Goal: Contribute content: Contribute content

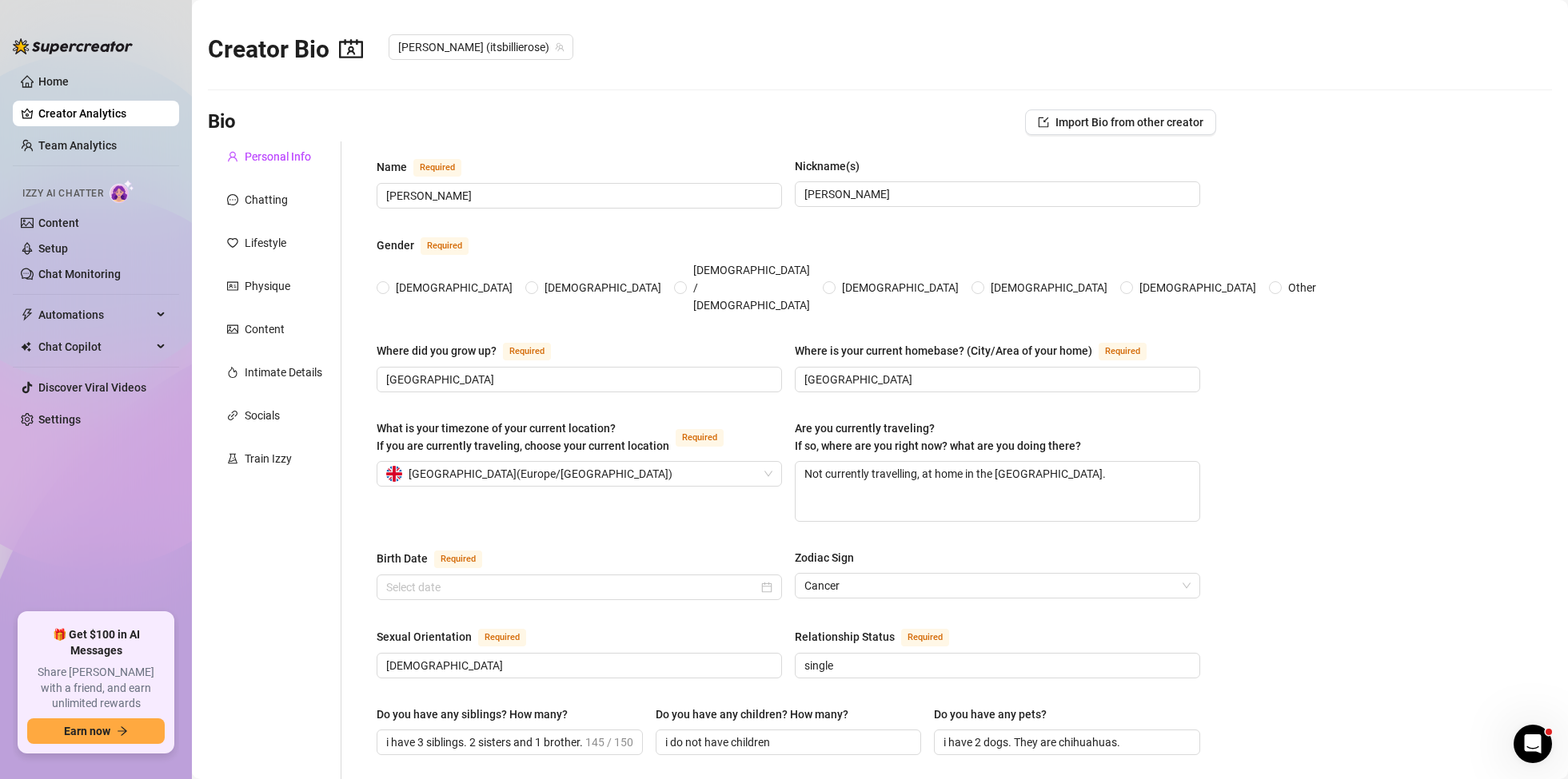
radio input "true"
type input "[DATE]"
click at [270, 335] on div "Content" at bounding box center [264, 329] width 40 height 18
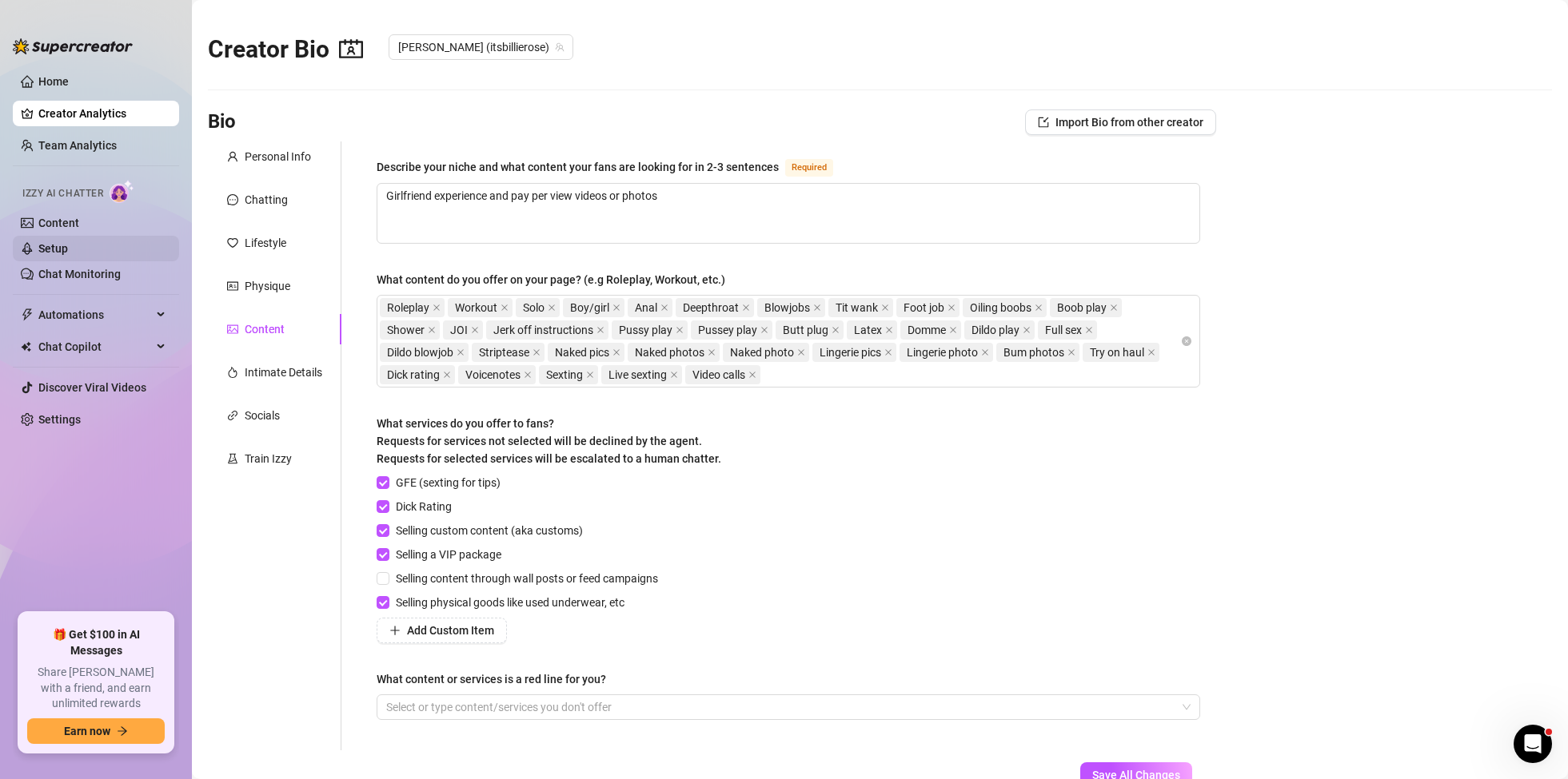
click at [61, 242] on link "Setup" at bounding box center [53, 249] width 29 height 13
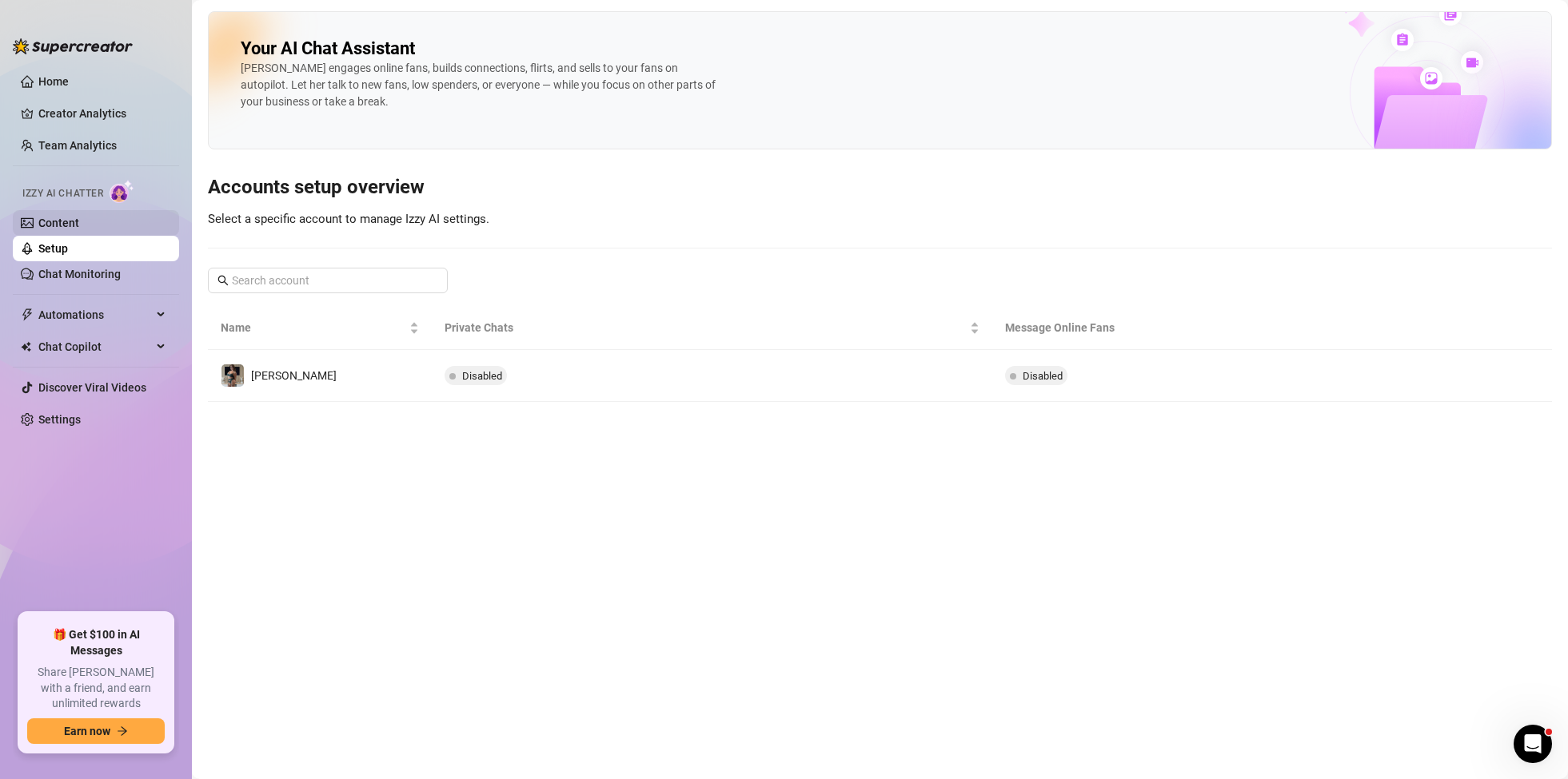
click at [72, 222] on link "Content" at bounding box center [58, 223] width 41 height 13
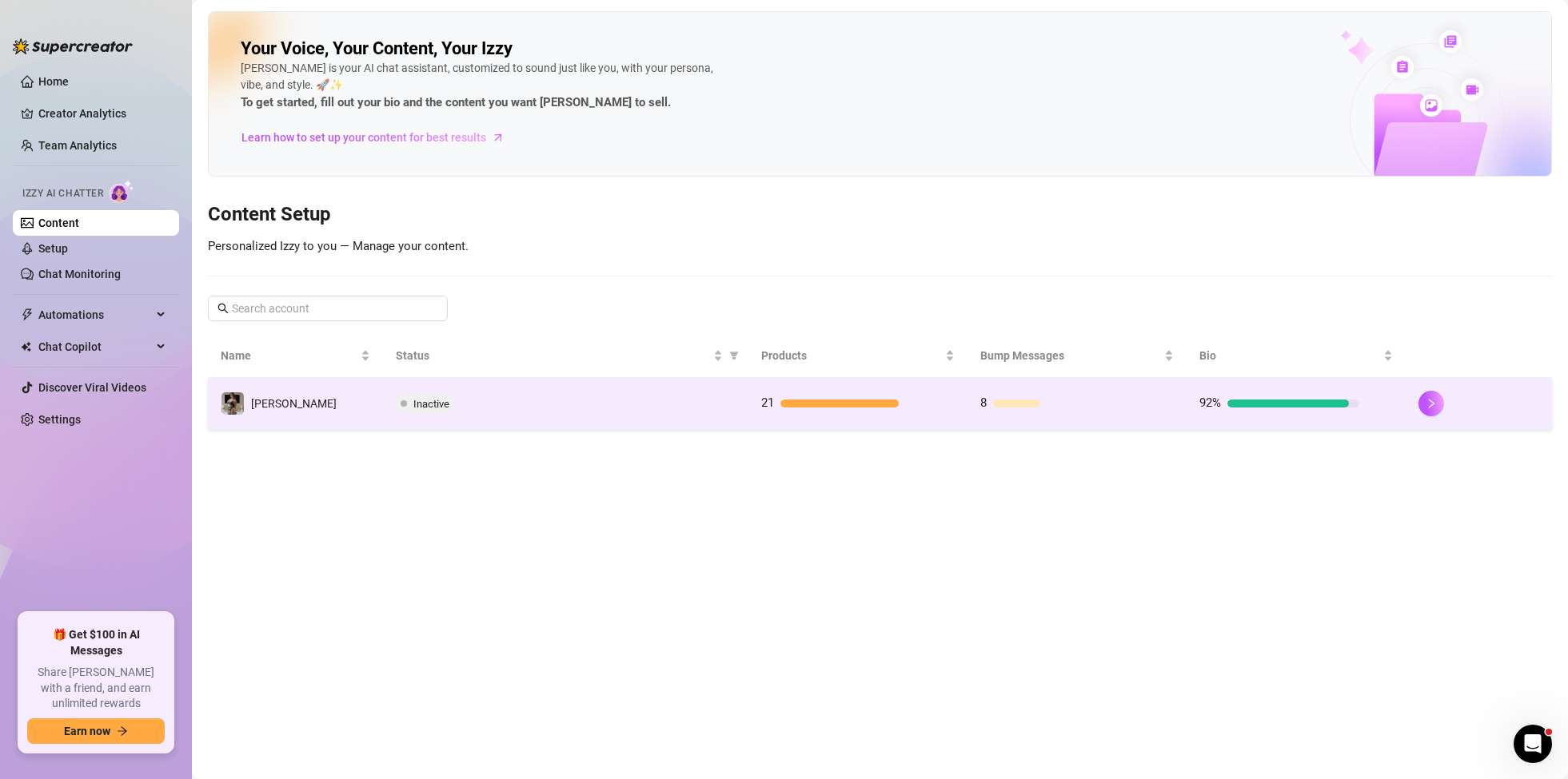
click at [807, 389] on td "21" at bounding box center [858, 404] width 219 height 52
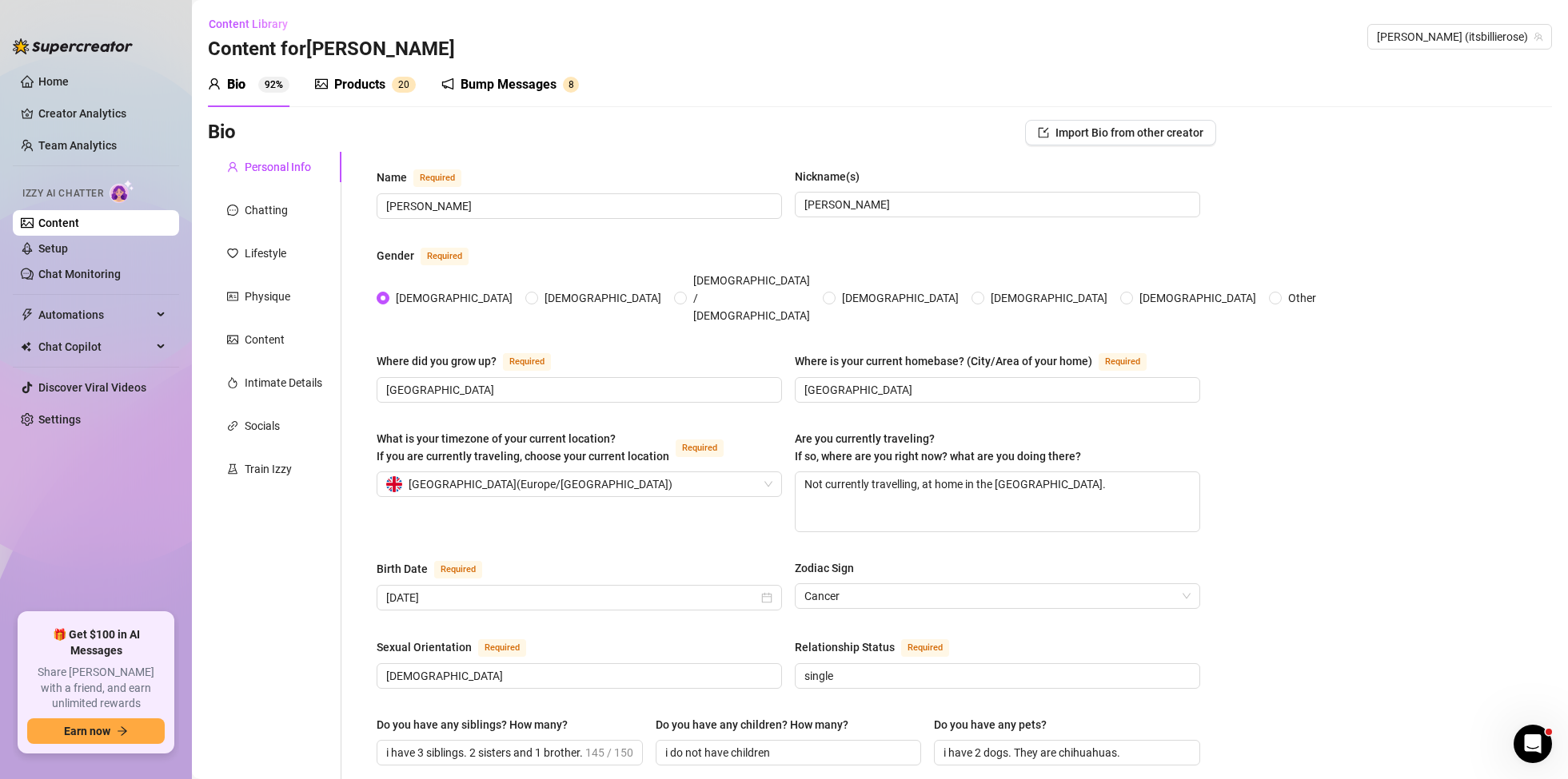
click at [371, 92] on div "Products" at bounding box center [359, 85] width 51 height 19
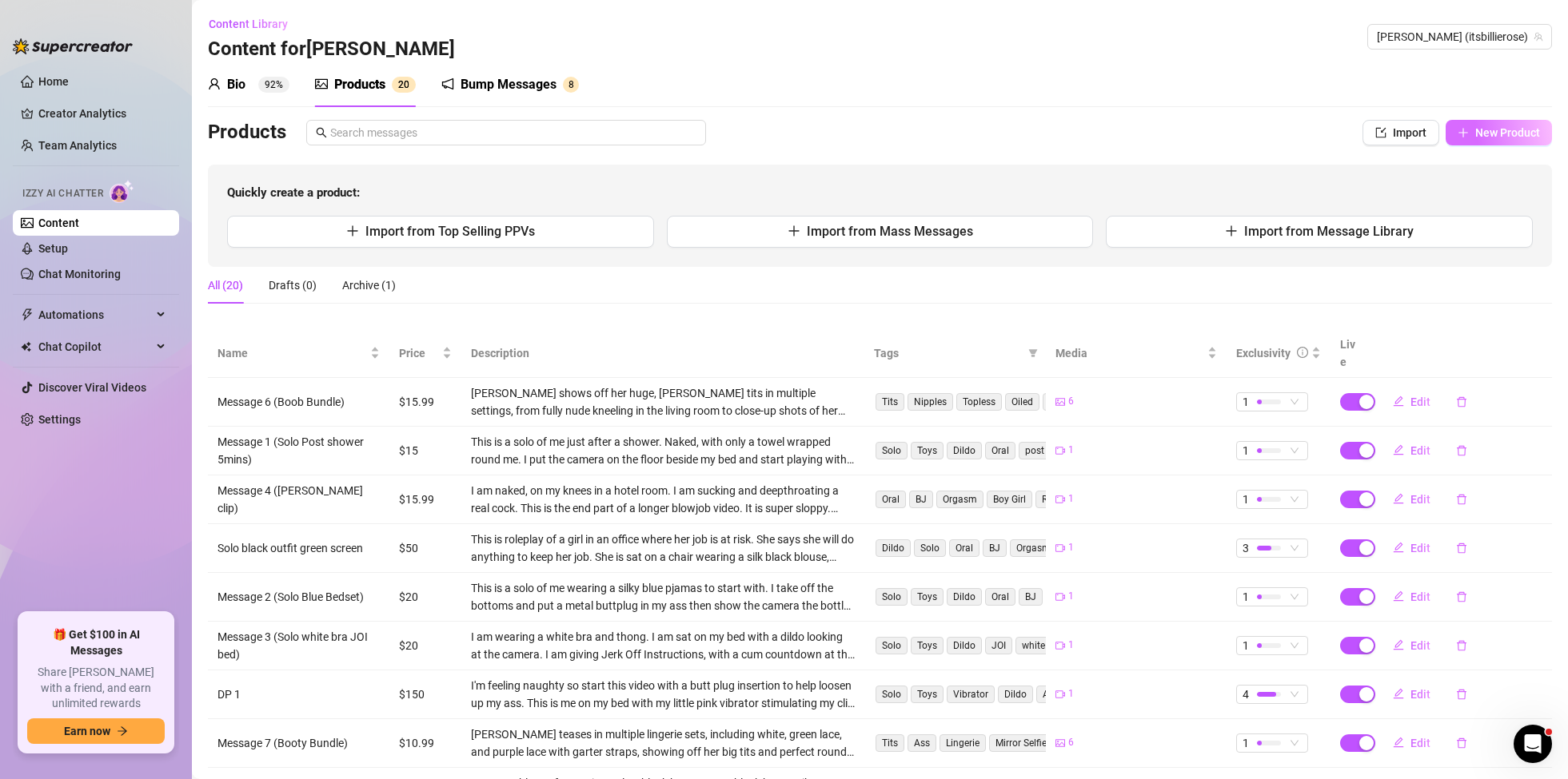
click at [1522, 135] on span "New Product" at bounding box center [1507, 133] width 65 height 13
type textarea "Type your message here..."
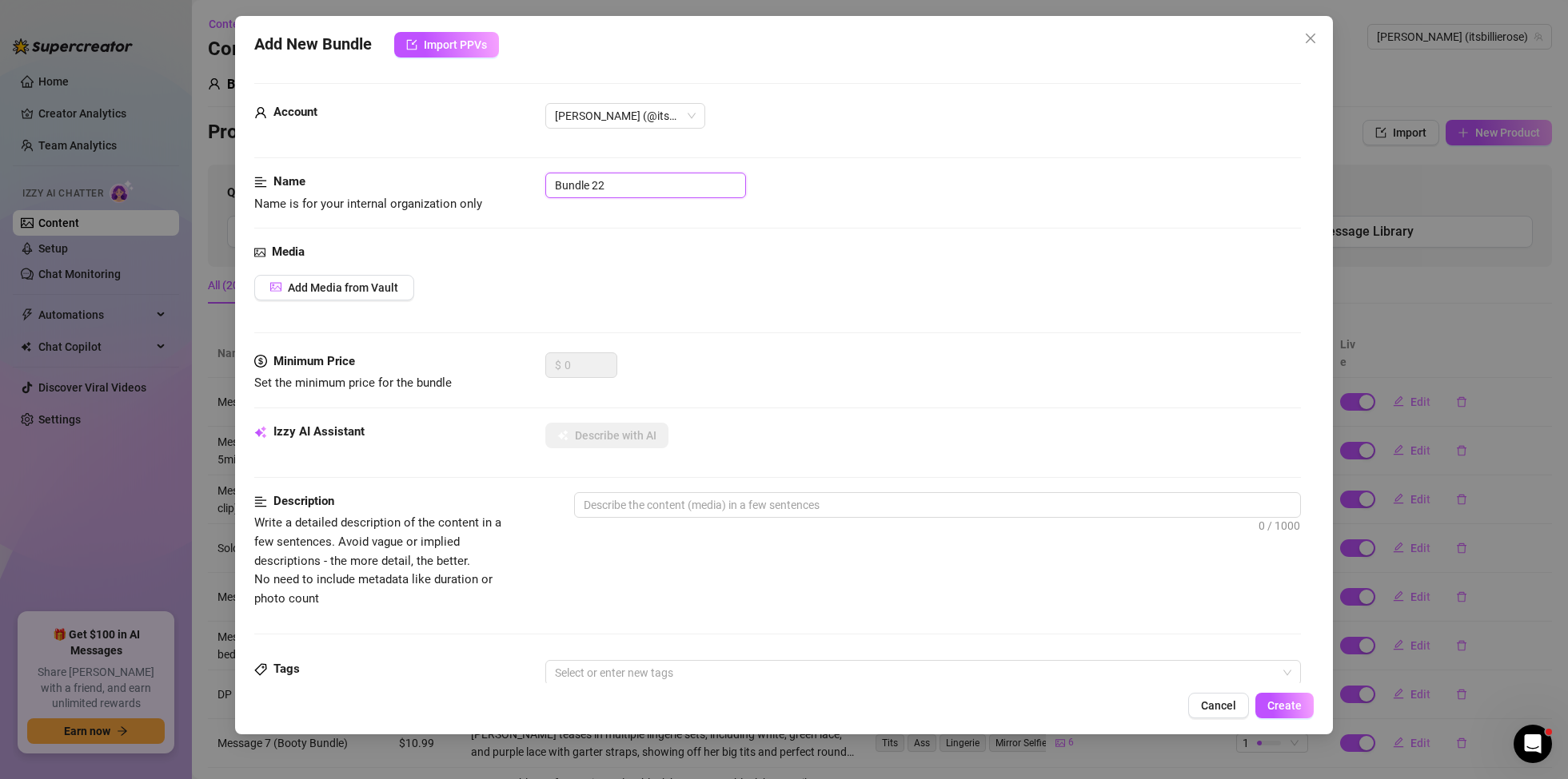
click at [626, 191] on input "Bundle 22" at bounding box center [646, 186] width 201 height 26
type input "Boy girl"
click at [399, 291] on button "Add Media from Vault" at bounding box center [334, 288] width 160 height 26
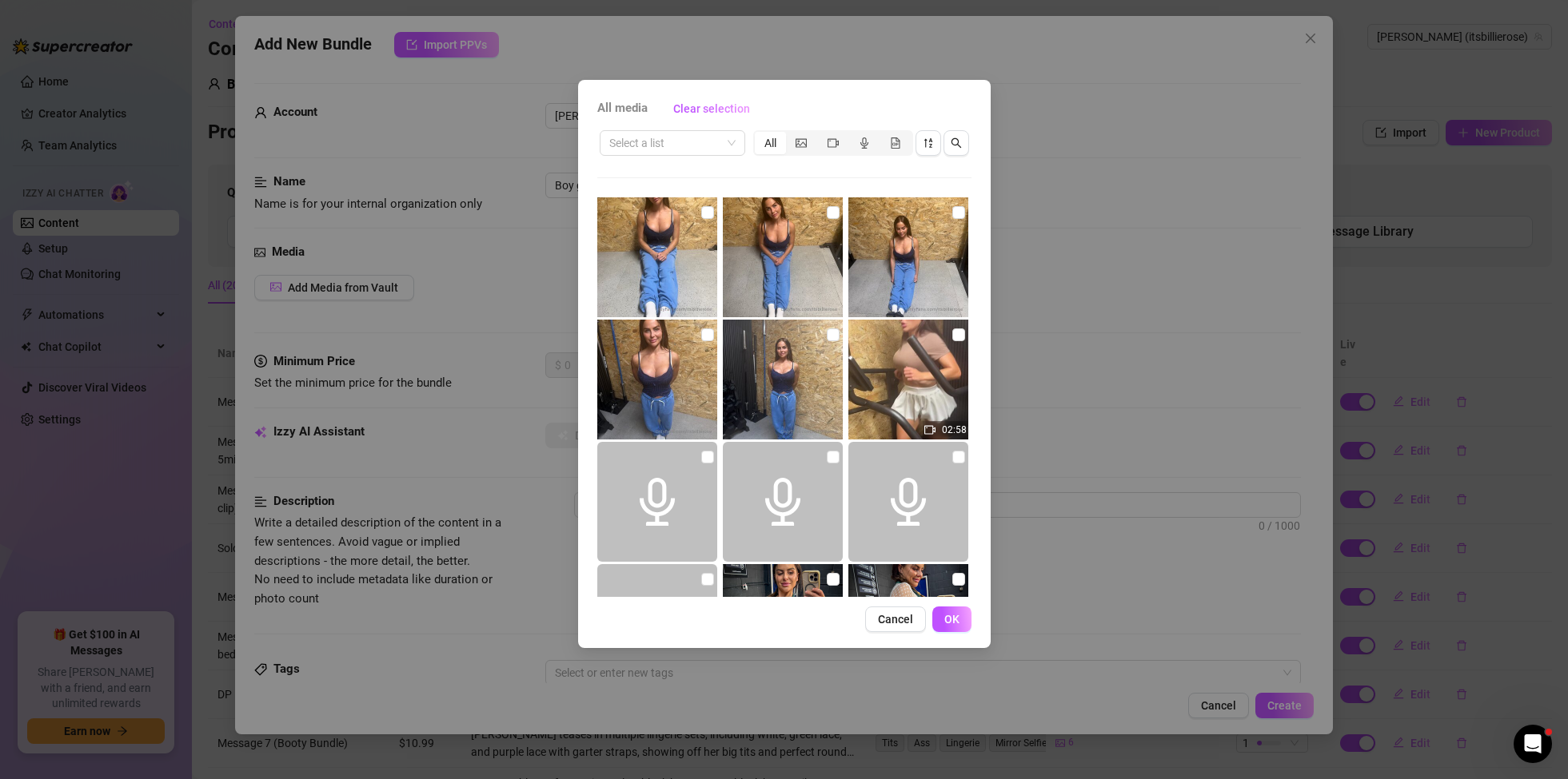
scroll to position [27, 0]
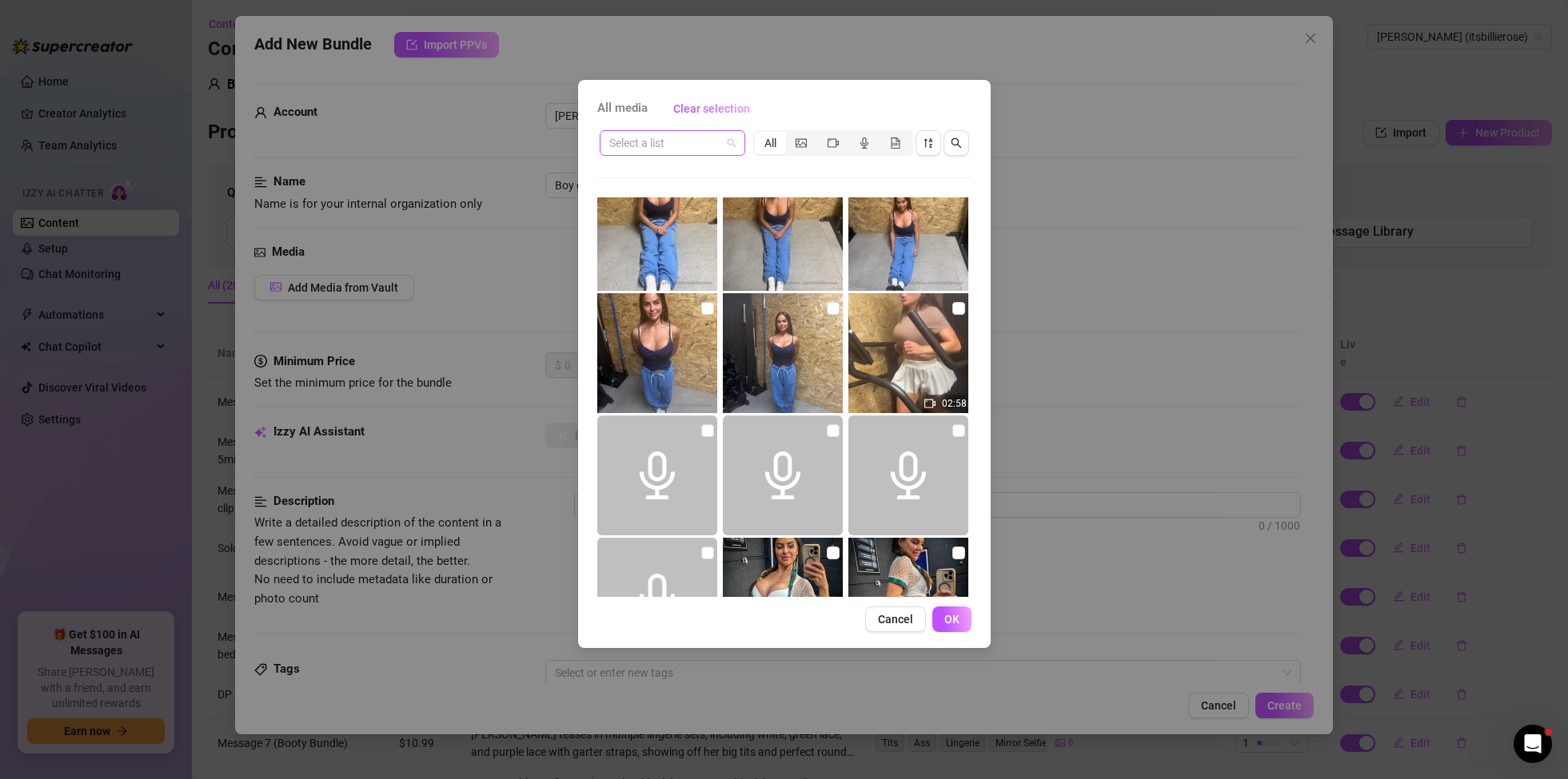
click at [743, 142] on div "Select a list" at bounding box center [672, 143] width 145 height 26
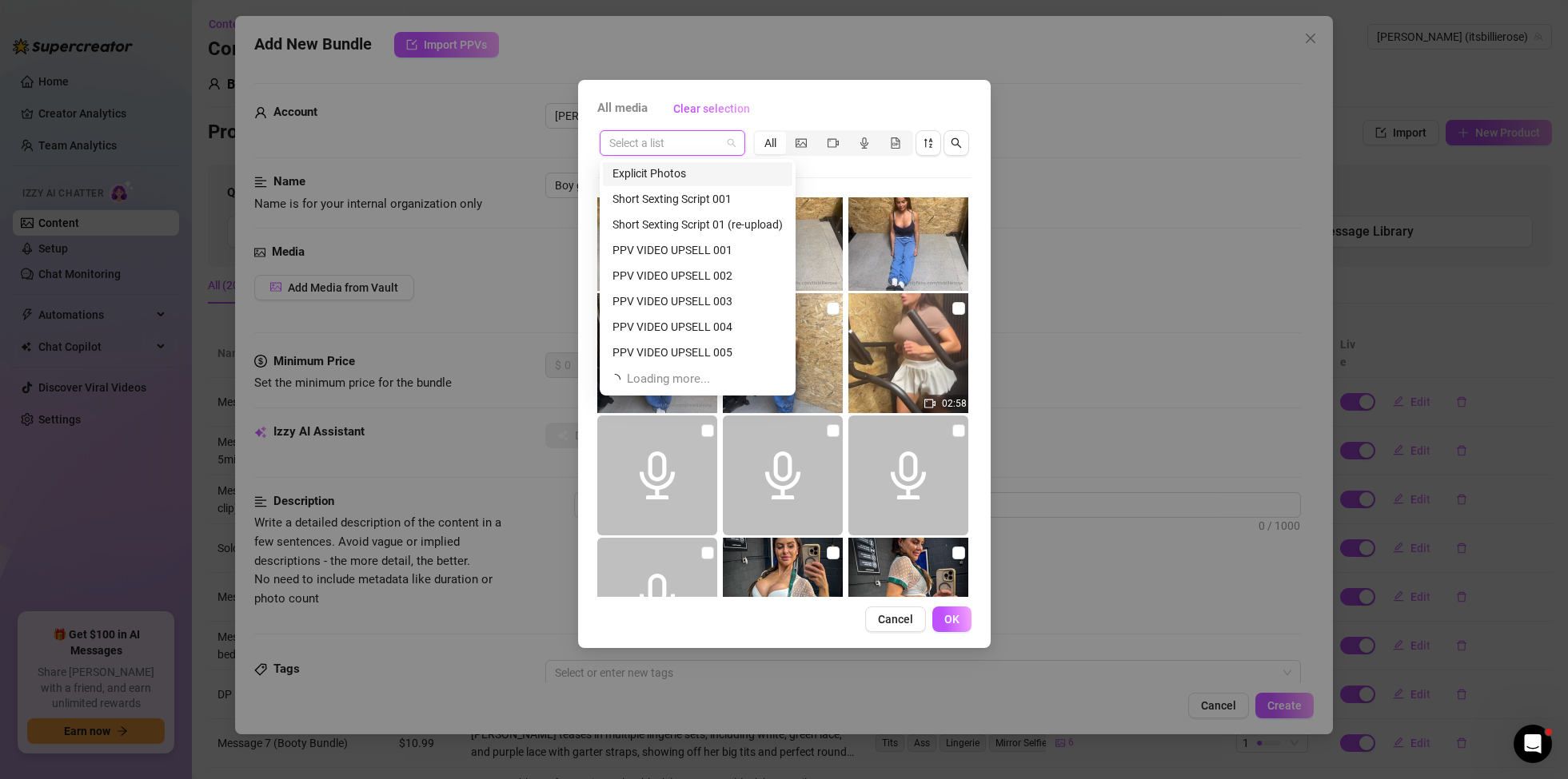
scroll to position [307, 0]
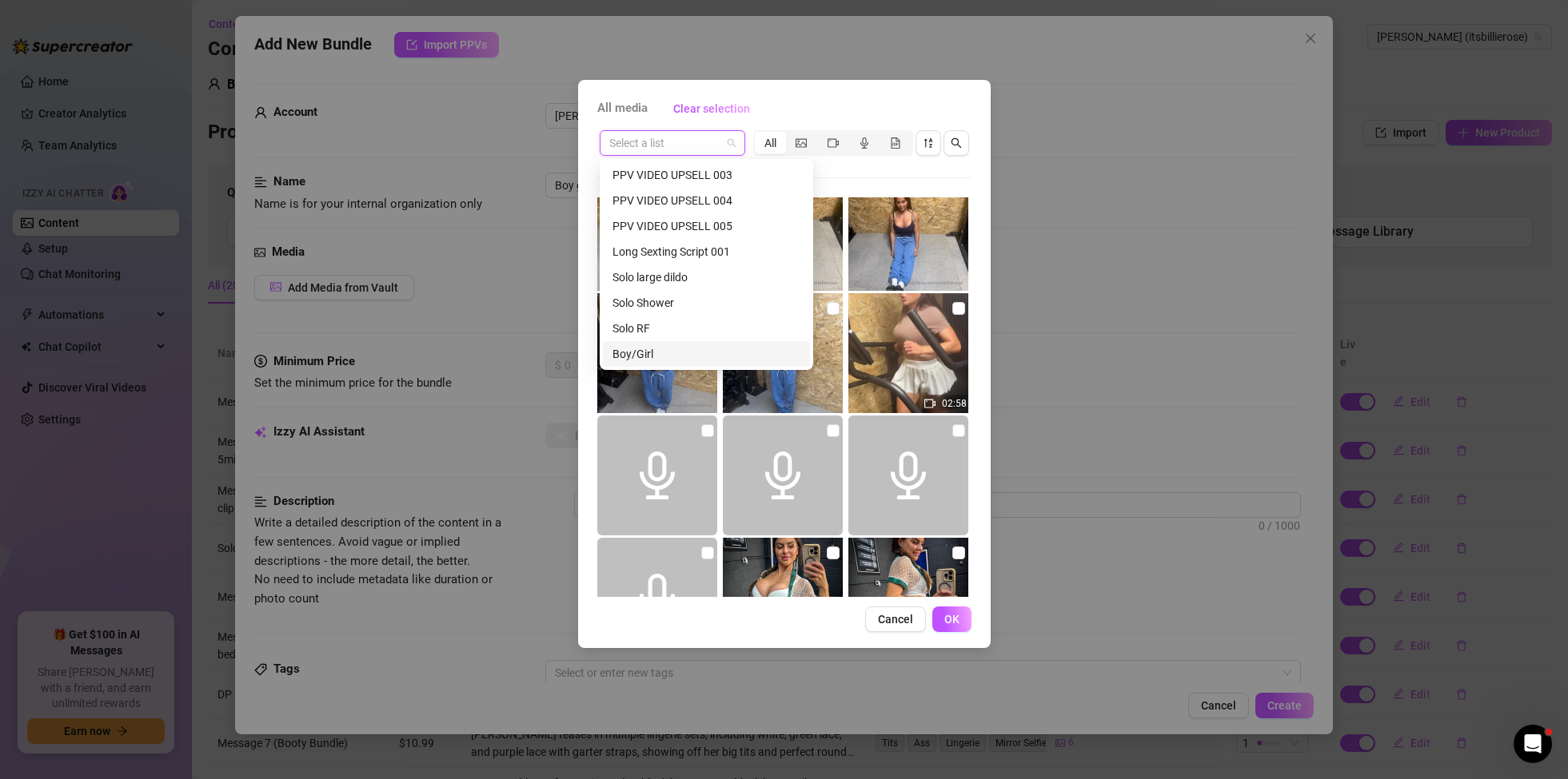
click at [647, 359] on div "Boy/Girl" at bounding box center [706, 354] width 188 height 18
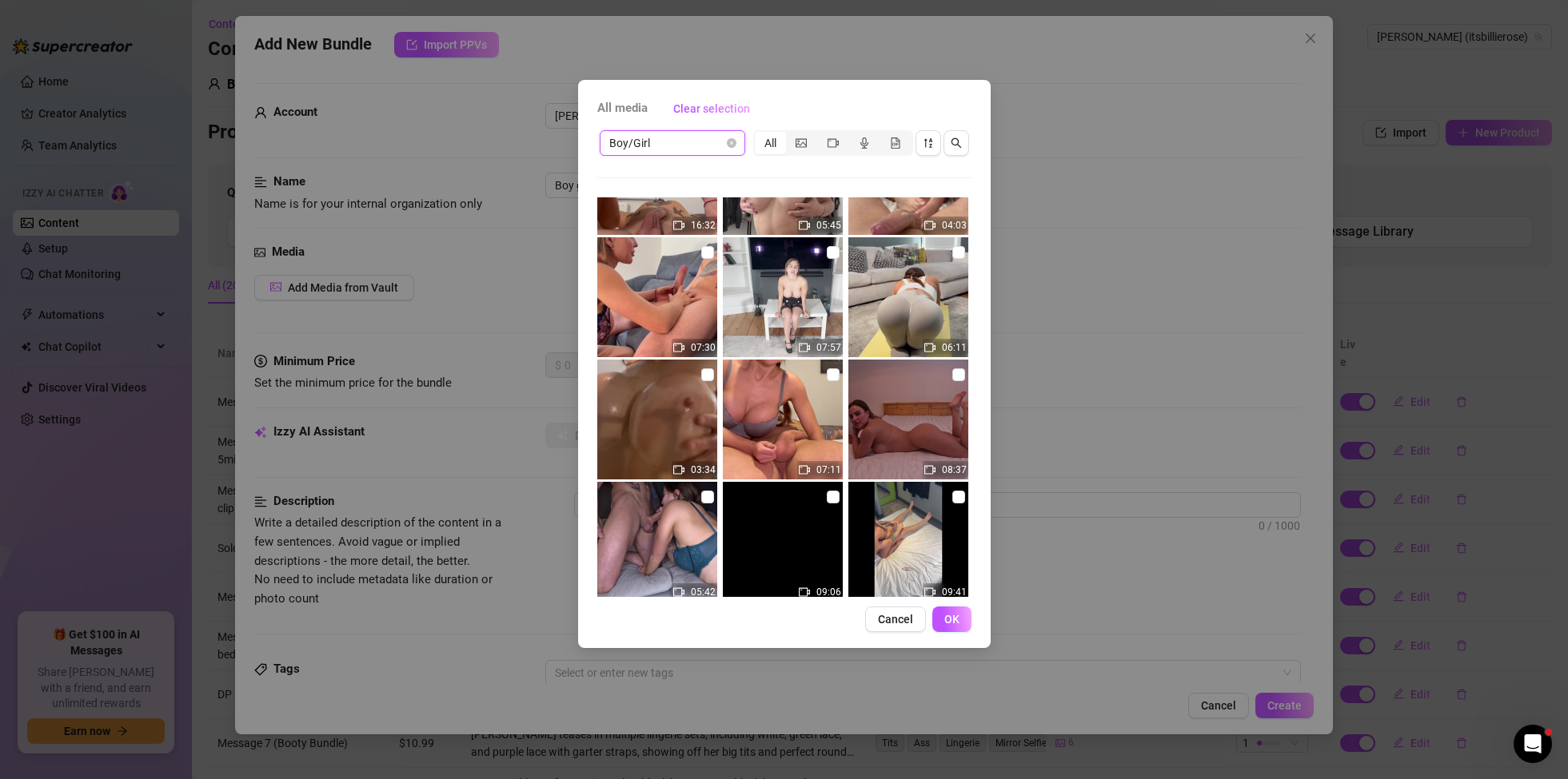
scroll to position [83, 0]
click at [707, 253] on input "checkbox" at bounding box center [708, 252] width 13 height 13
checkbox input "true"
click at [950, 619] on span "OK" at bounding box center [952, 619] width 15 height 13
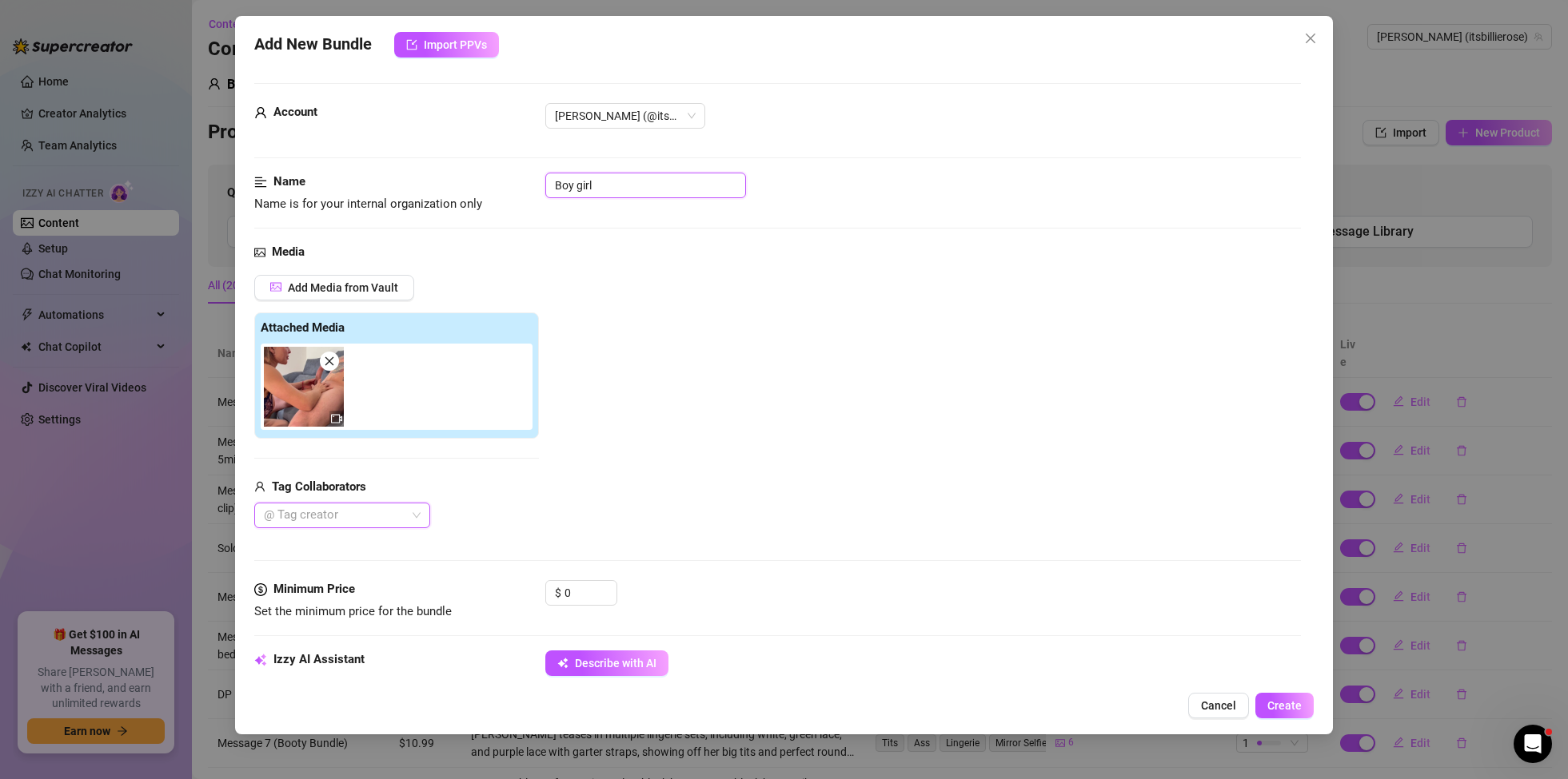
click at [640, 186] on input "Boy girl" at bounding box center [646, 186] width 201 height 26
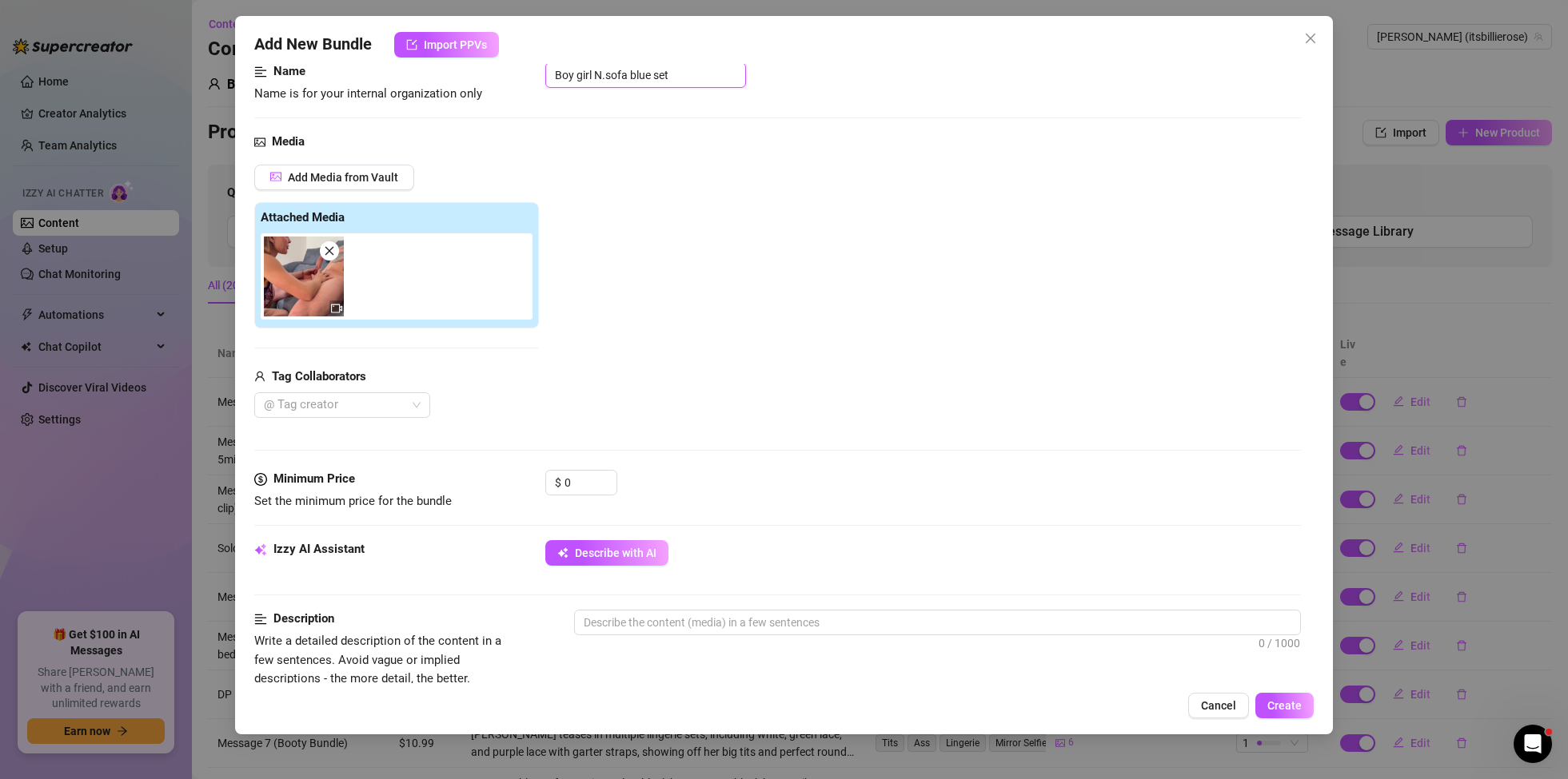
scroll to position [114, 0]
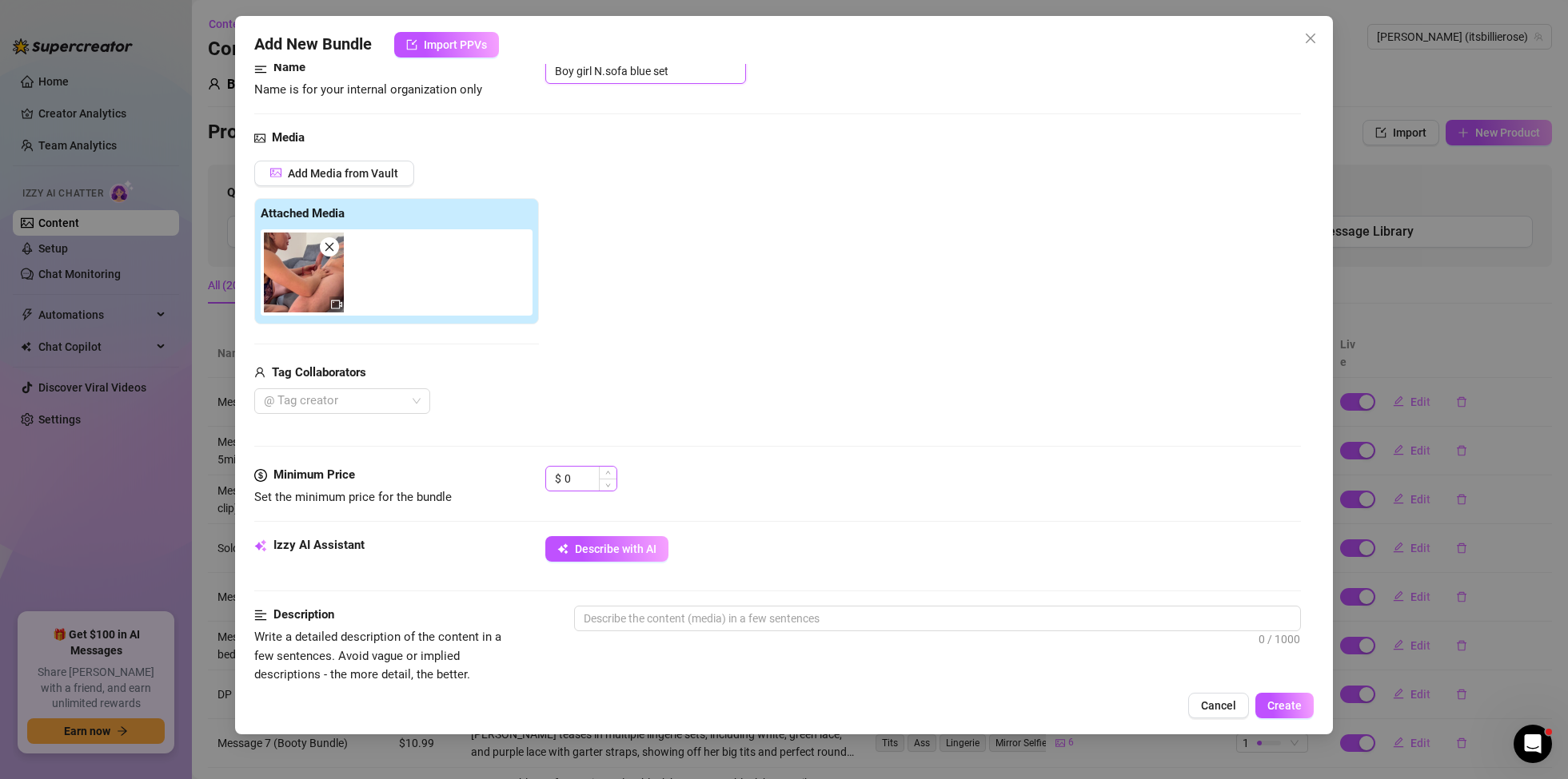
type input "Boy girl N.sofa blue set"
click at [579, 486] on input "0" at bounding box center [590, 479] width 52 height 24
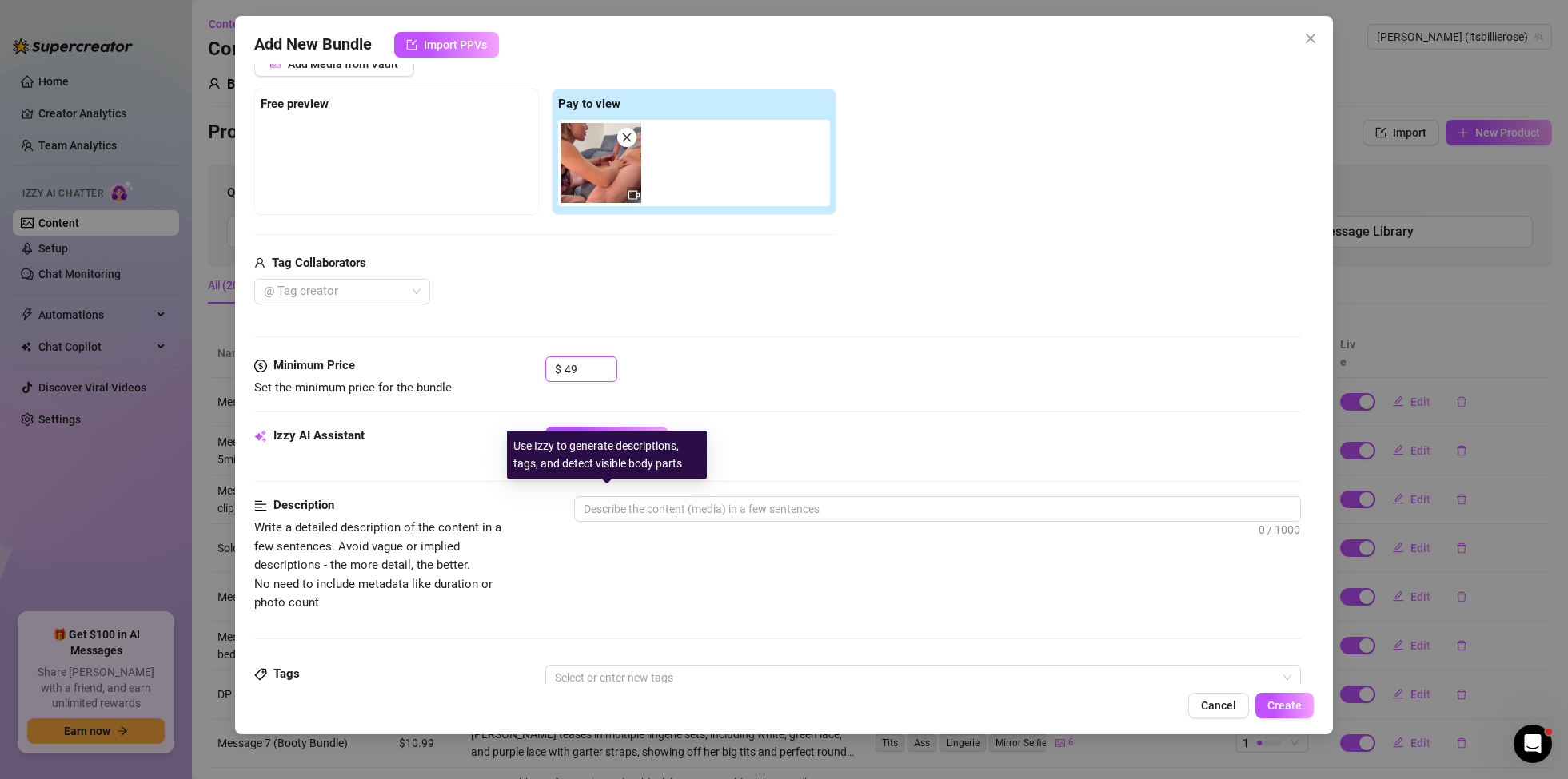
scroll to position [250, 0]
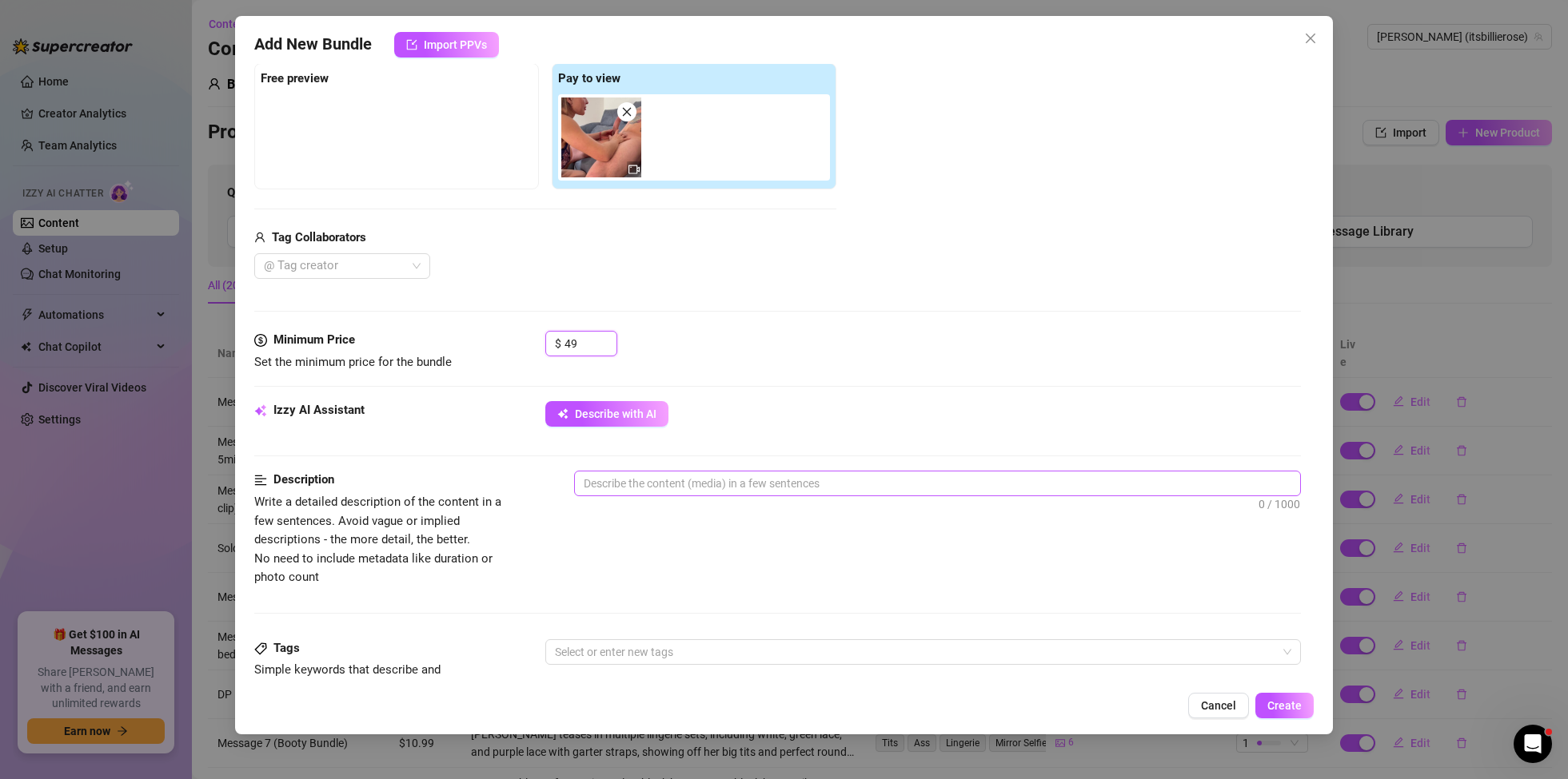
type input "49"
click at [696, 486] on textarea at bounding box center [937, 484] width 725 height 24
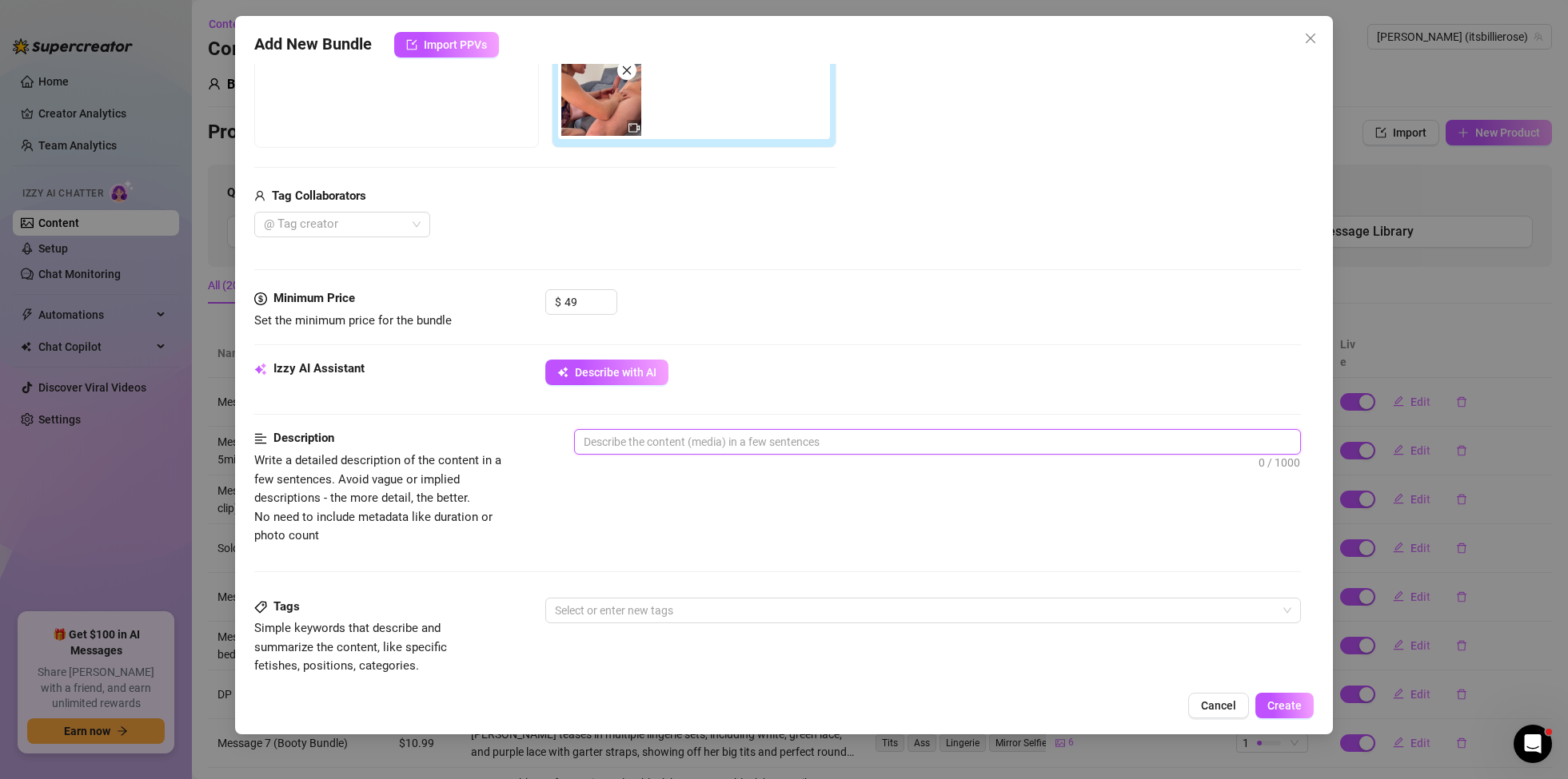
scroll to position [293, 0]
type textarea "I"
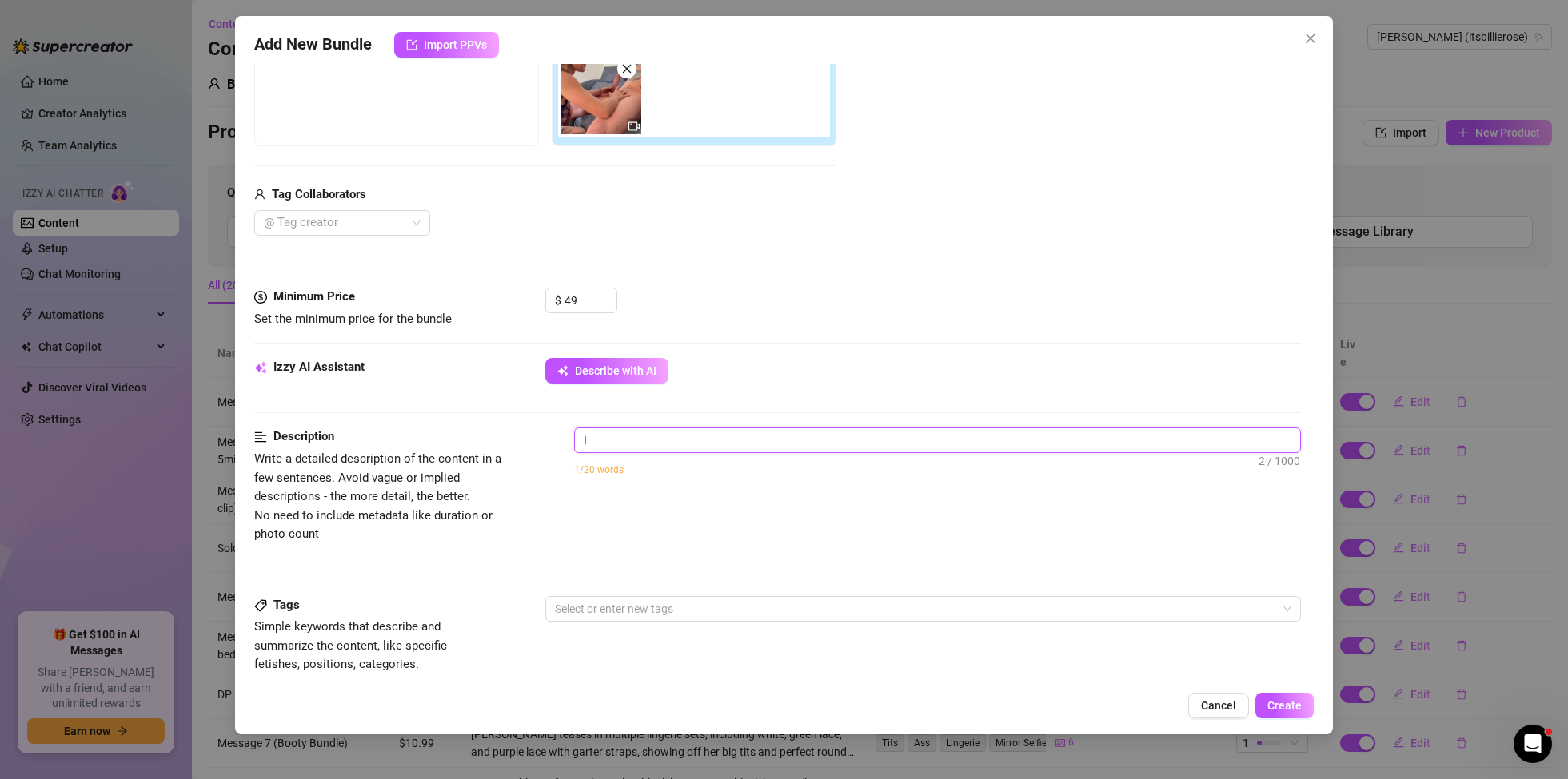
type textarea "I m"
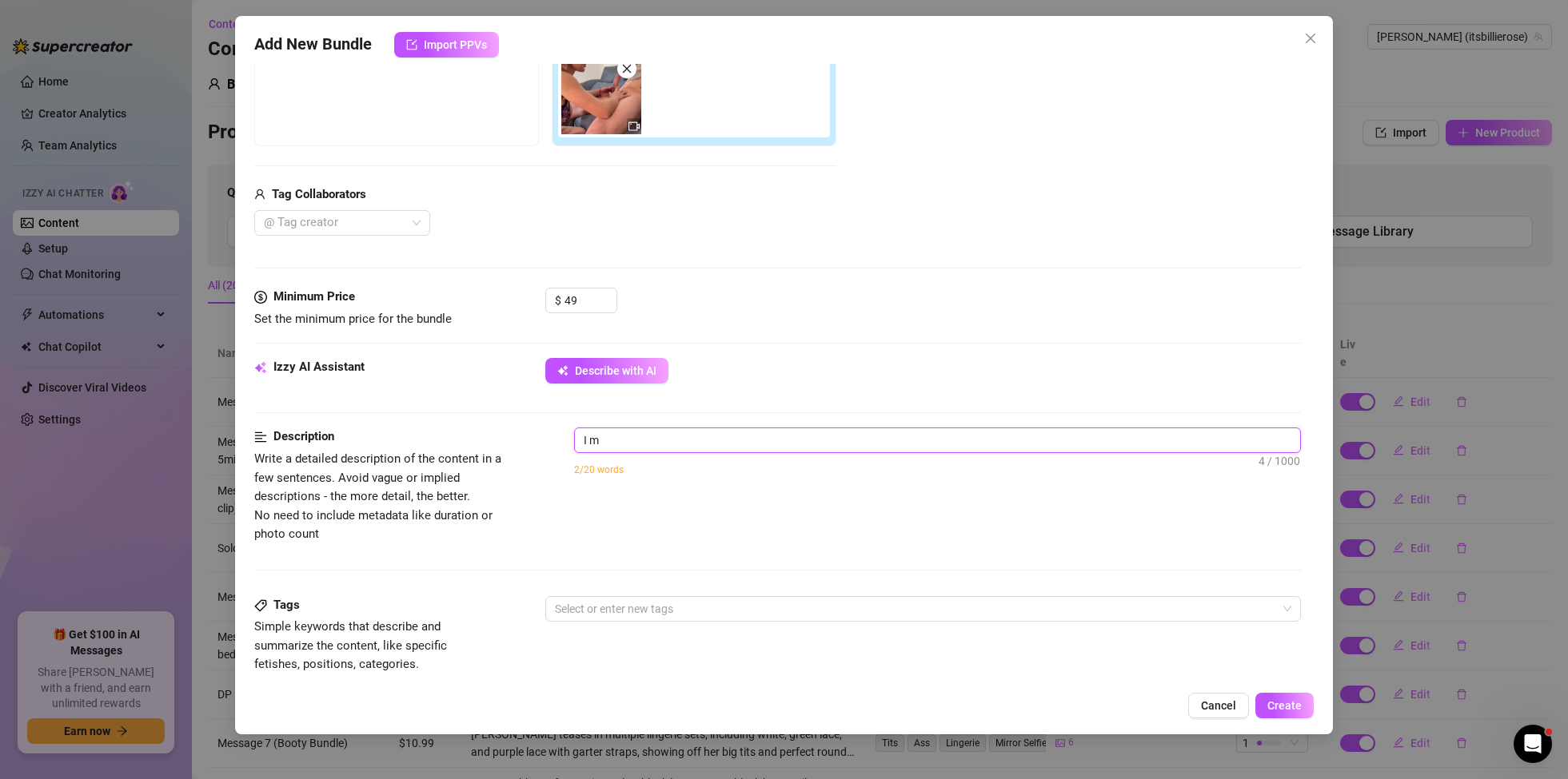
type textarea "I m"
type textarea "I"
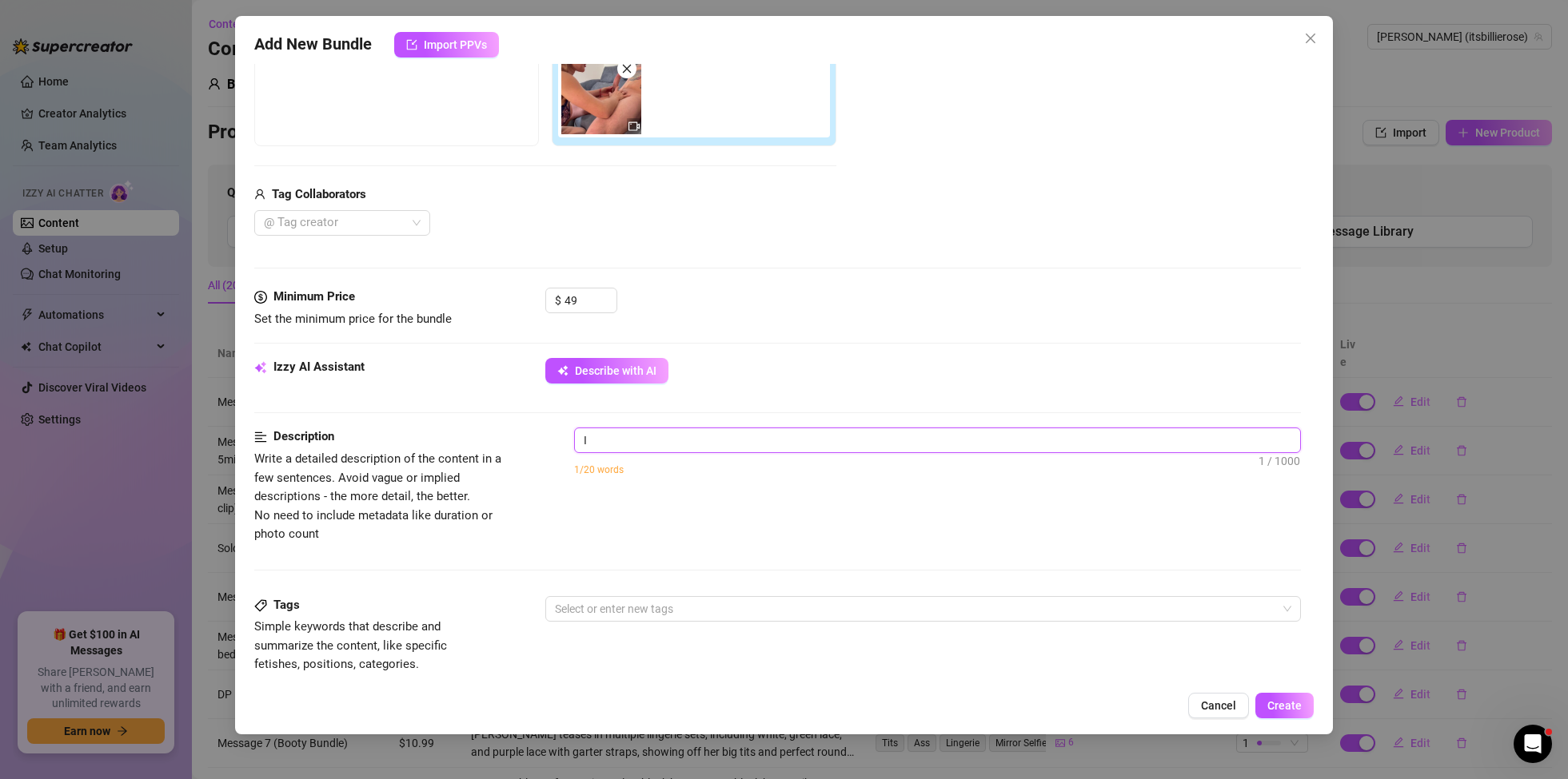
type textarea "I"
type textarea "I a"
type textarea "I am"
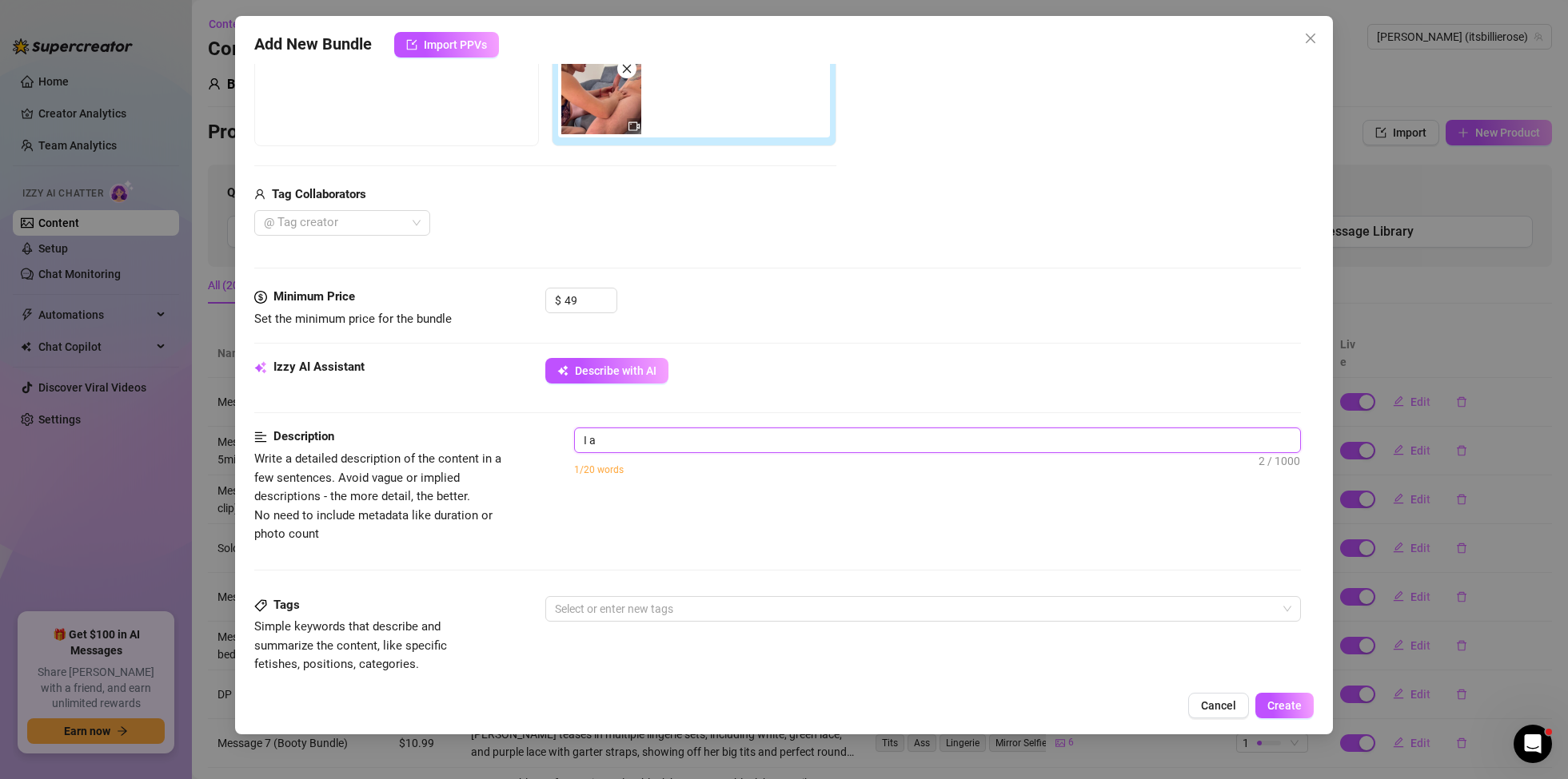
type textarea "I am"
type textarea "I am w"
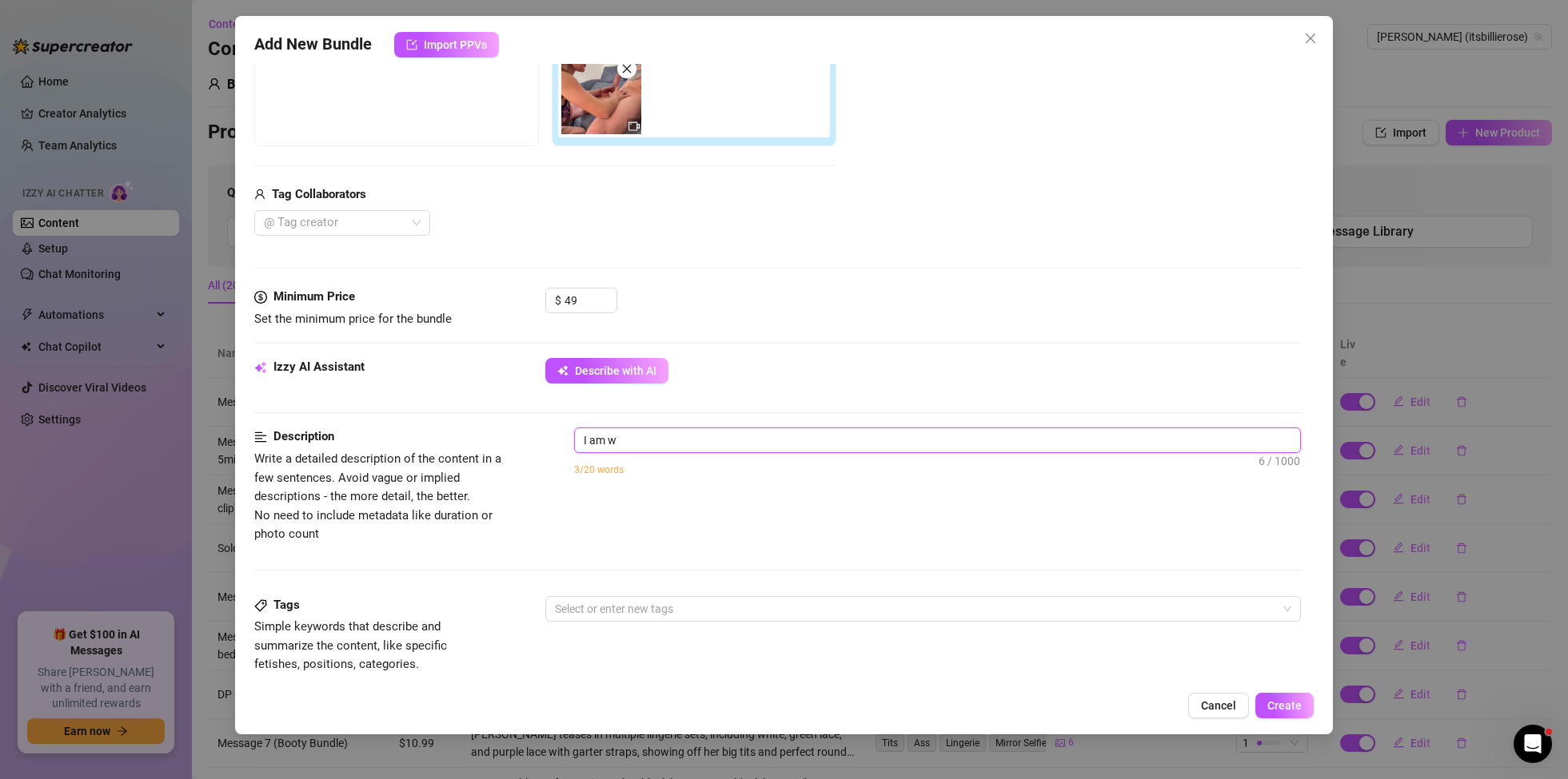
type textarea "I am we"
type textarea "I am wea"
type textarea "I am wear"
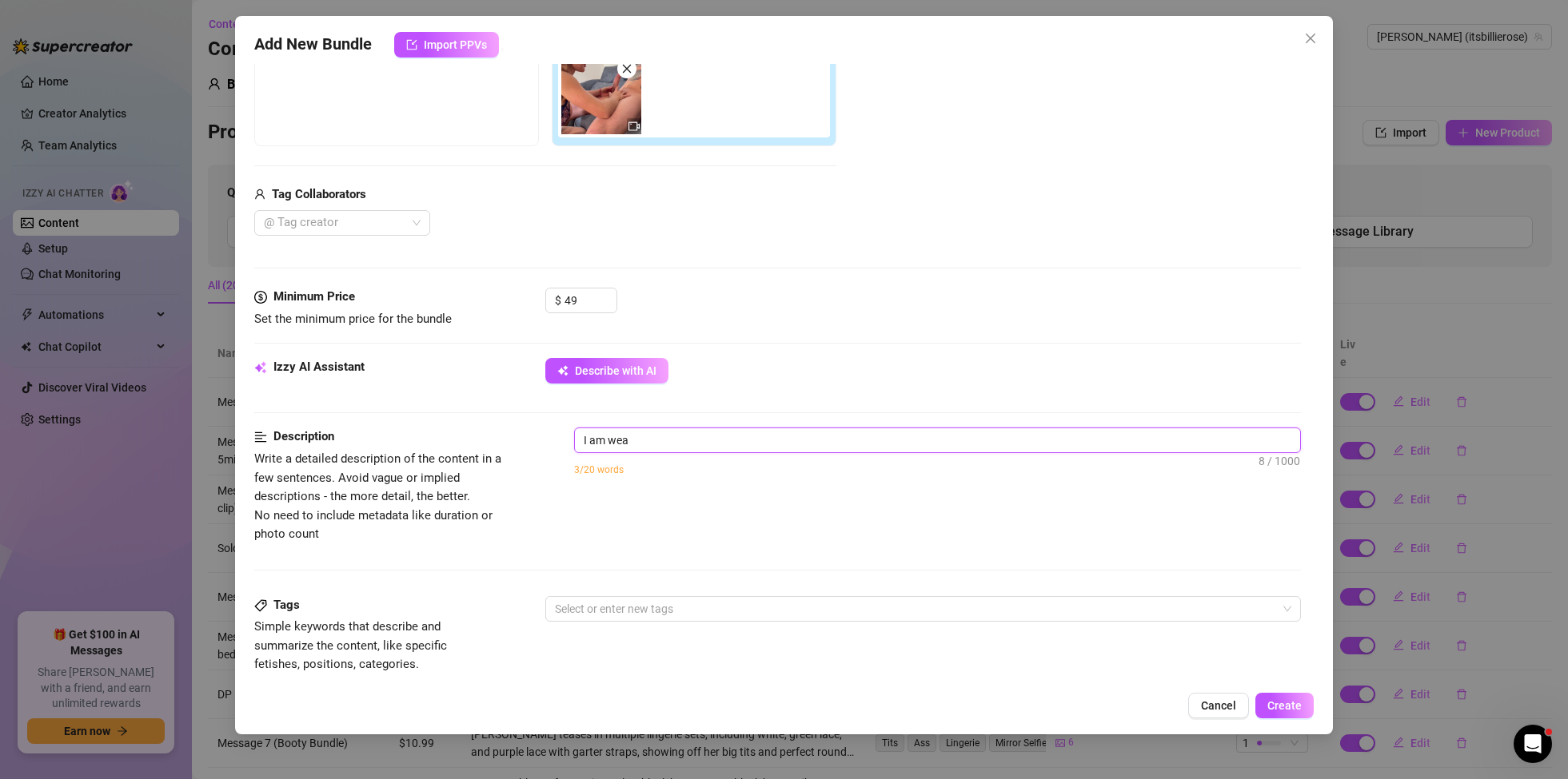
type textarea "I am wear"
type textarea "I am weari"
type textarea "I am wearin"
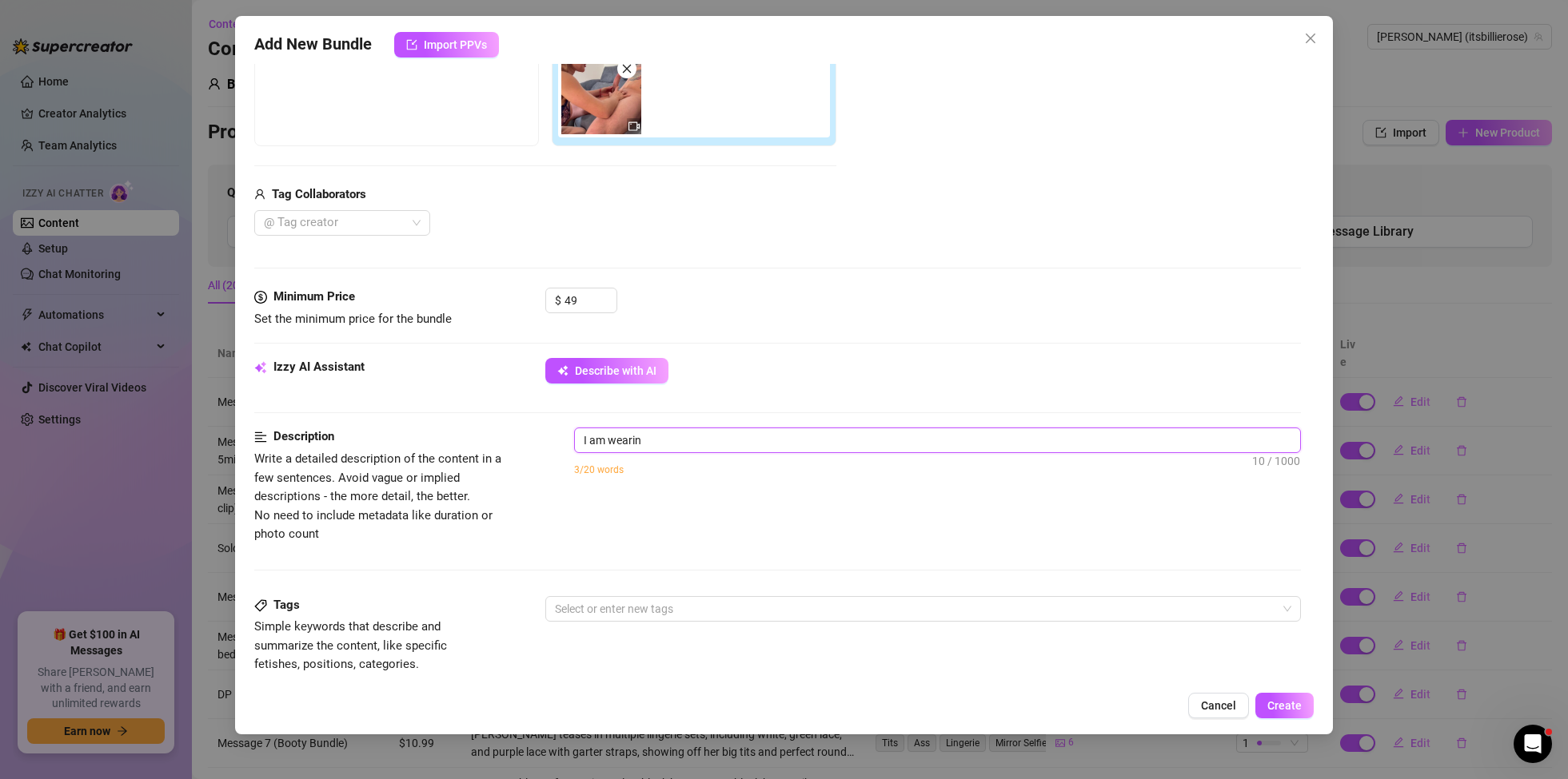
type textarea "I am wearing"
type textarea "I am wearing a"
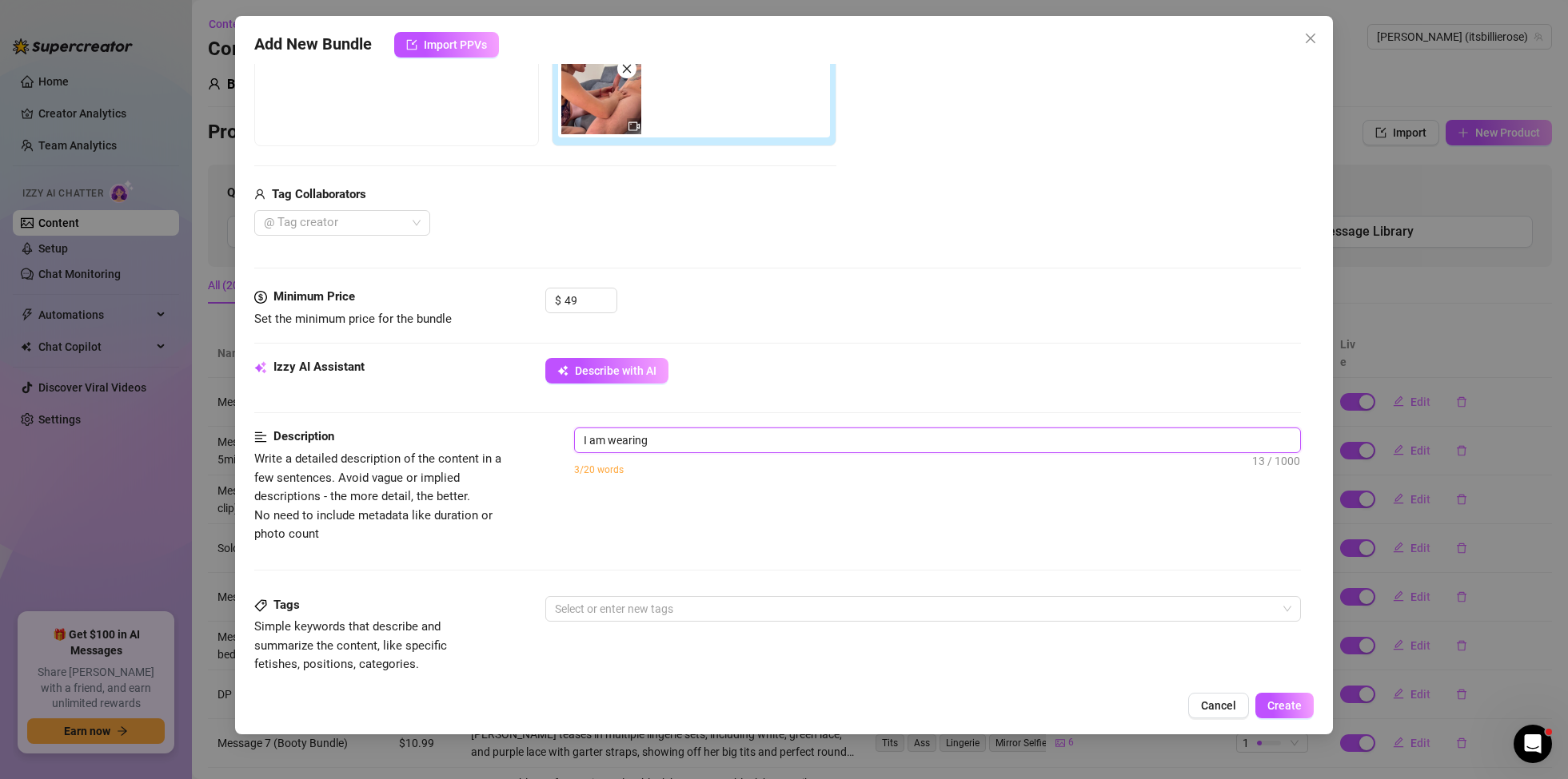
type textarea "I am wearing a"
type textarea "I am wearing a b"
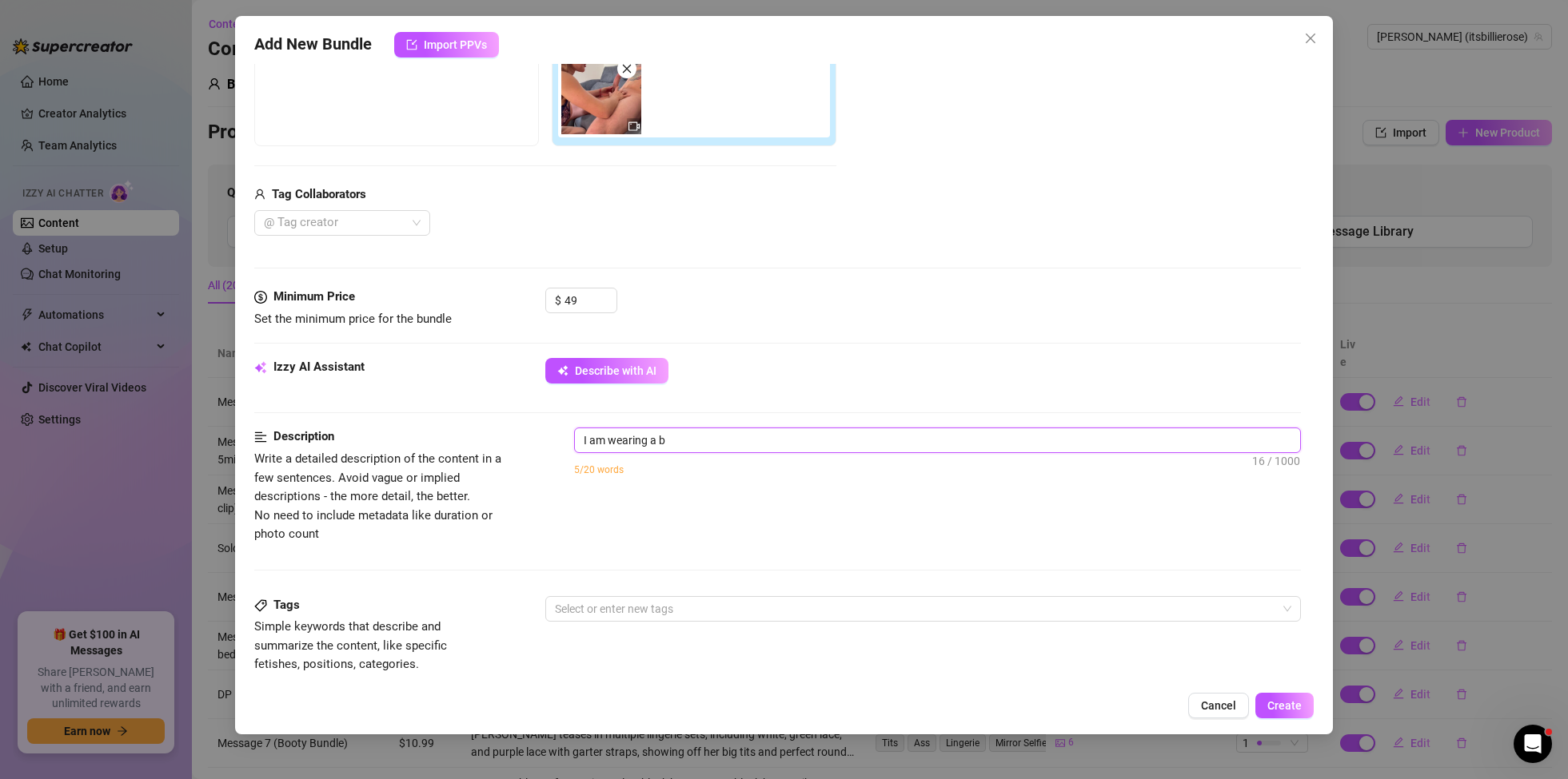
type textarea "I am wearing a bl"
type textarea "I am wearing a blu"
type textarea "I am wearing a blue"
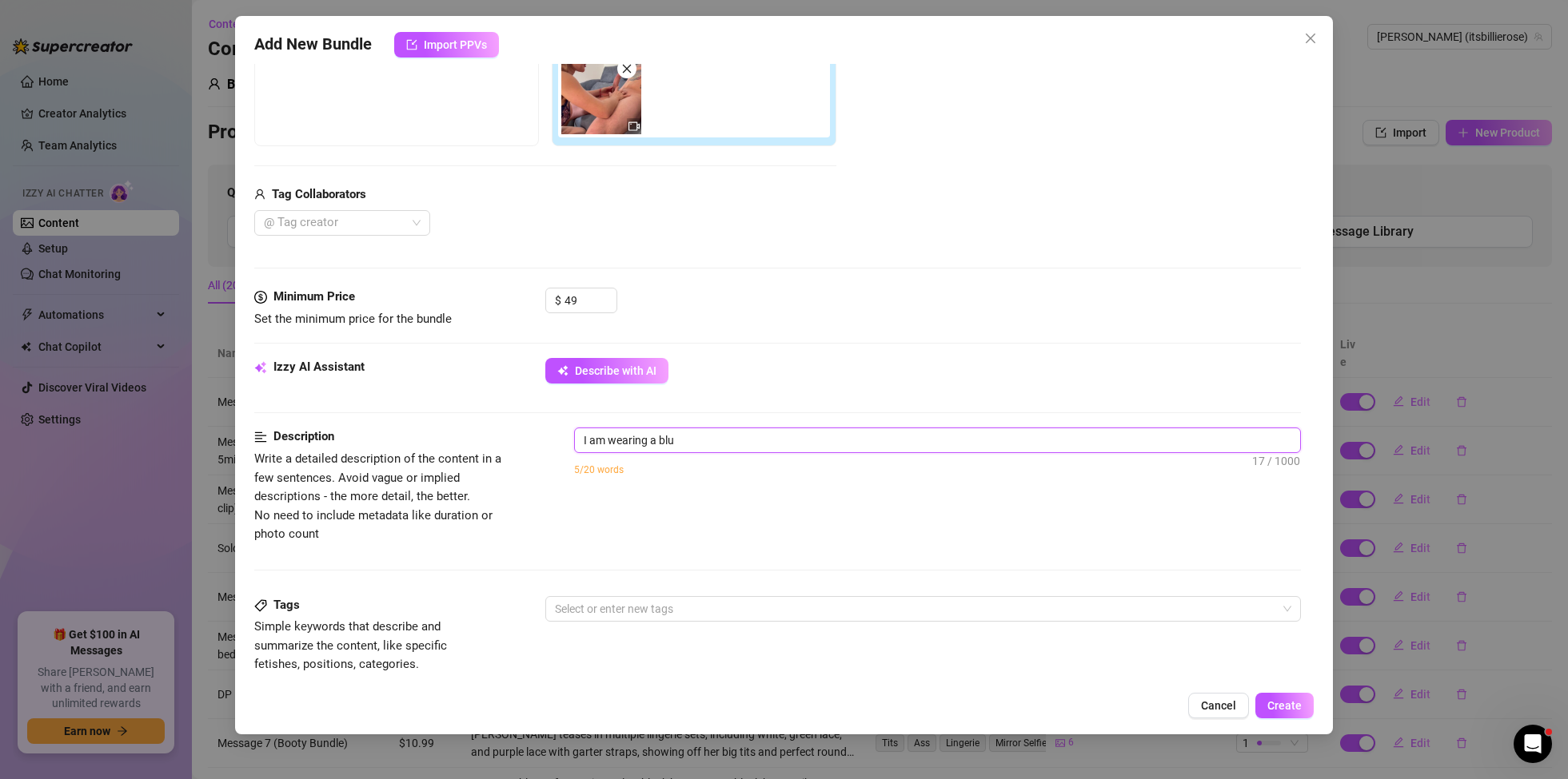
type textarea "I am wearing a blue"
type textarea "I am wearing a blue l"
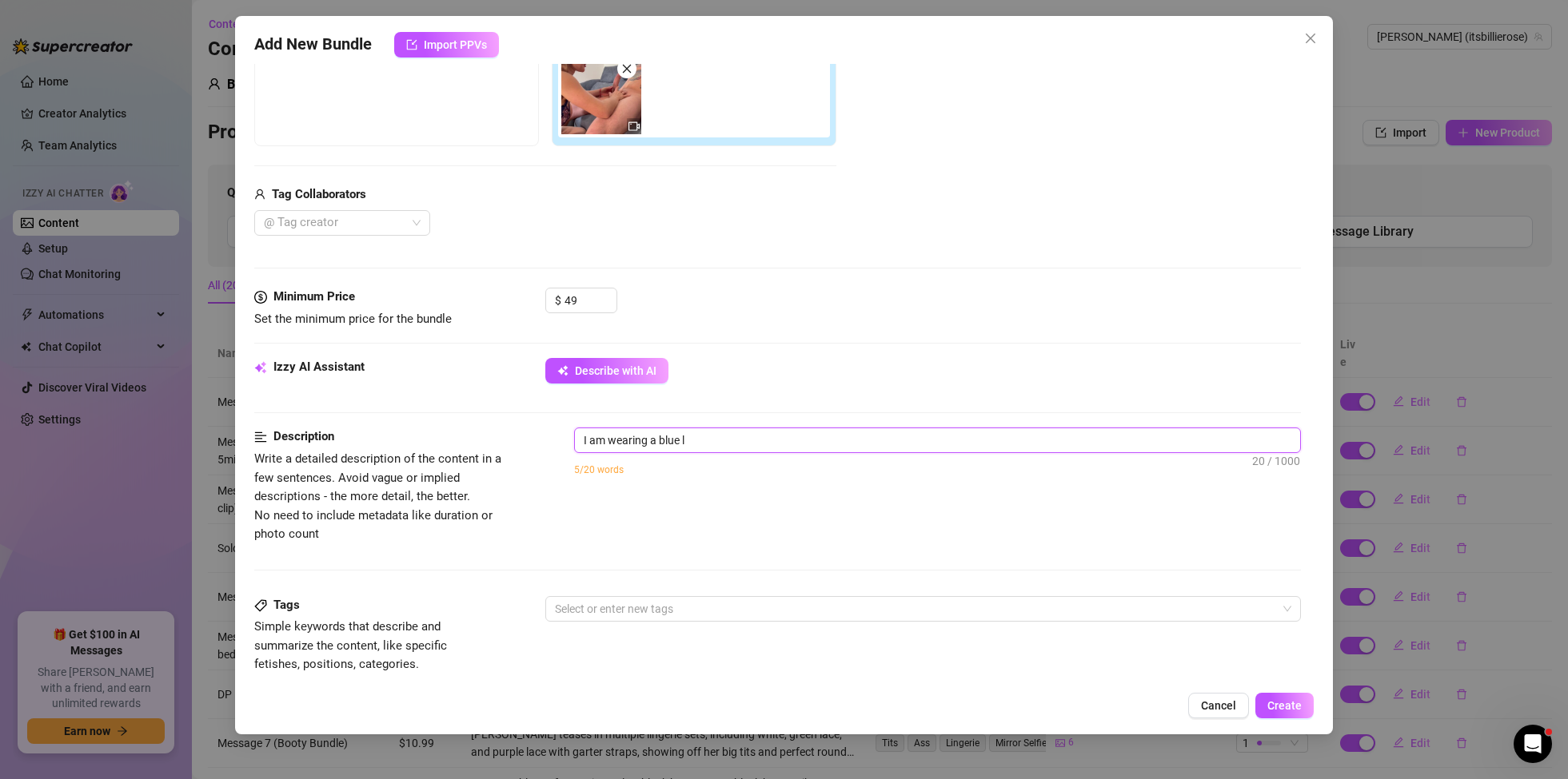
type textarea "I am wearing a blue li"
type textarea "I am wearing a blue lin"
type textarea "I am wearing a blue ling"
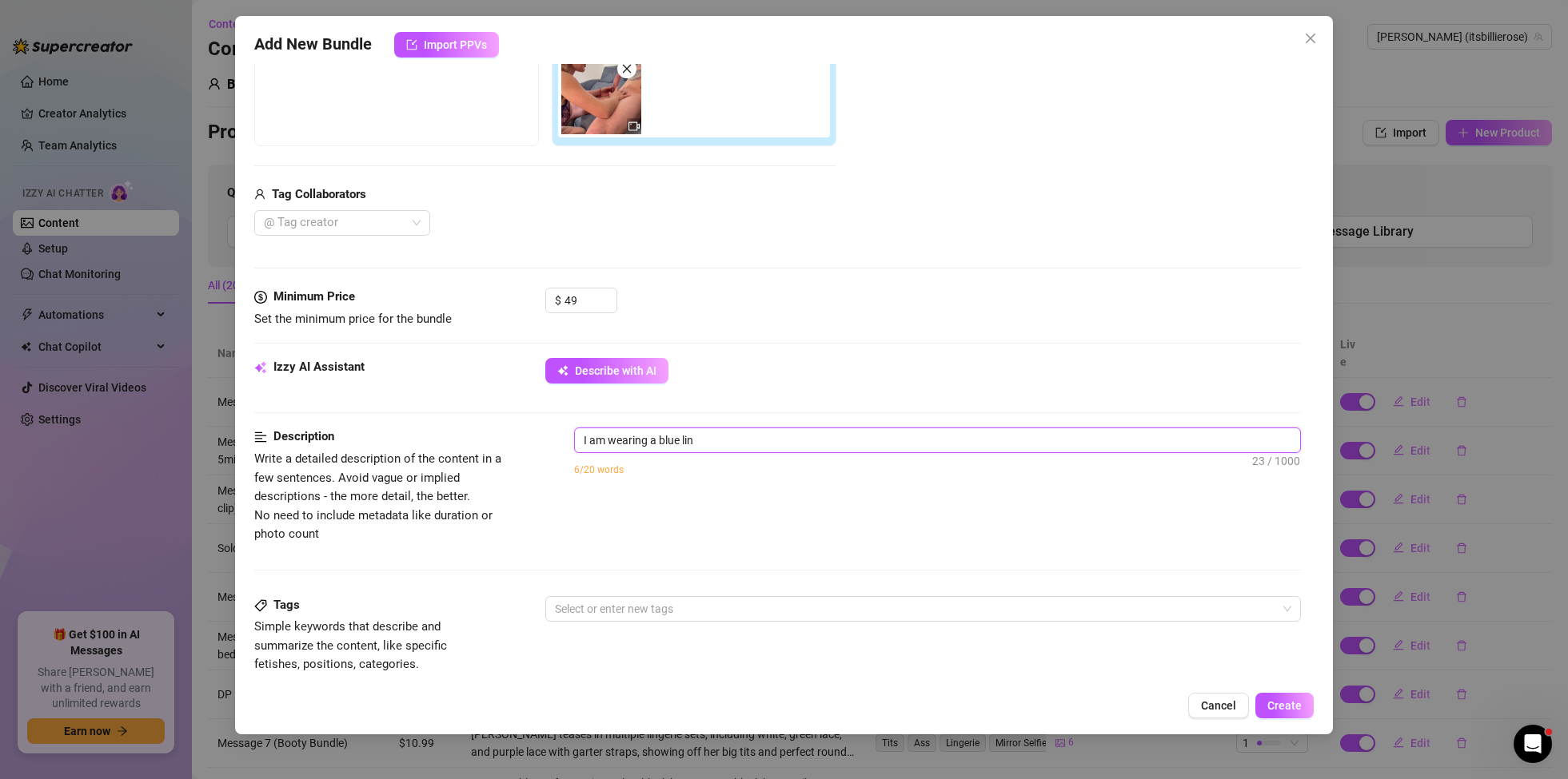
type textarea "I am wearing a blue ling"
type textarea "I am wearing a blue linge"
type textarea "I am wearing a blue linger"
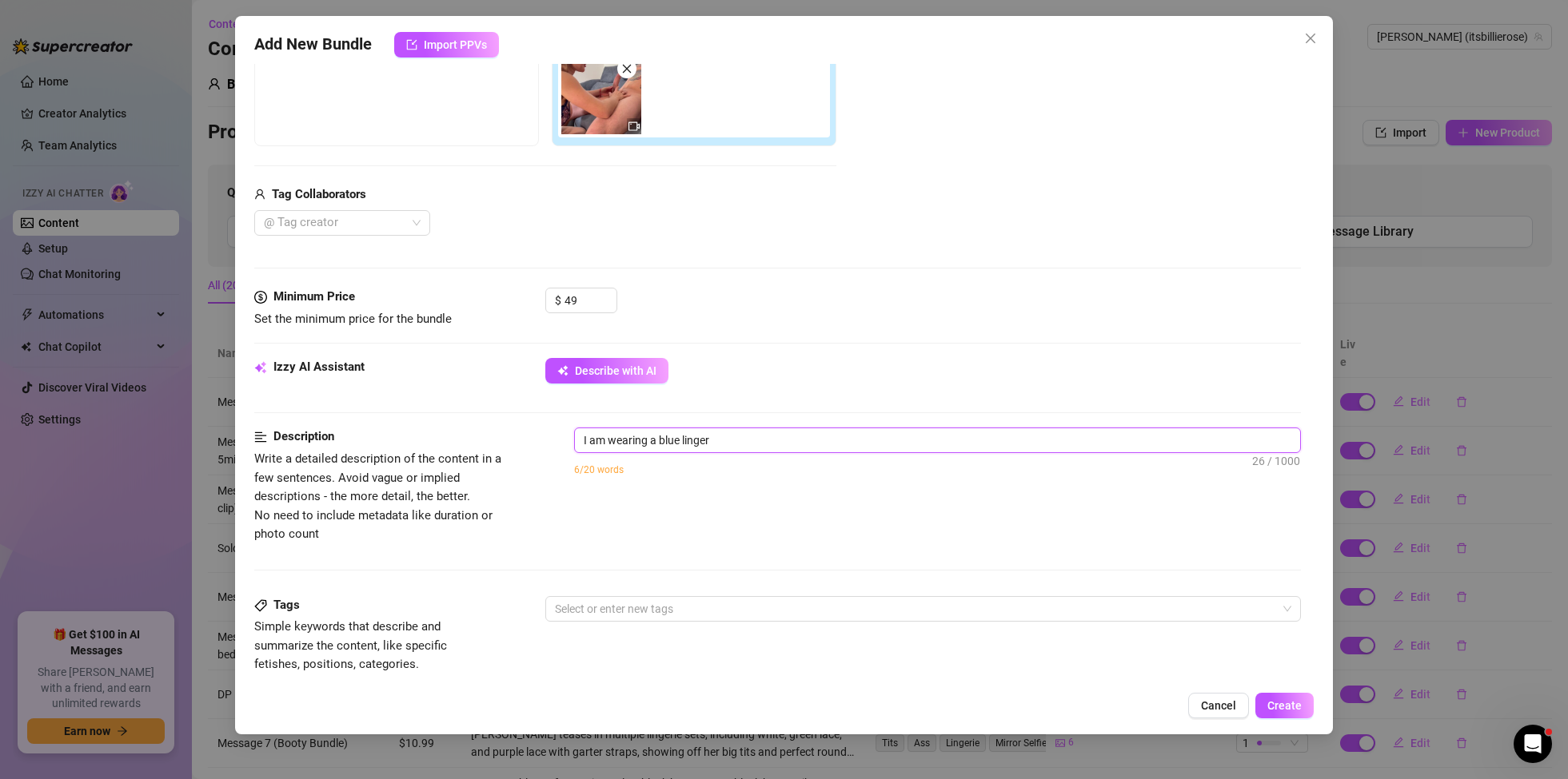
type textarea "I am wearing a blue lingeri"
type textarea "I am wearing a blue lingerie"
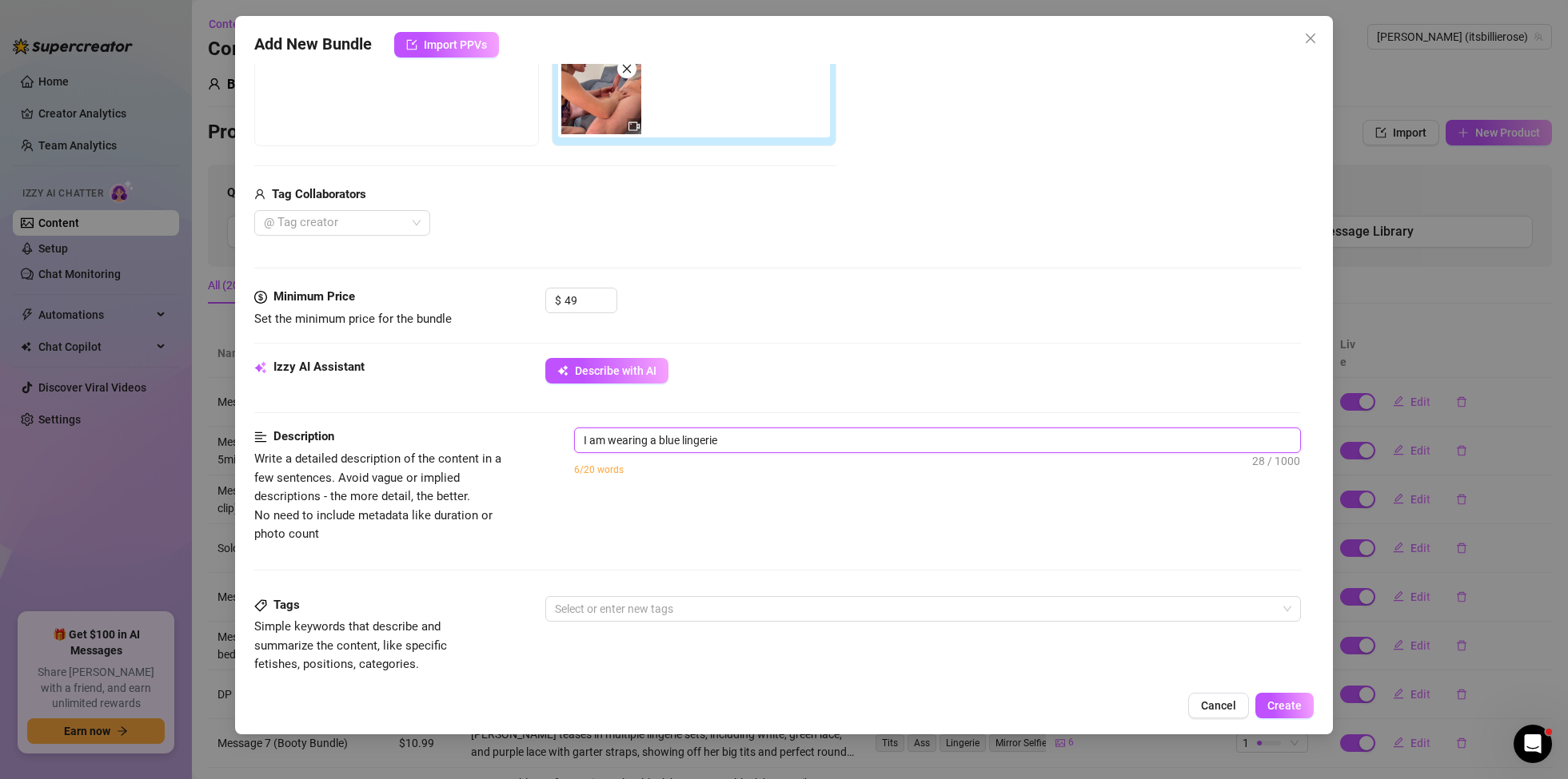
type textarea "I am wearing a blue lingerie"
type textarea "I am wearing a blue lingerie s"
type textarea "I am wearing a blue lingerie se"
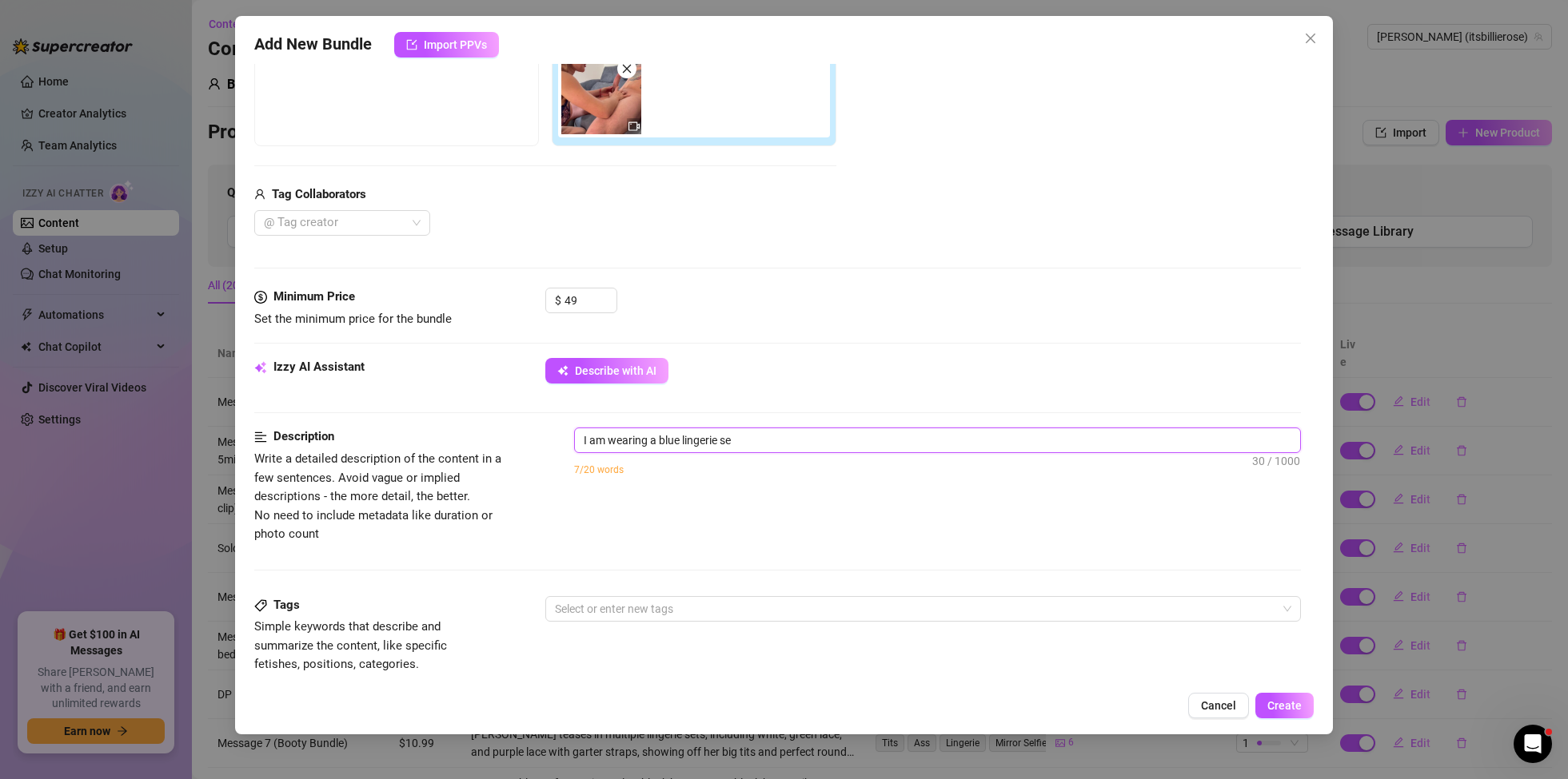
type textarea "I am wearing a blue lingerie set"
type textarea "I am wearing a blue lingerie set a"
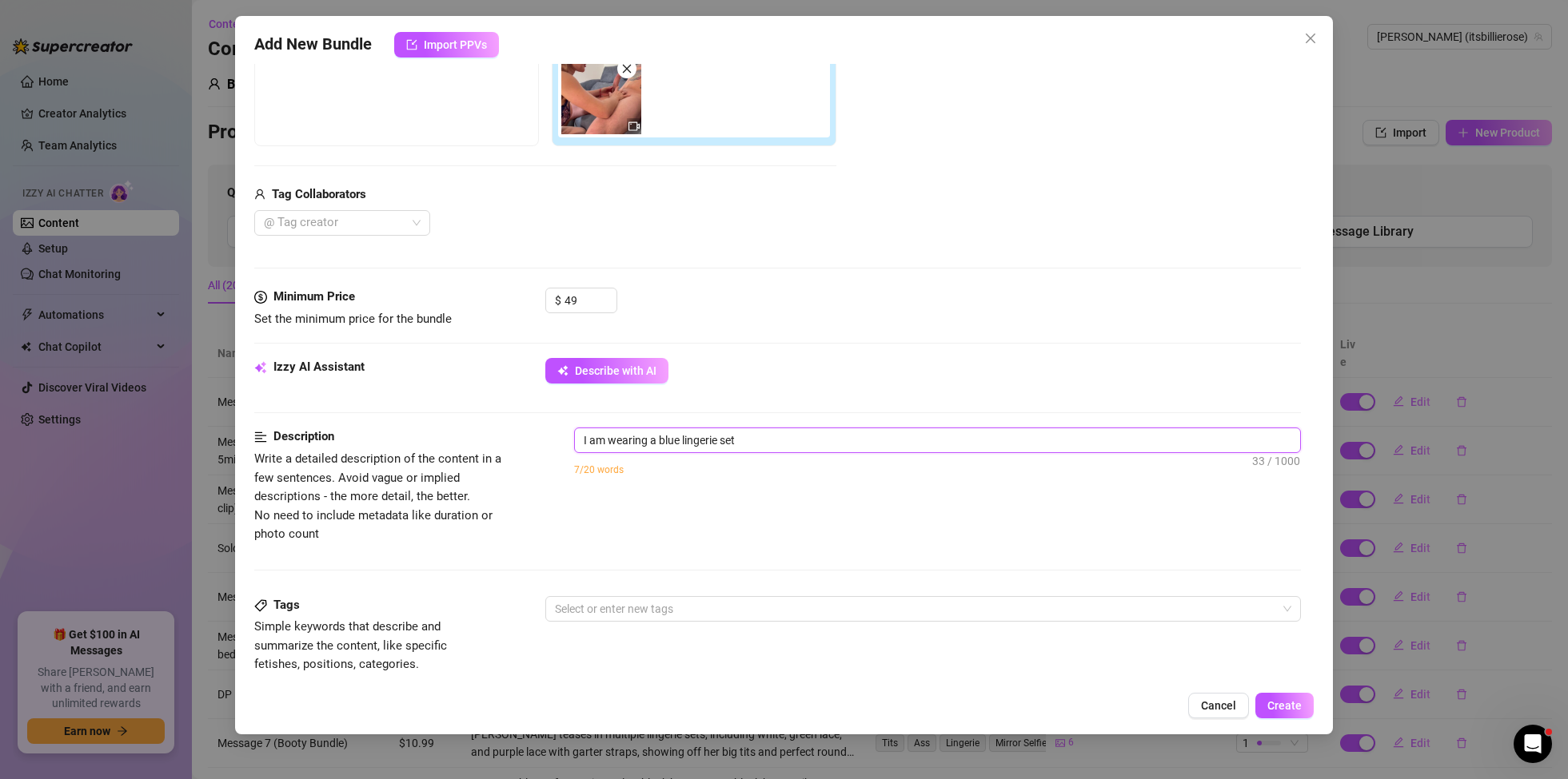
type textarea "I am wearing a blue lingerie set a"
type textarea "I am wearing a blue lingerie set ad"
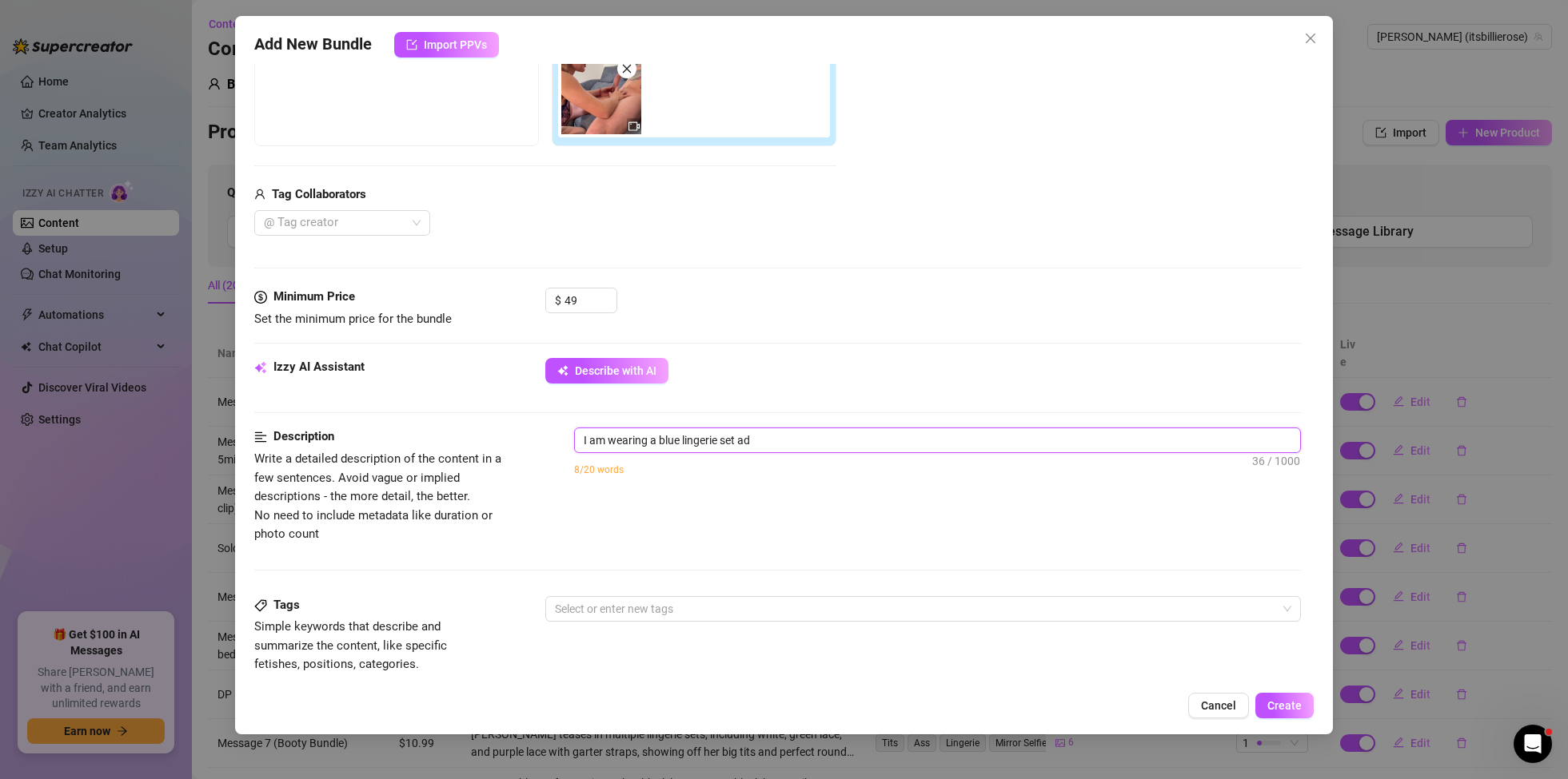
type textarea "I am wearing a blue lingerie set ad t"
type textarea "I am wearing a blue lingerie set ad"
type textarea "I am wearing a blue lingerie set ad s"
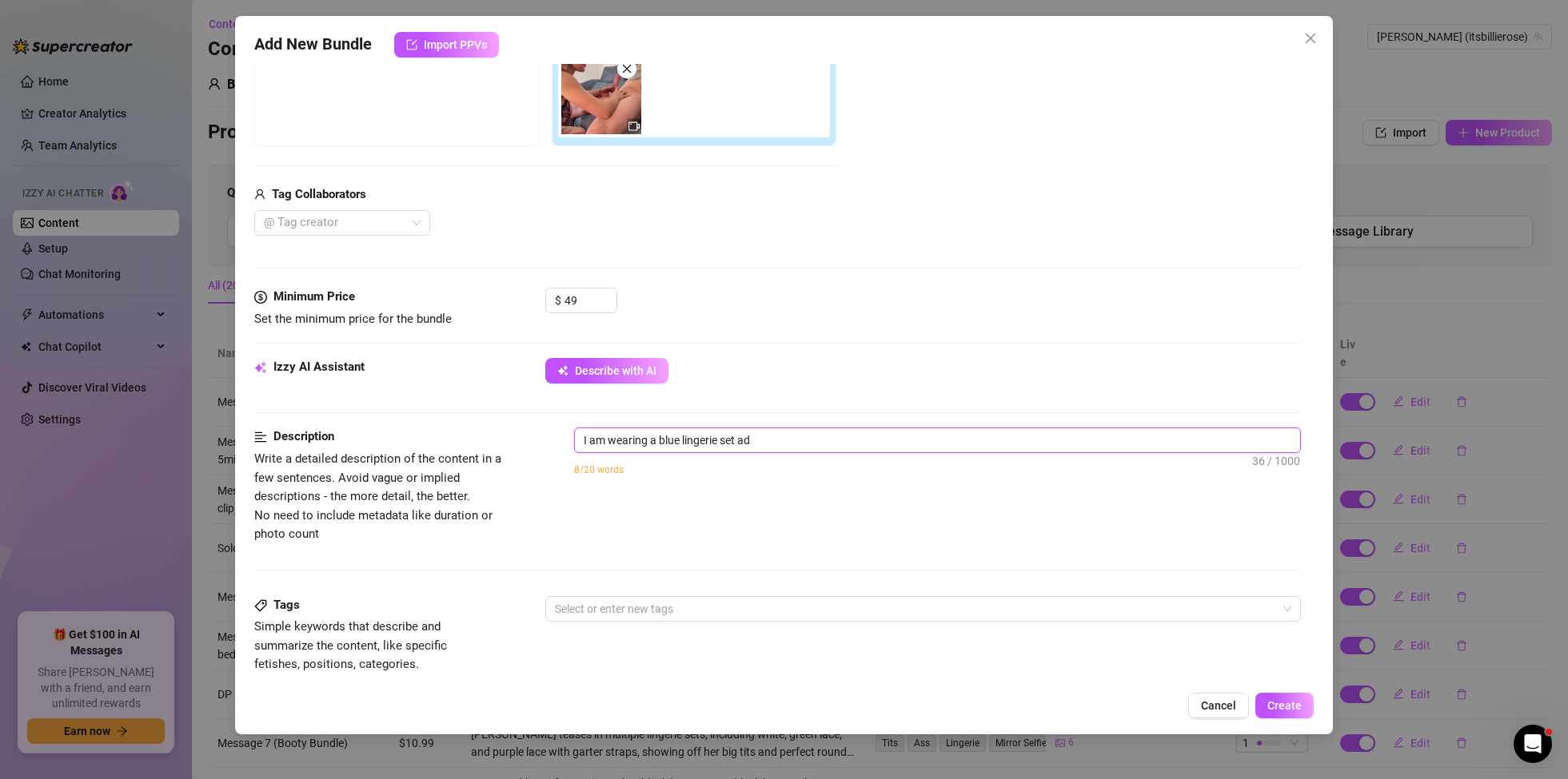
type textarea "I am wearing a blue lingerie set ad s"
type textarea "I am wearing a blue lingerie set ad st"
type textarea "I am wearing a blue lingerie set ad sta"
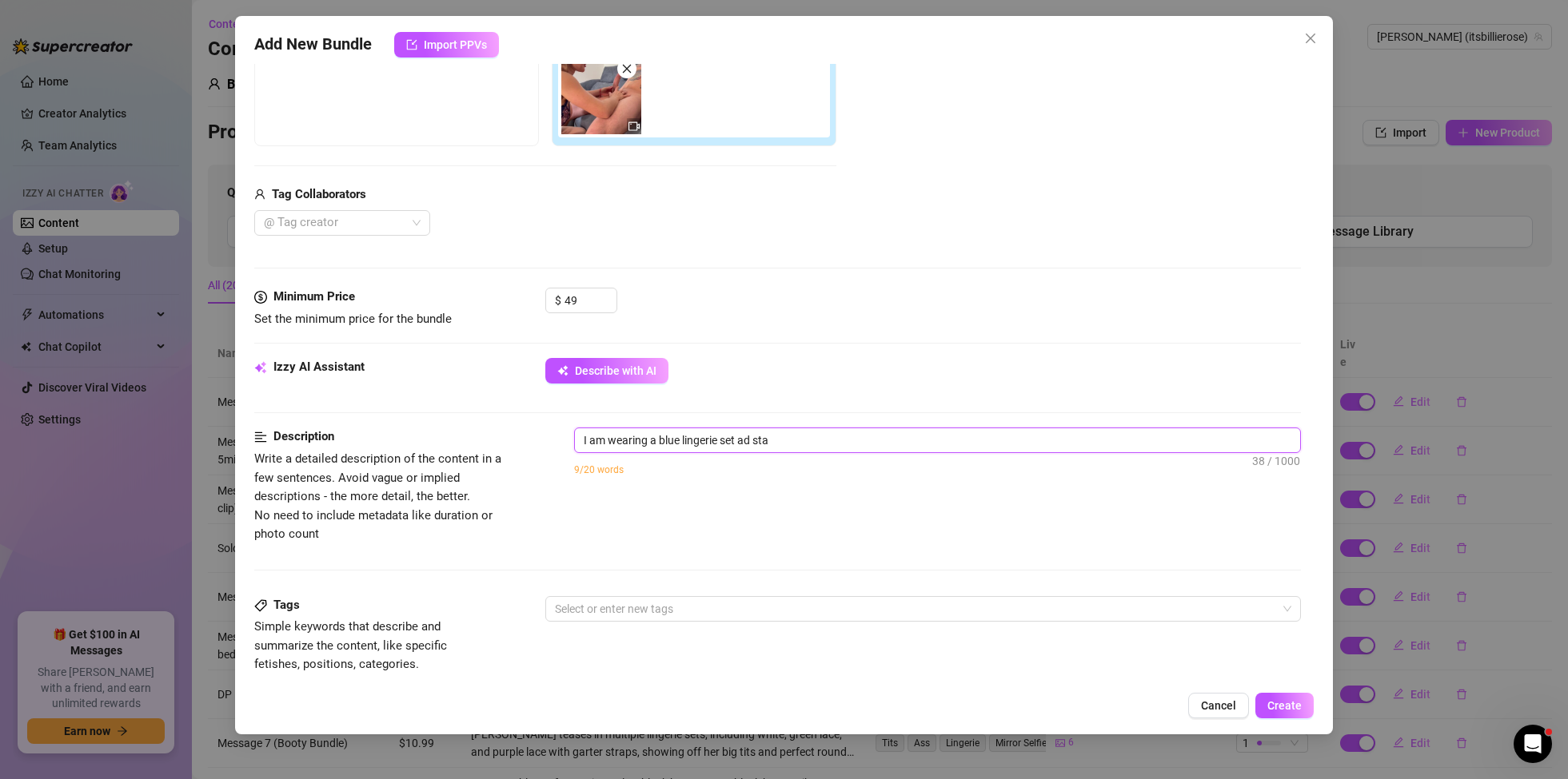
type textarea "I am wearing a blue lingerie set ad star"
type textarea "I am wearing a blue lingerie set ad start"
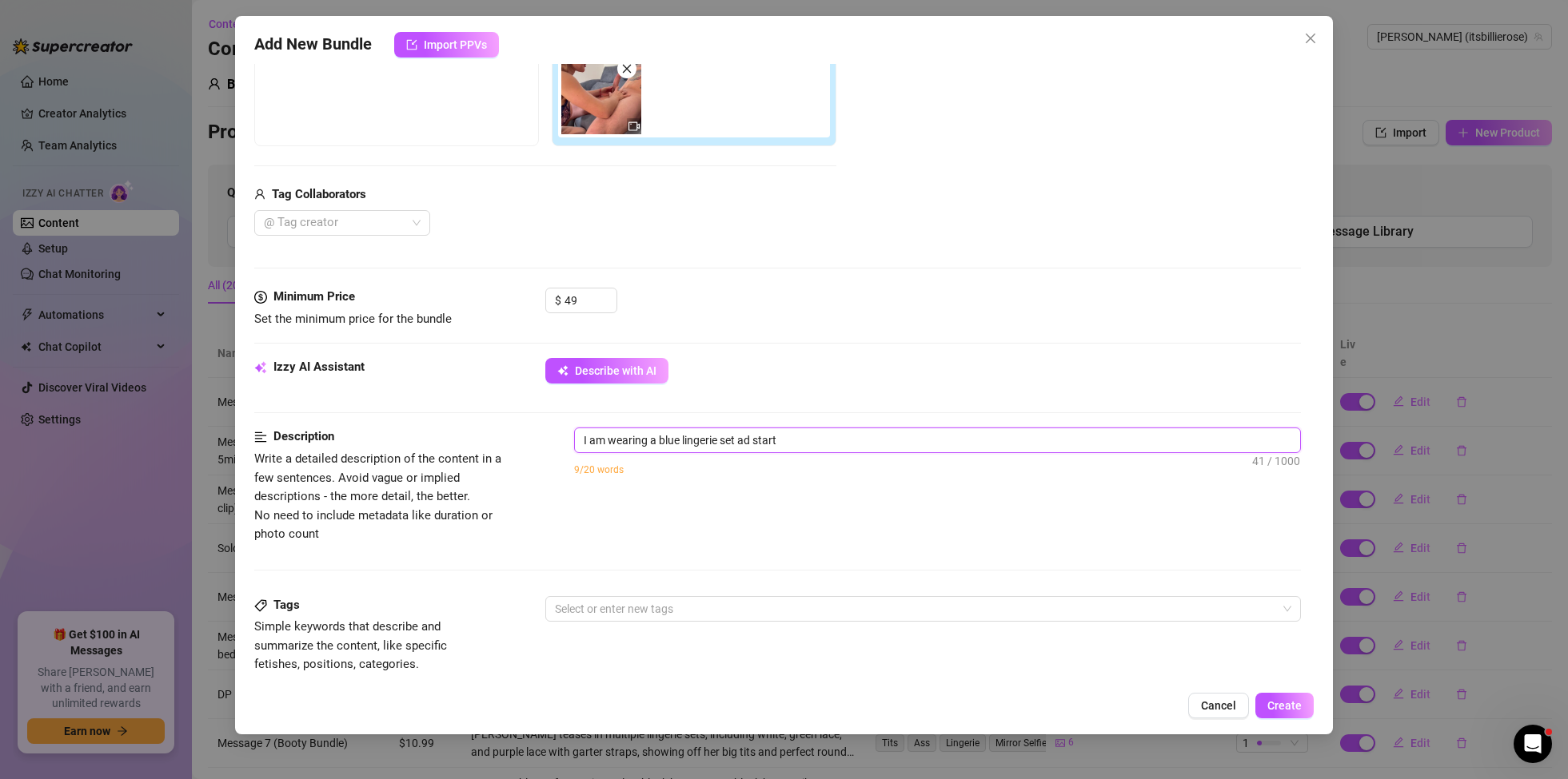
type textarea "I am wearing a blue lingerie set ad start"
type textarea "I am wearing a blue lingerie set ad start t"
type textarea "I am wearing a blue lingerie set ad start th"
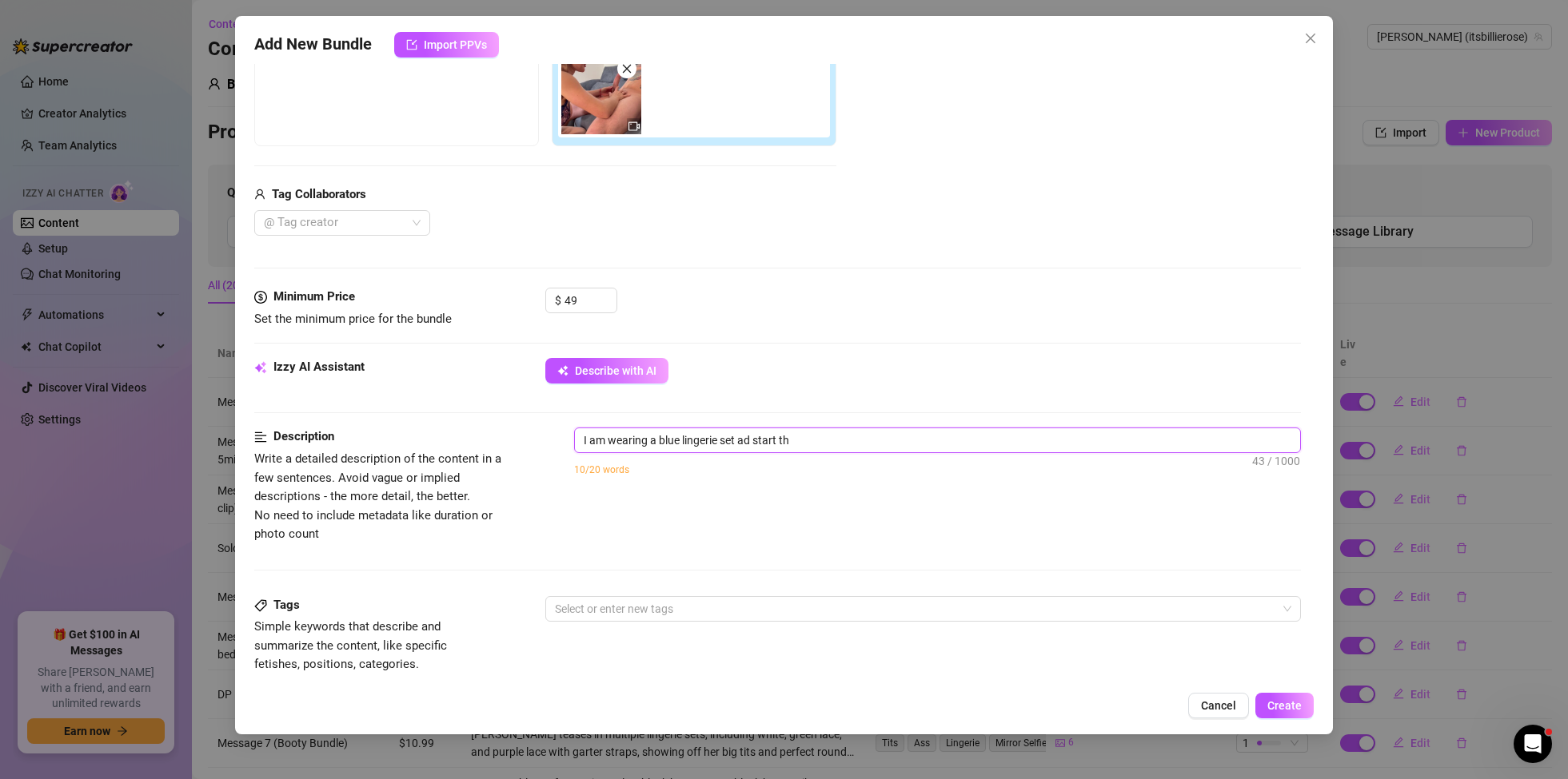
type textarea "I am wearing a blue lingerie set ad start thi"
type textarea "I am wearing a blue lingerie set ad start this"
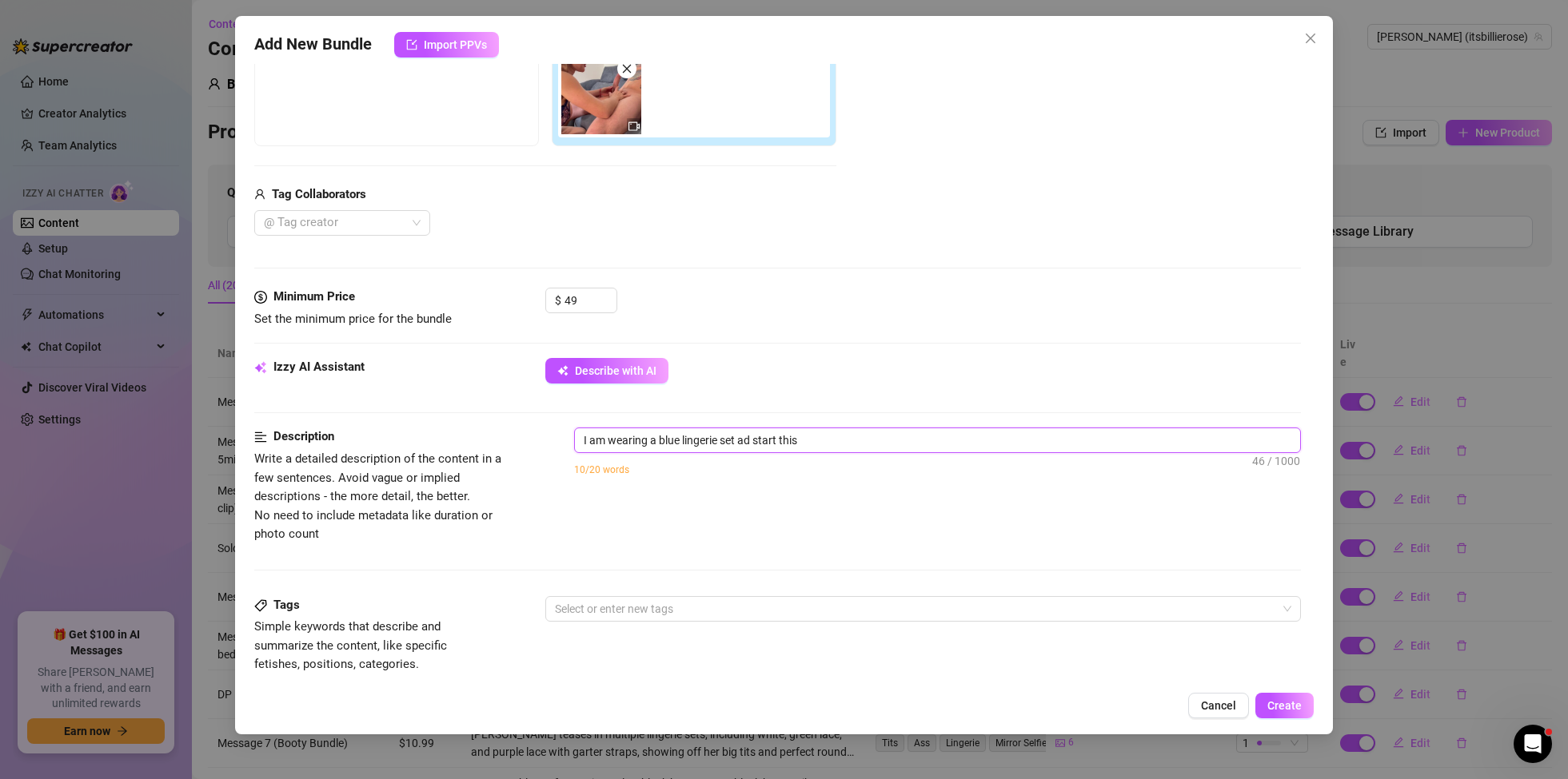
type textarea "I am wearing a blue lingerie set ad start this"
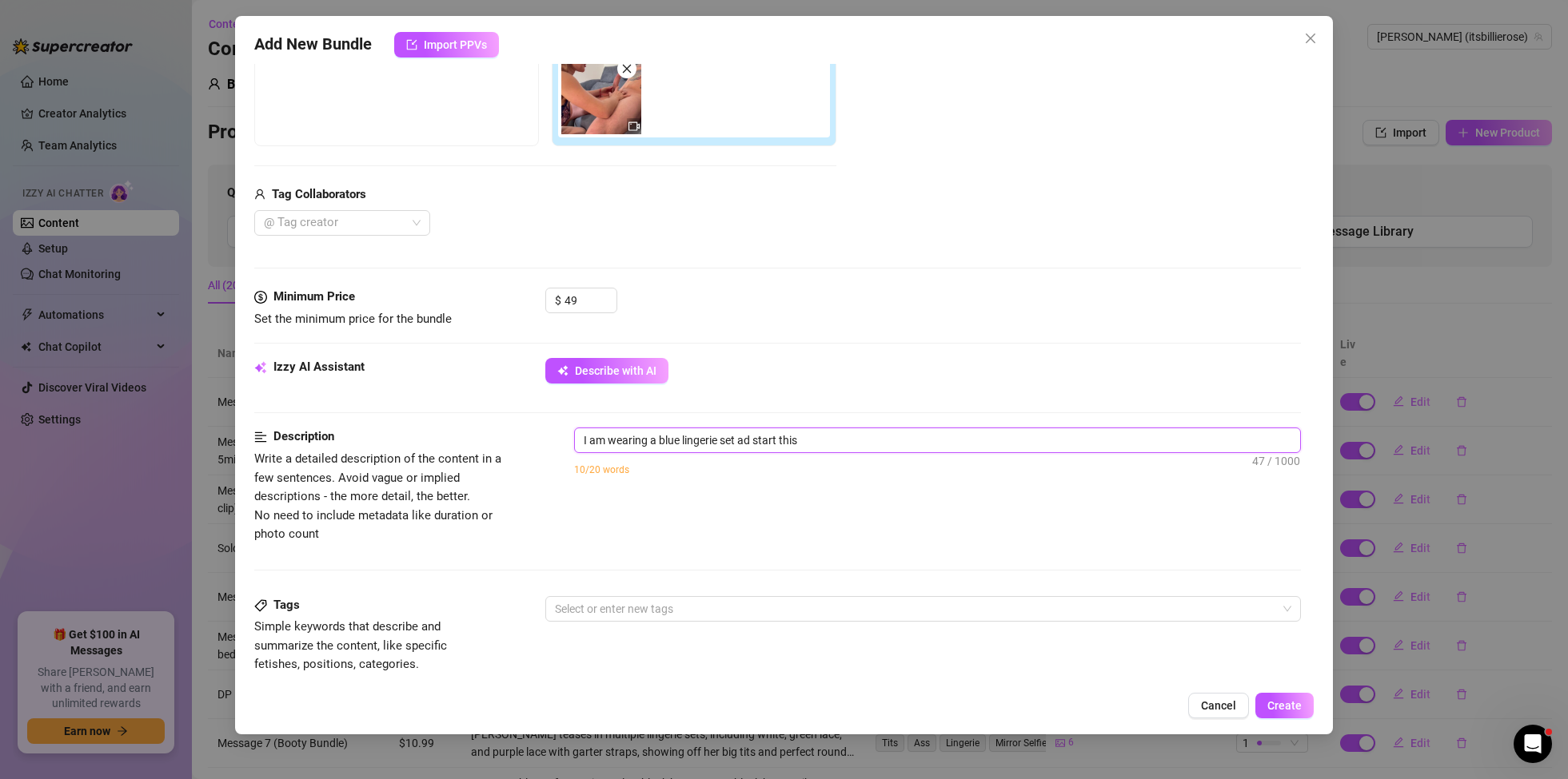
type textarea "I am wearing a blue lingerie set ad start this v"
type textarea "I am wearing a blue lingerie set ad start this vi"
type textarea "I am wearing a blue lingerie set ad start this vid"
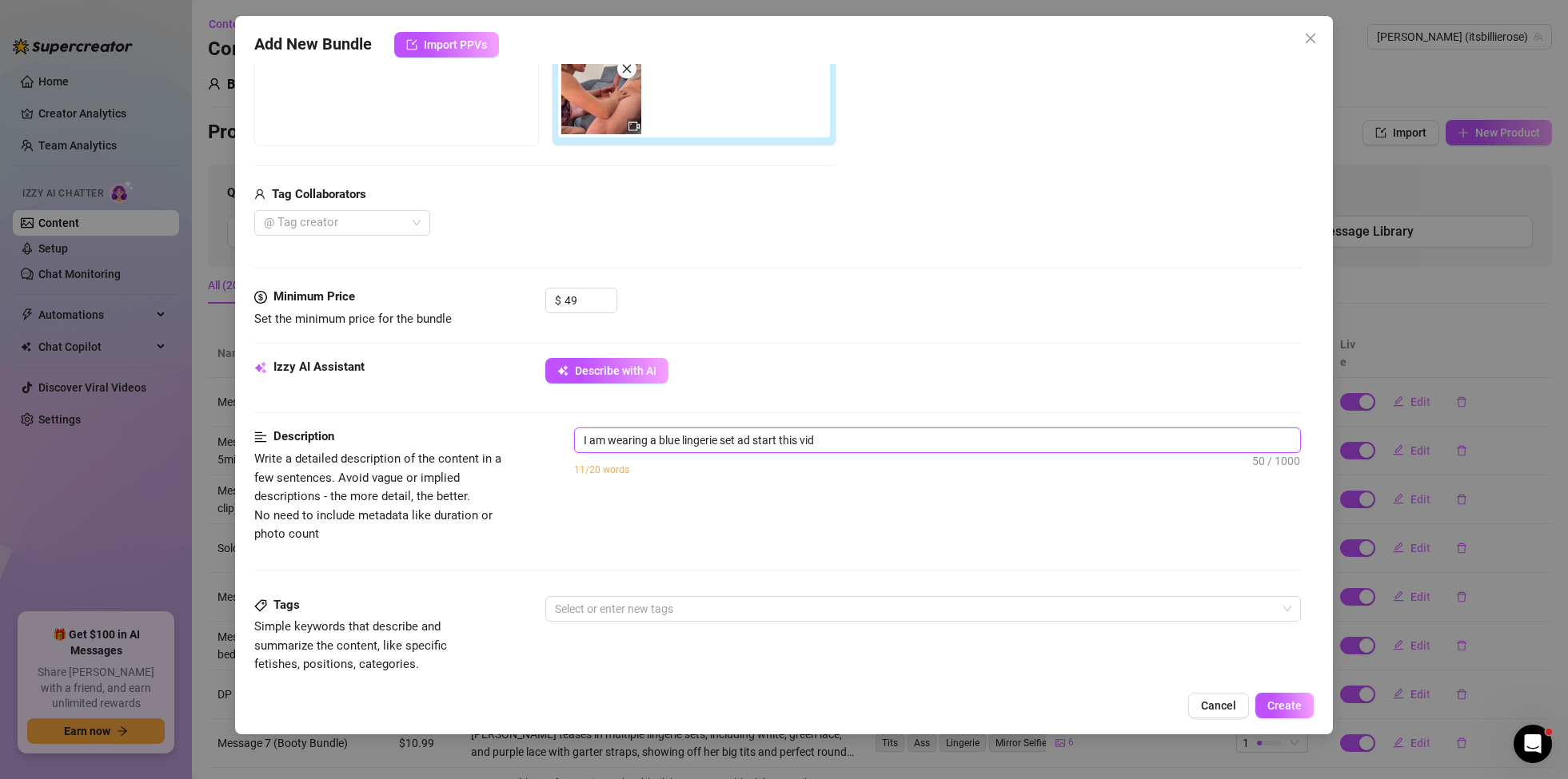
type textarea "I am wearing a blue lingerie set ad start this vide"
type textarea "I am wearing a blue lingerie set ad start this video"
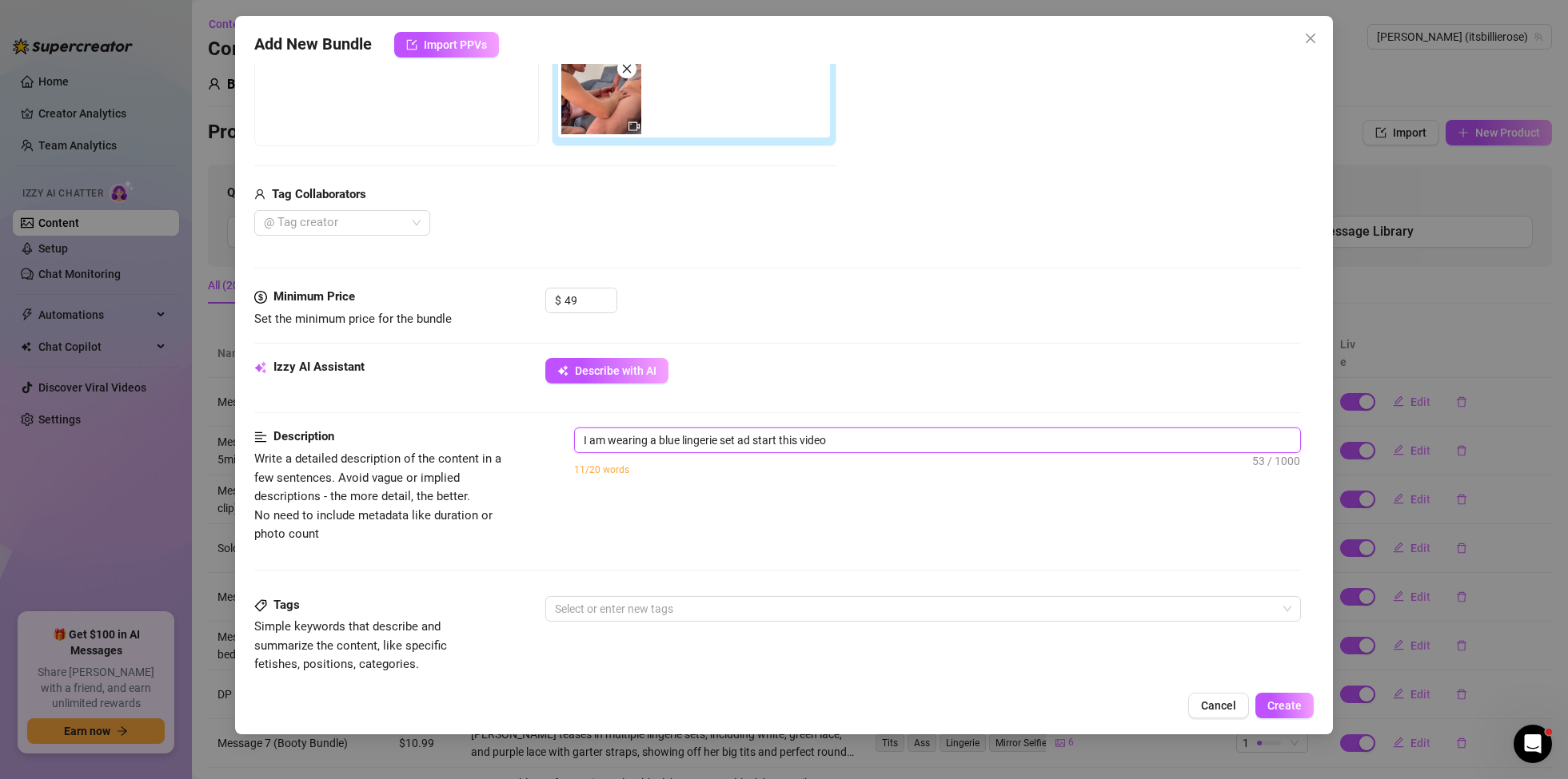
type textarea "I am wearing a blue lingerie set ad start this video o"
type textarea "I am wearing a blue lingerie set ad start this video of"
type textarea "I am wearing a blue lingerie set ad start this video off"
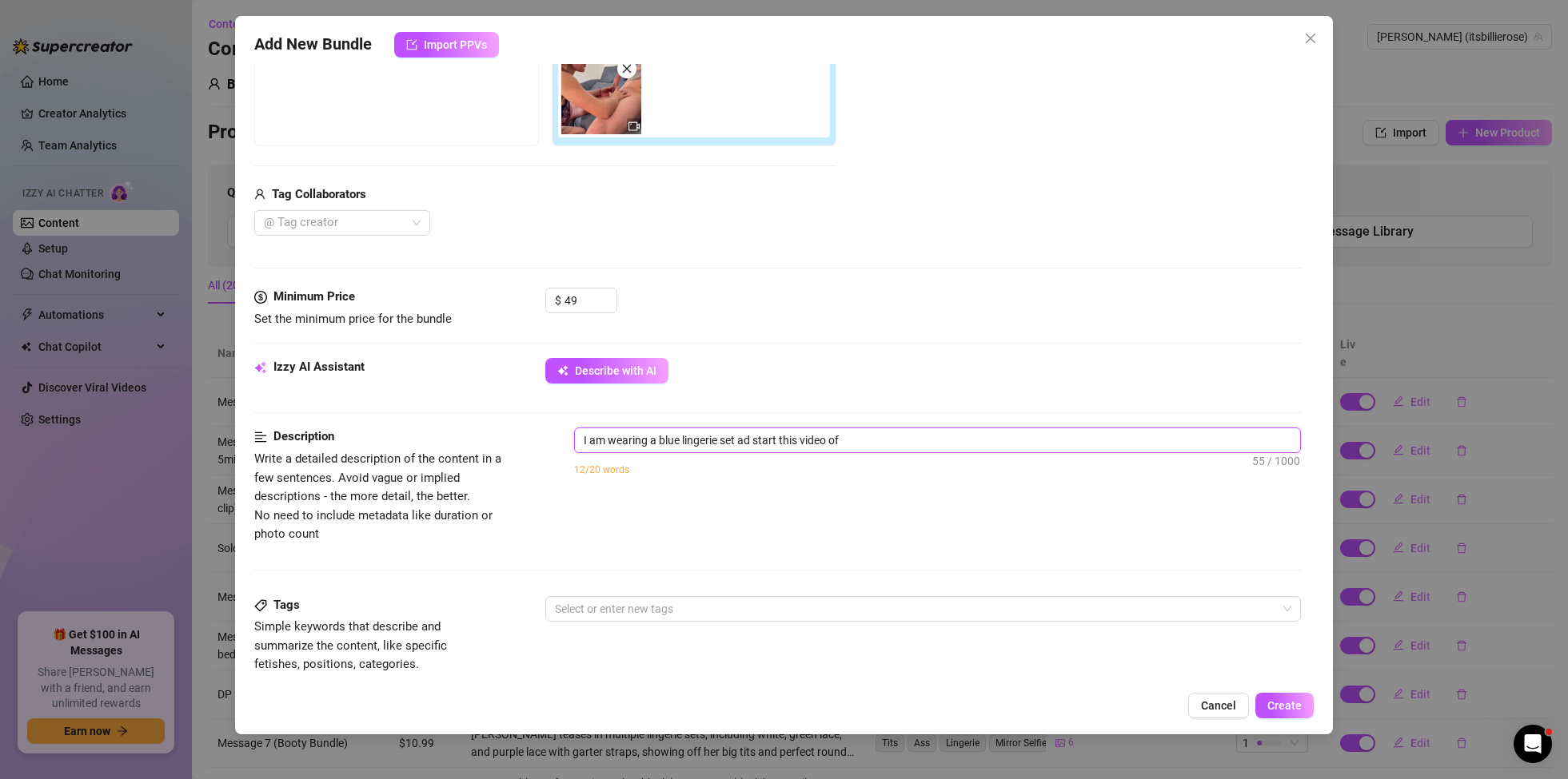
type textarea "I am wearing a blue lingerie set ad start this video off"
type textarea "I am wearing a blue lingerie set ad start this video off m"
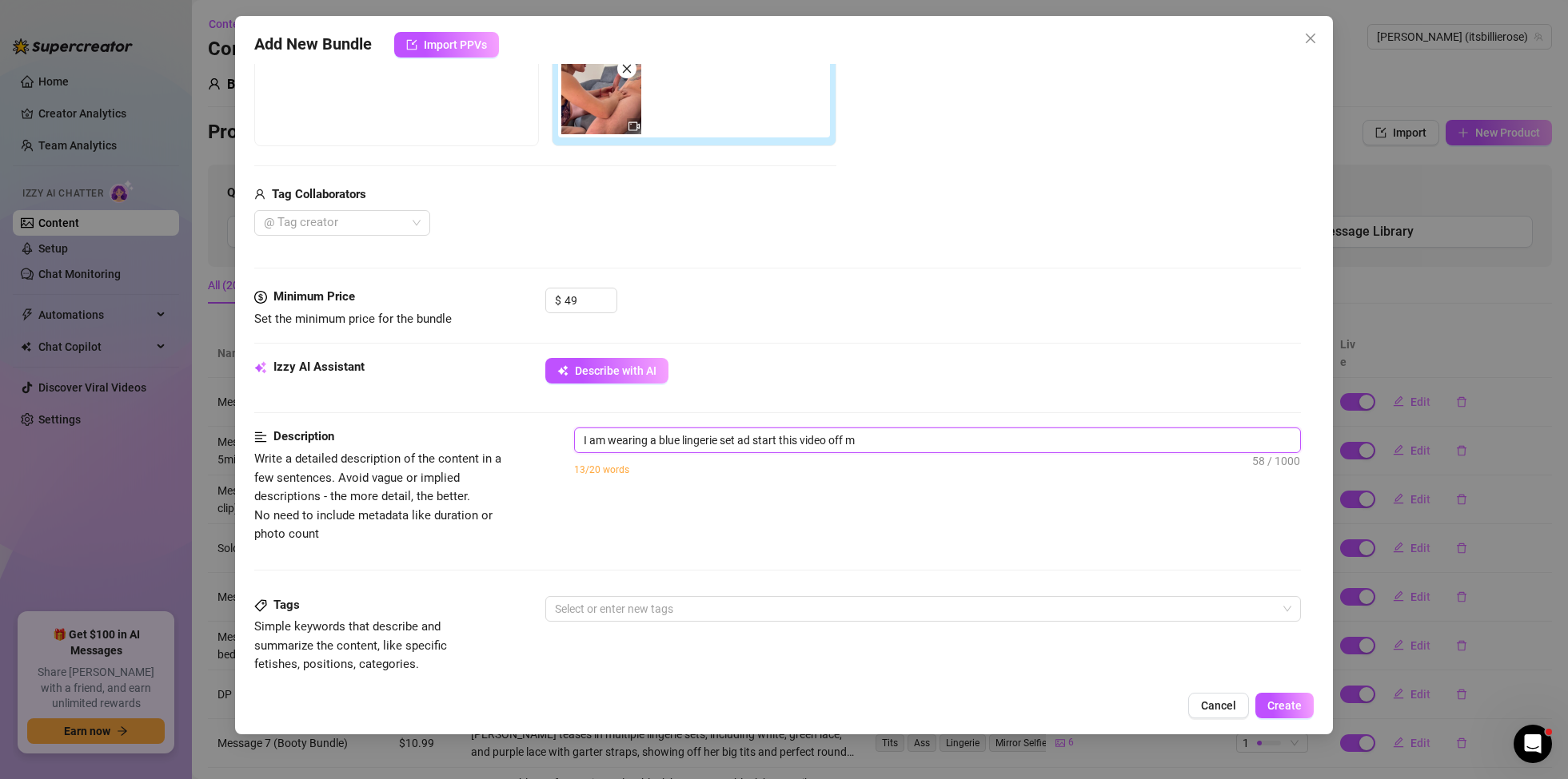
type textarea "I am wearing a blue lingerie set ad start this video off"
type textarea "I am wearing a blue lingerie set ad start this video off b"
type textarea "I am wearing a blue lingerie set ad start this video off by"
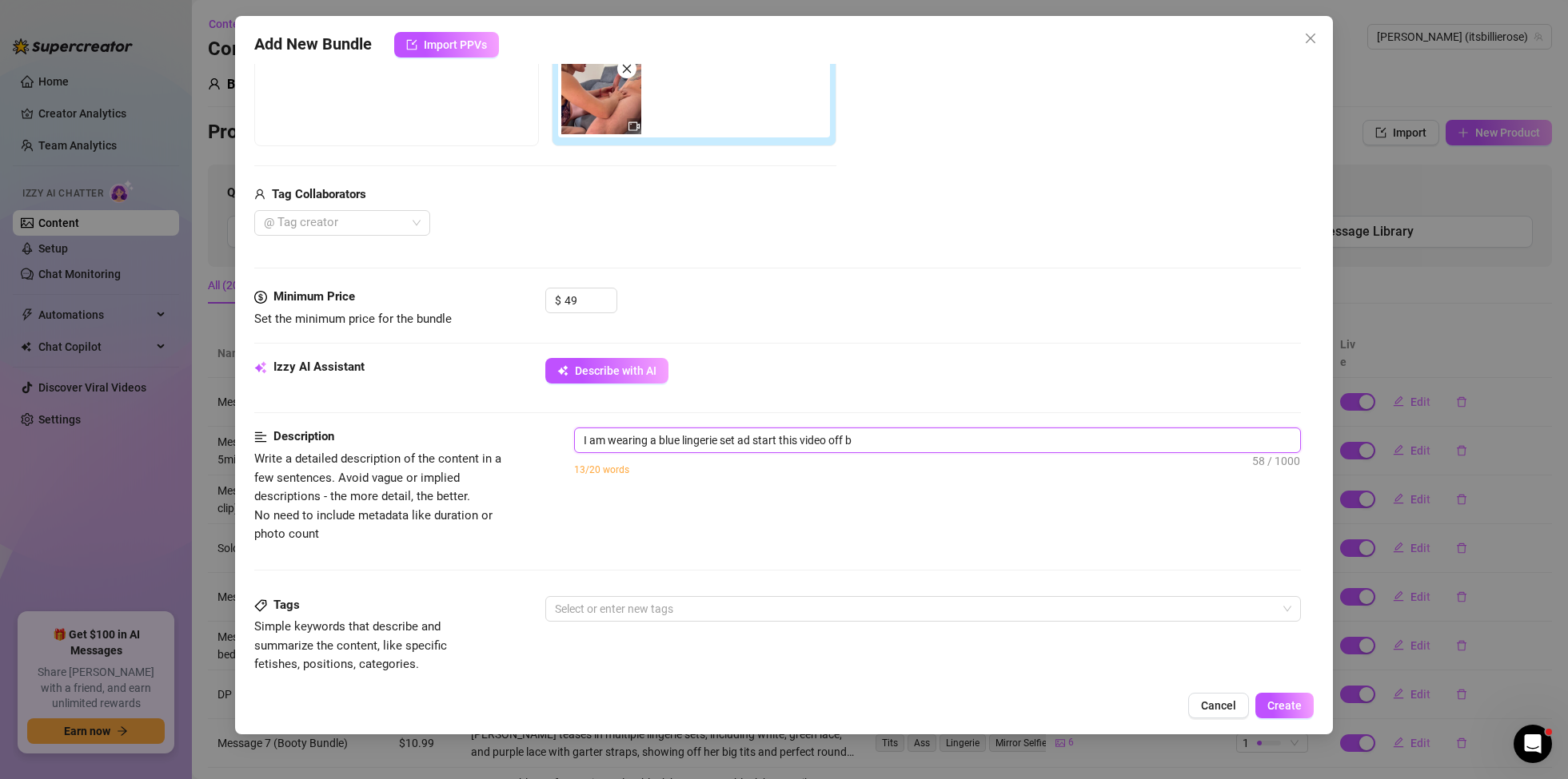
type textarea "I am wearing a blue lingerie set ad start this video off by"
type textarea "I am wearing a blue lingerie set ad start this video off by s"
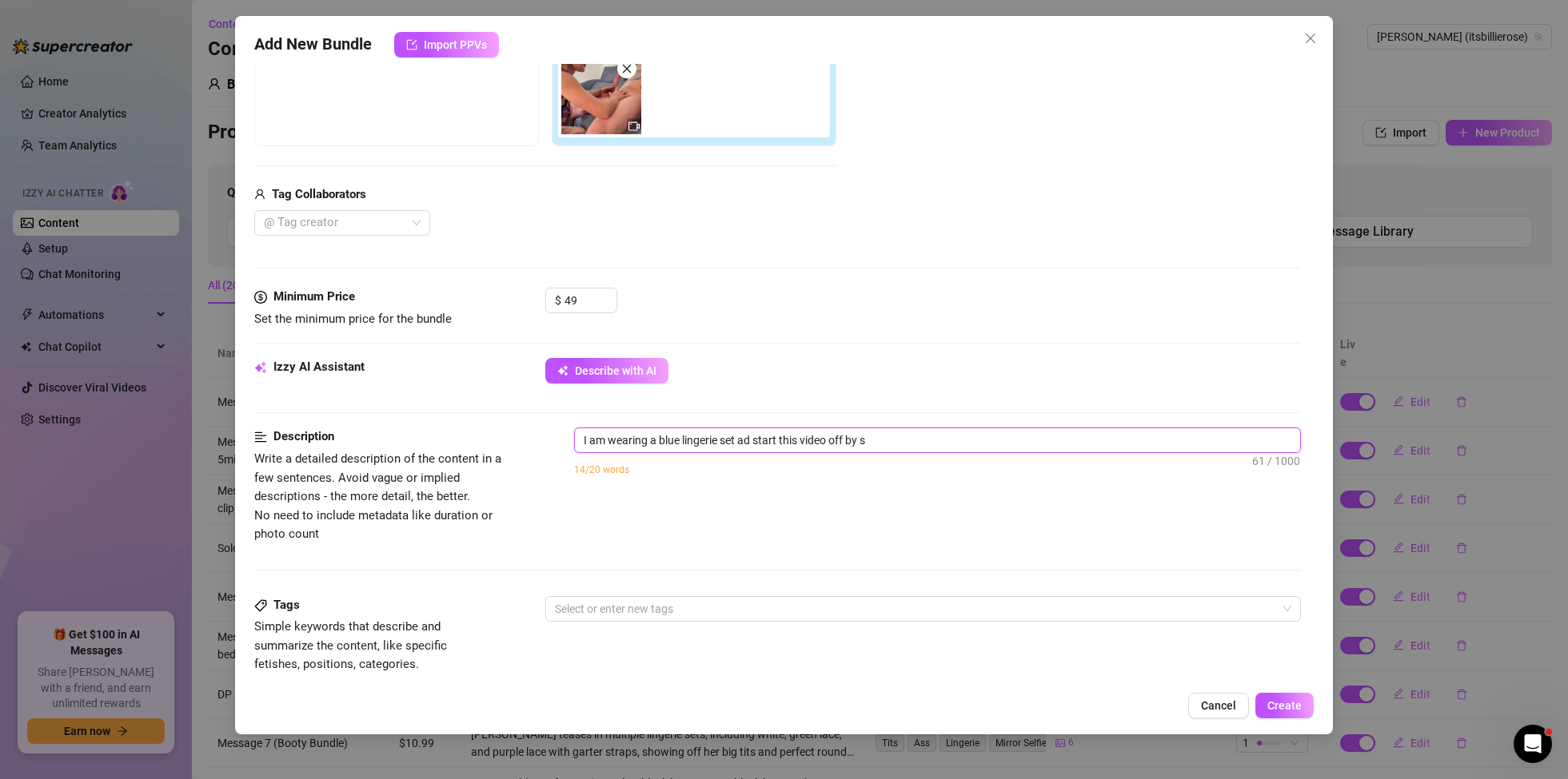
type textarea "I am wearing a blue lingerie set ad start this video off by su"
type textarea "I am wearing a blue lingerie set ad start this video off by suc"
type textarea "I am wearing a blue lingerie set ad start this video off by suck"
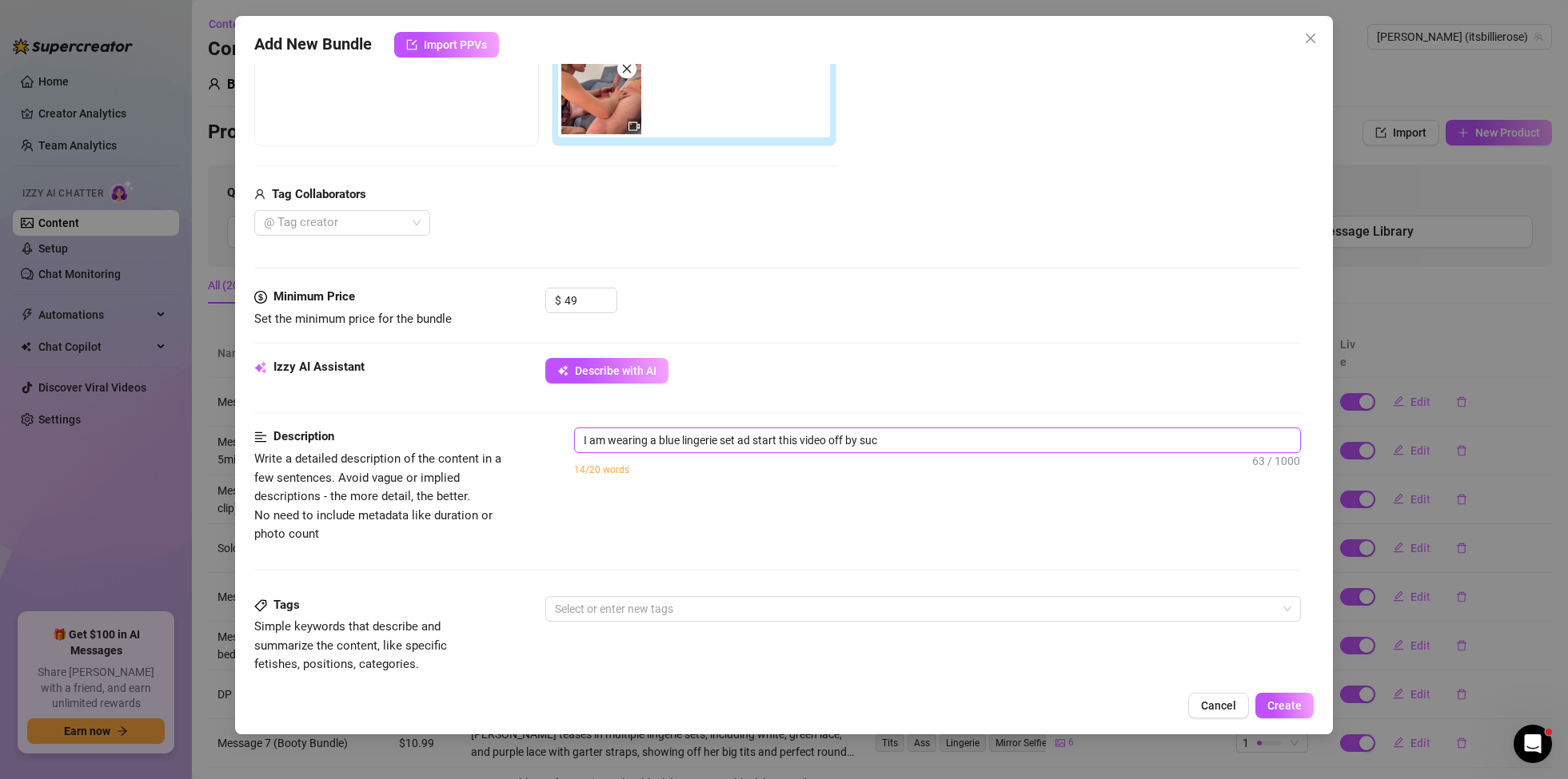
type textarea "I am wearing a blue lingerie set ad start this video off by suck"
type textarea "I am wearing a blue lingerie set ad start this video off by [PERSON_NAME]"
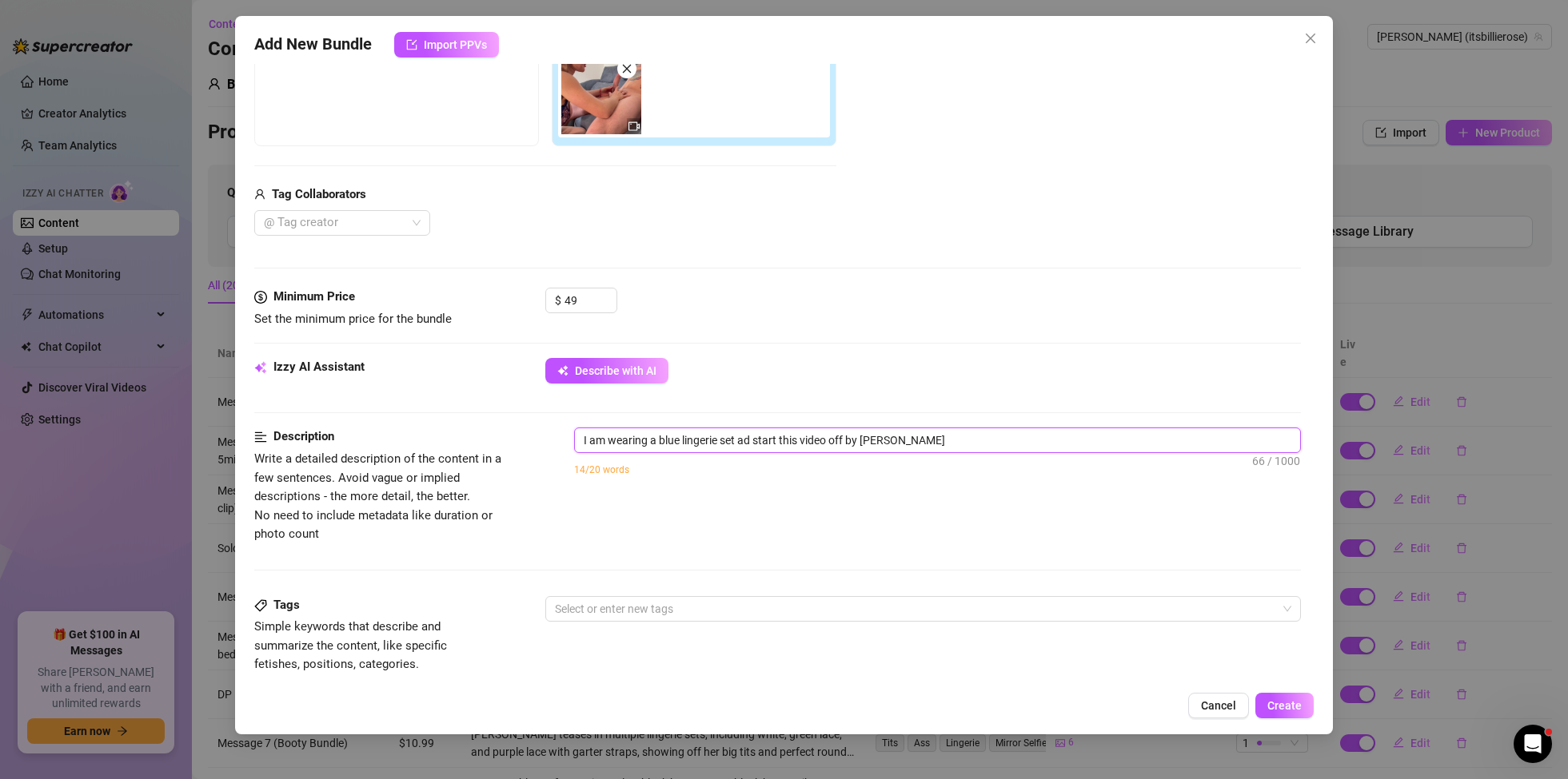
type textarea "I am wearing a blue lingerie set ad start this video off by sucking"
type textarea "I am wearing a blue lingerie set ad start this video off by sucking a"
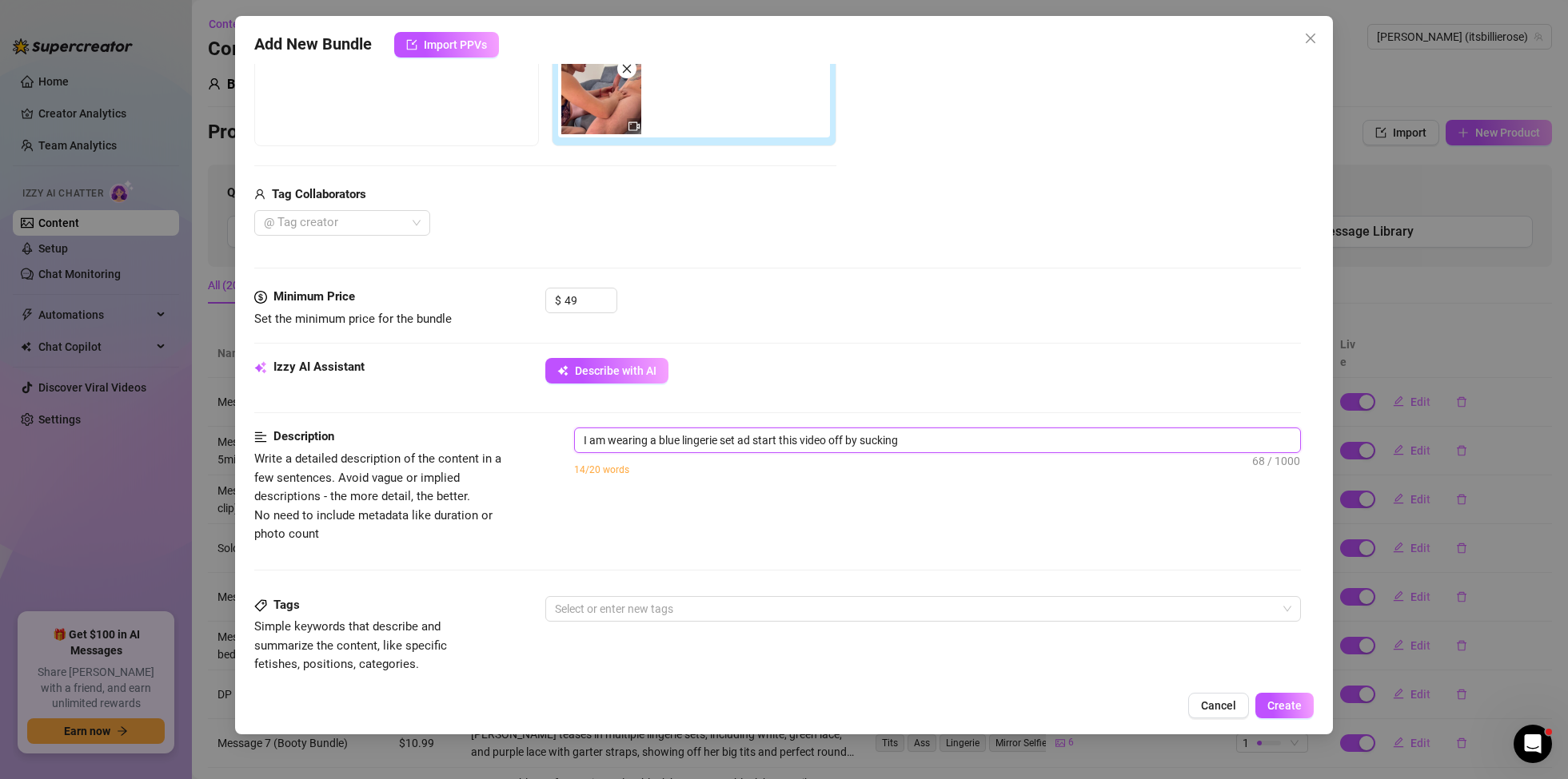
type textarea "I am wearing a blue lingerie set ad start this video off by sucking a"
type textarea "I am wearing a blue lingerie set ad start this video off by sucking a h"
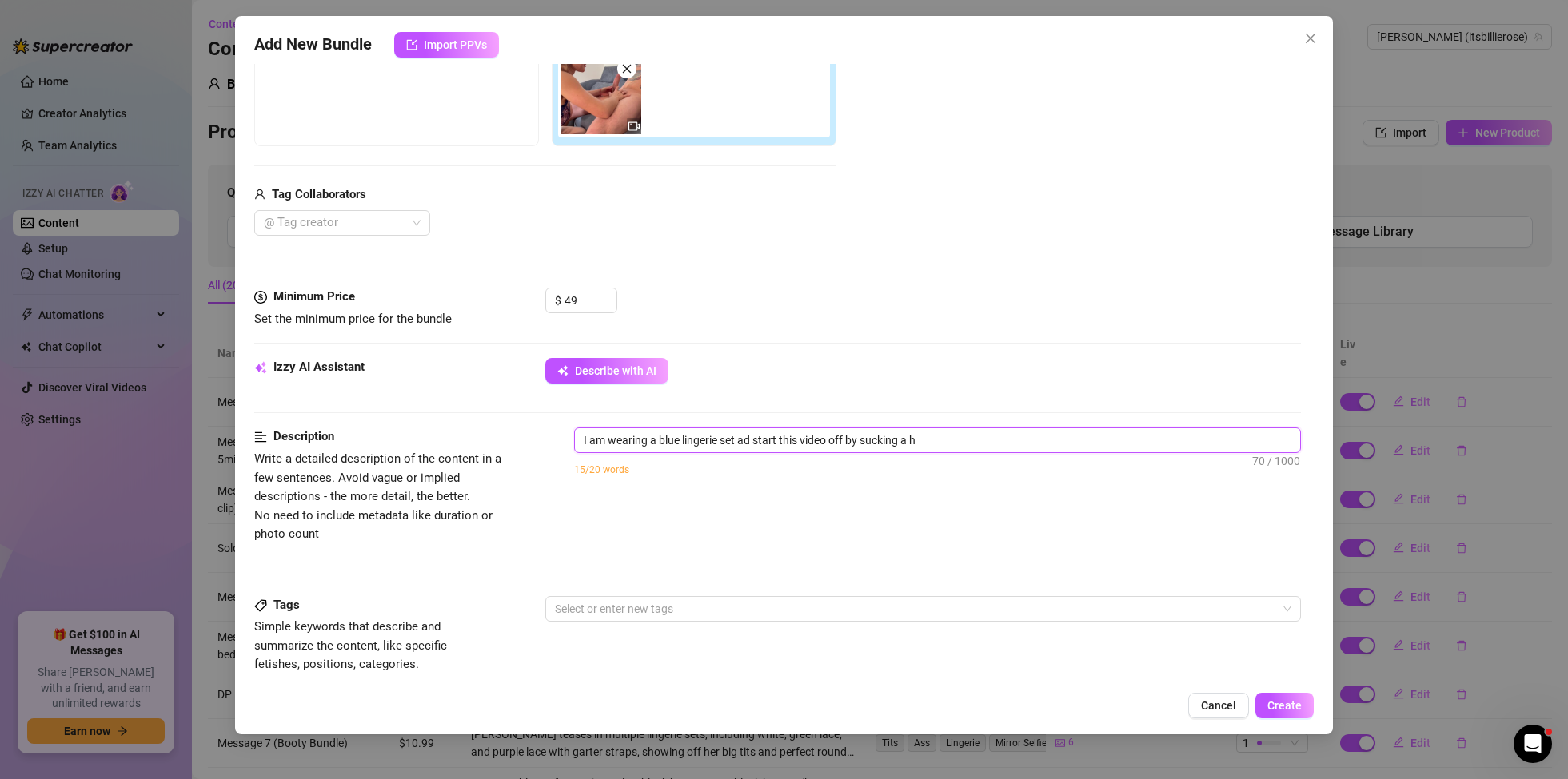
type textarea "I am wearing a blue lingerie set ad start this video off by sucking a hu"
type textarea "I am wearing a blue lingerie set ad start this video off by sucking a hug"
type textarea "I am wearing a blue lingerie set ad start this video off by sucking a huge"
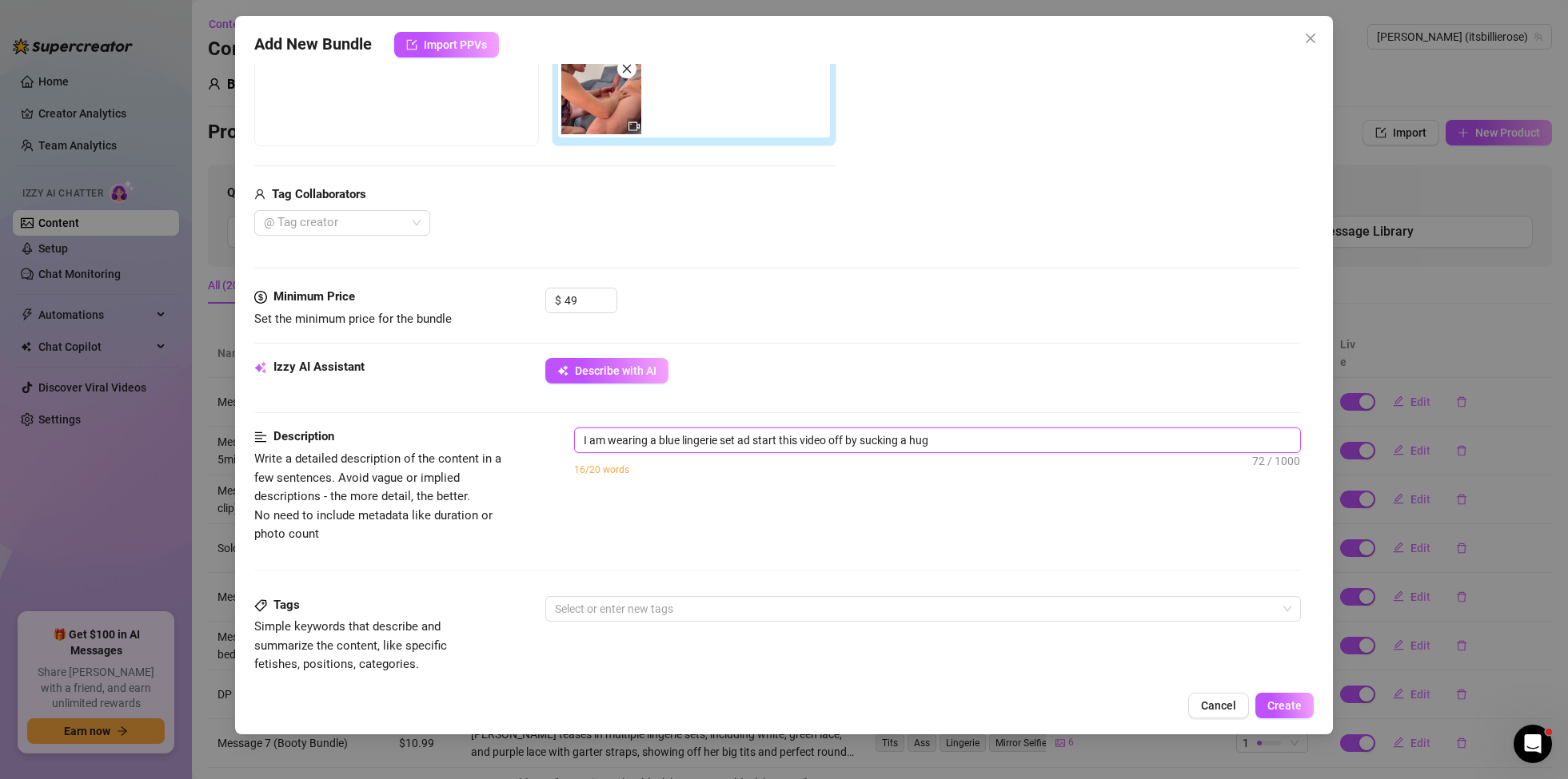
type textarea "I am wearing a blue lingerie set ad start this video off by sucking a huge"
type textarea "I am wearing a blue lingerie set ad start this video off by sucking a huge h"
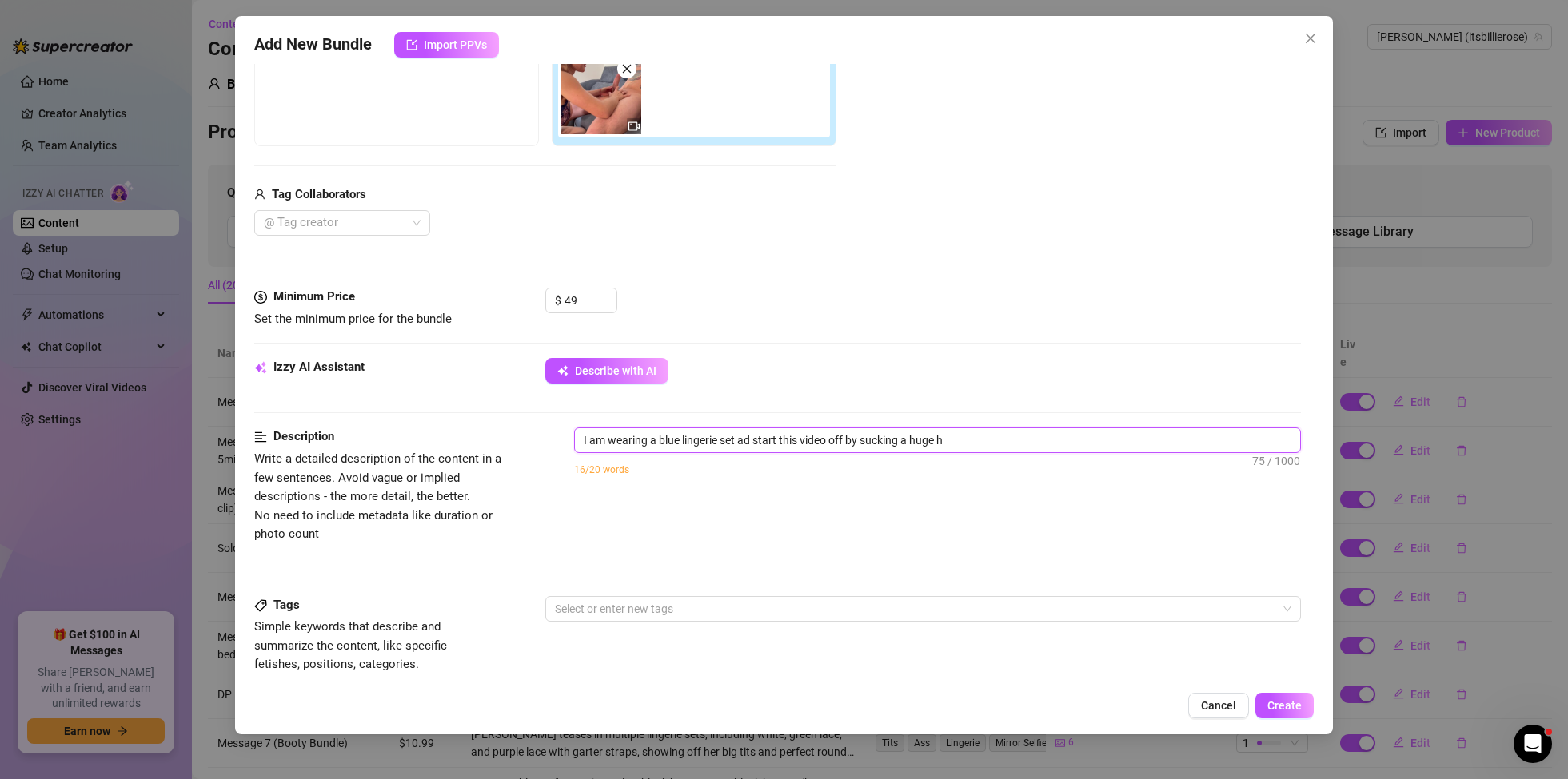
type textarea "I am wearing a blue lingerie set ad start this video off by sucking a huge ha"
type textarea "I am wearing a blue lingerie set ad start this video off by sucking a huge har"
type textarea "I am wearing a blue lingerie set ad start this video off by sucking a huge hard"
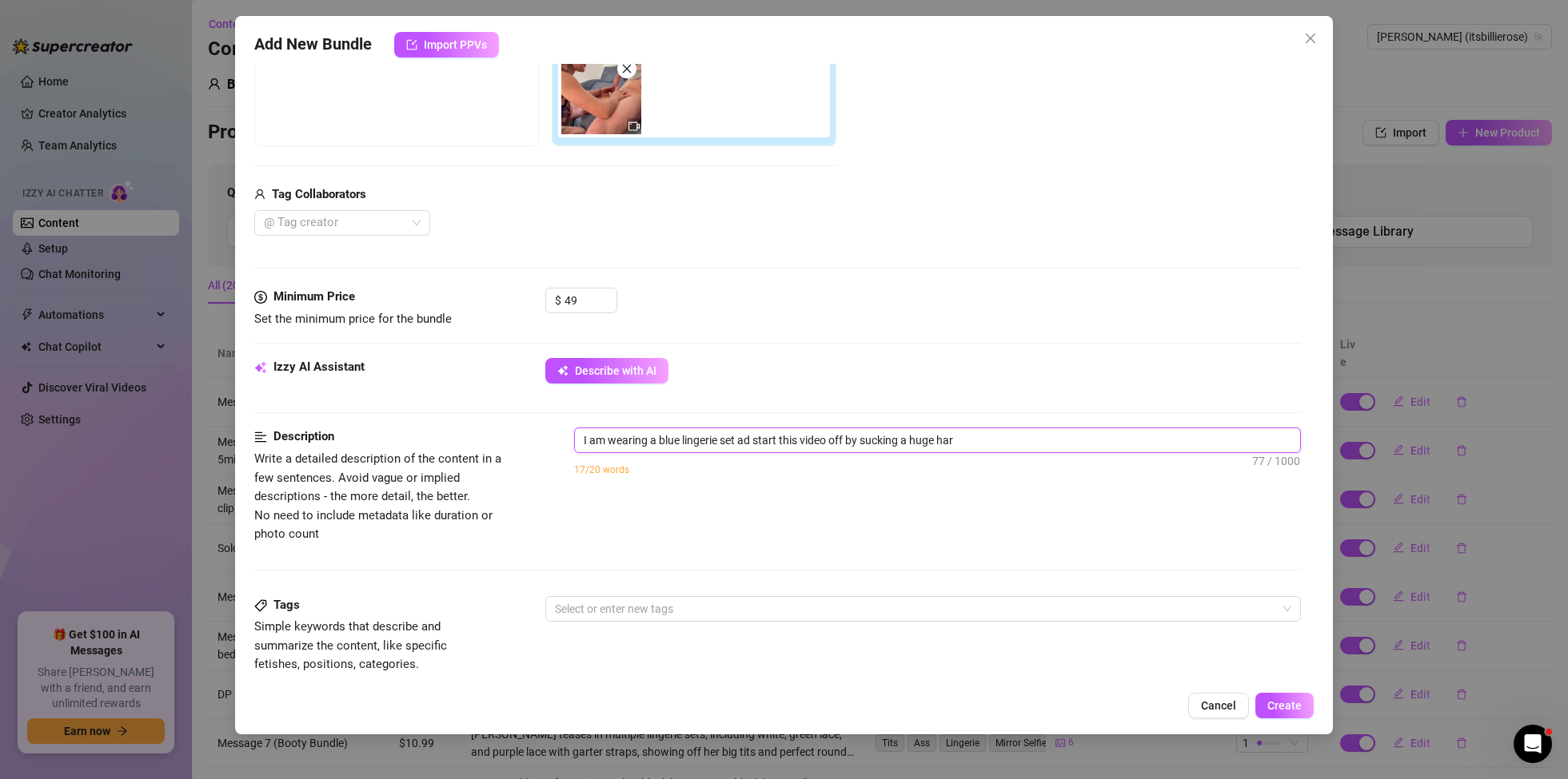
type textarea "I am wearing a blue lingerie set ad start this video off by sucking a huge hard"
type textarea "I am wearing a blue lingerie set ad start this video off by sucking a huge hard…"
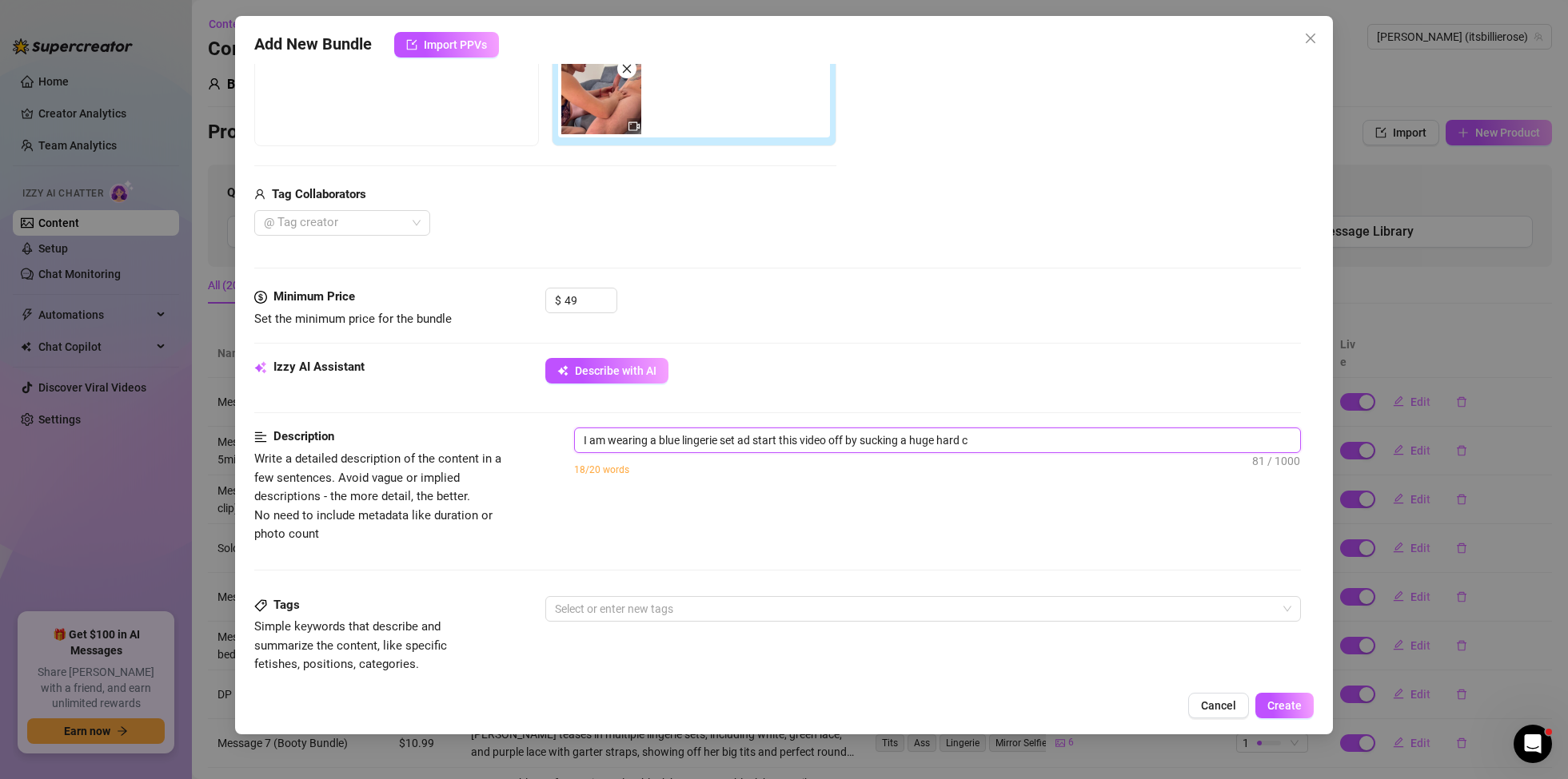
type textarea "I am wearing a blue lingerie set ad start this video off by sucking a huge hard…"
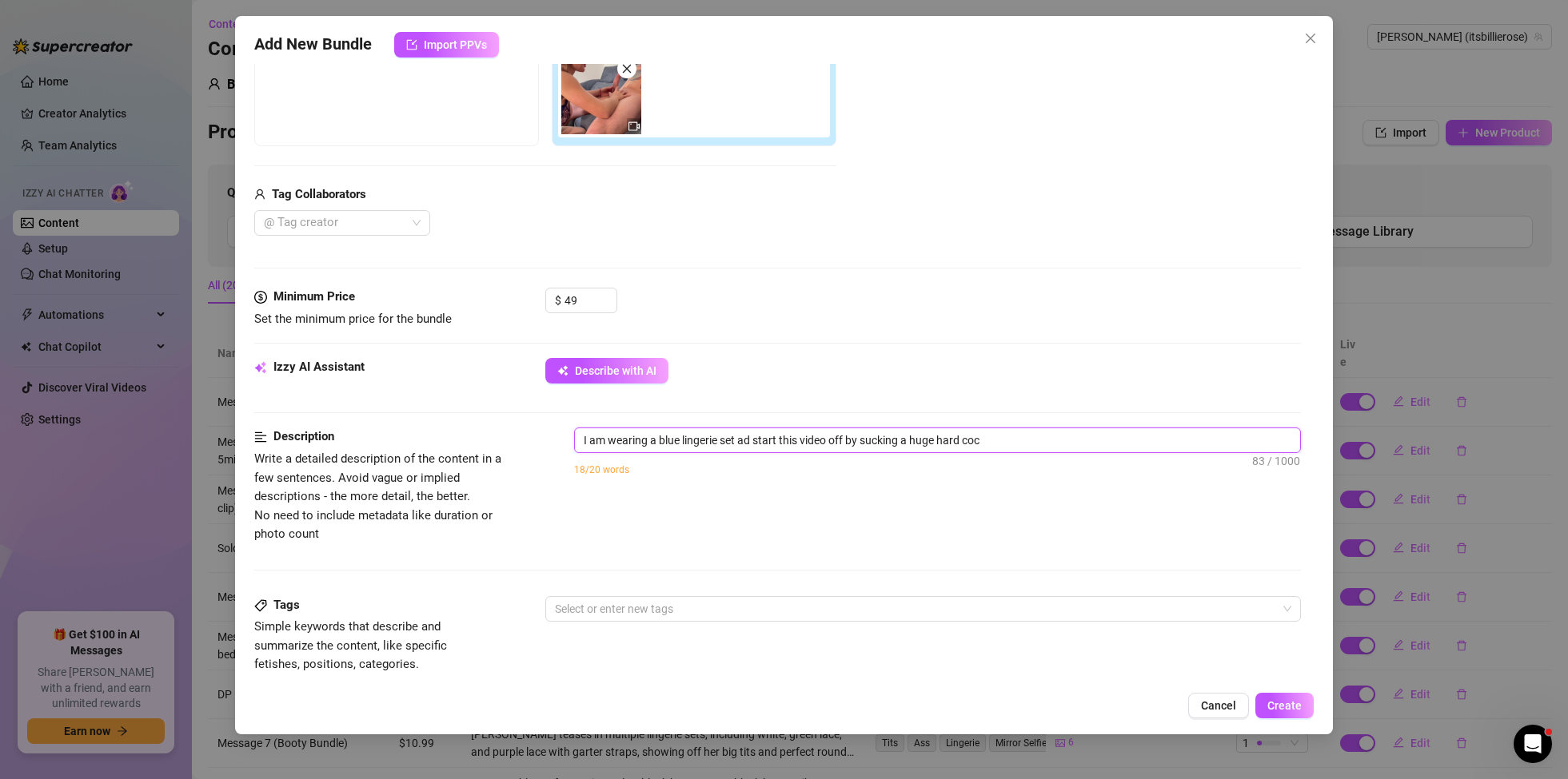
type textarea "I am wearing a blue lingerie set ad start this video off by sucking a huge hard…"
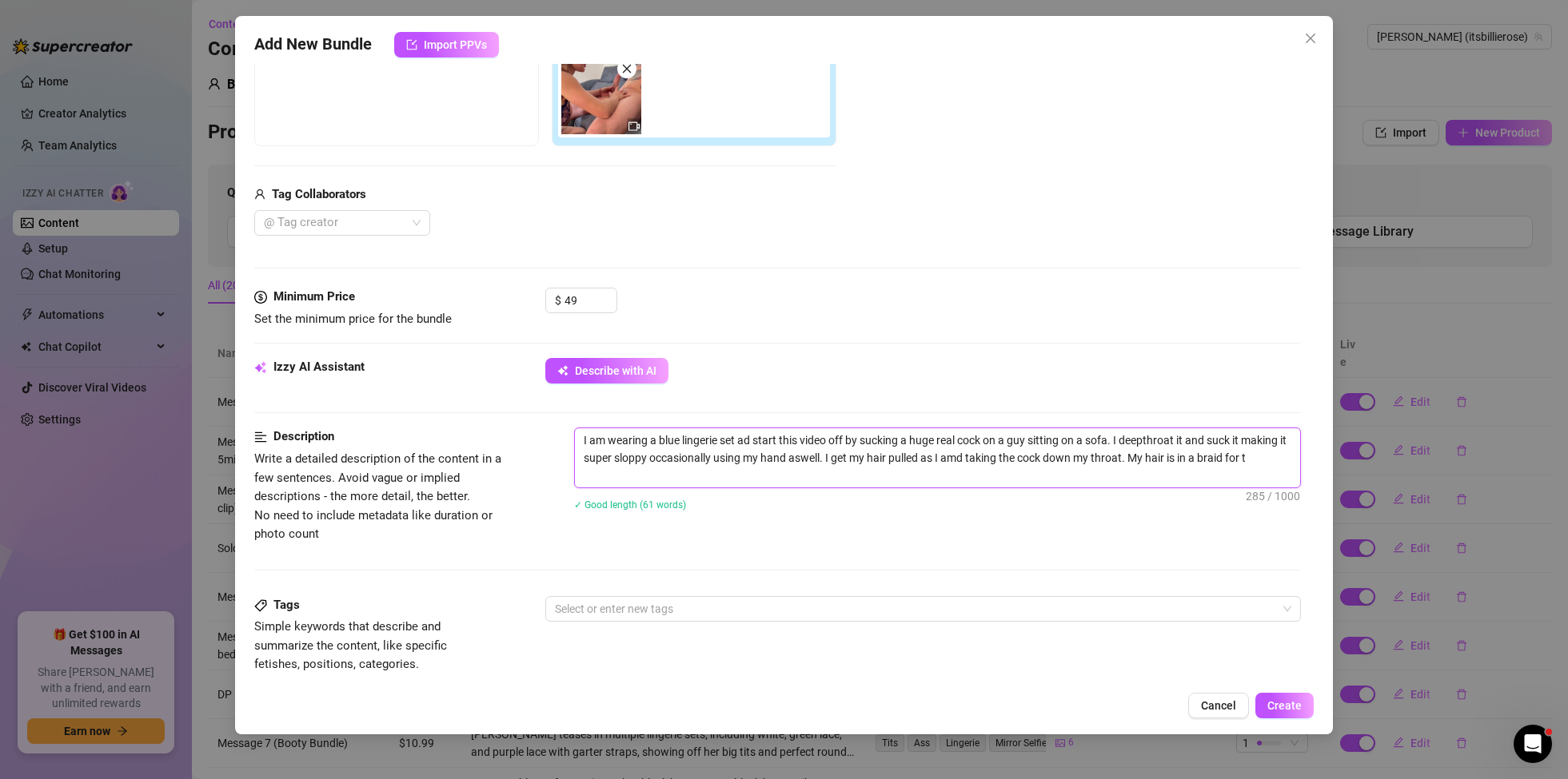
scroll to position [0, 0]
click at [906, 476] on textarea "I am wearing a blue lingerie set ad start this video off by sucking a huge real…" at bounding box center [937, 458] width 725 height 59
click at [989, 477] on textarea "I am wearing a blue lingerie set ad start this video off by sucking a huge real…" at bounding box center [937, 458] width 725 height 59
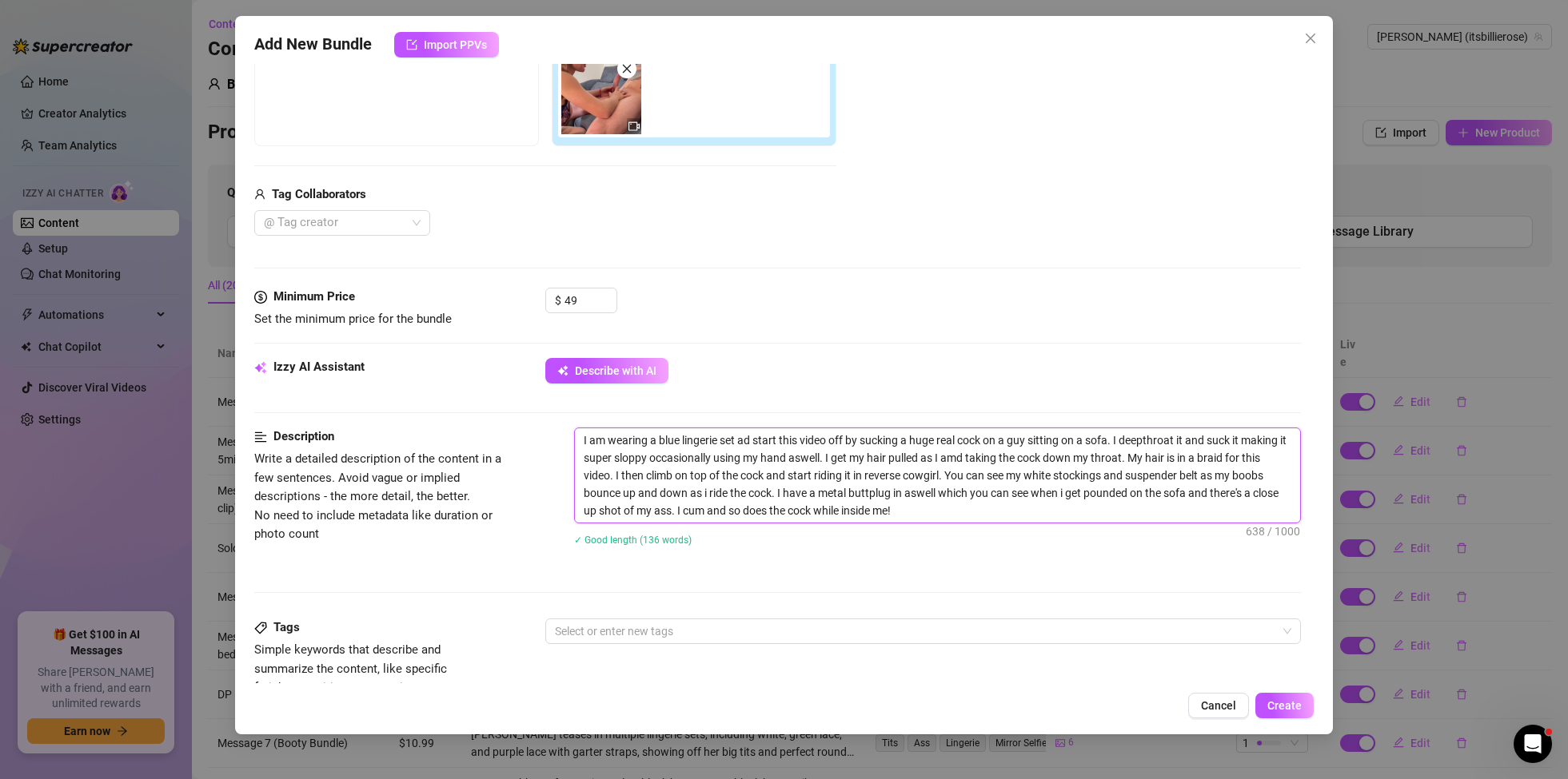
drag, startPoint x: 971, startPoint y: 516, endPoint x: 569, endPoint y: 434, distance: 410.3
click at [569, 434] on div "Description Write a detailed description of the content in a few sentences. Avo…" at bounding box center [778, 498] width 1047 height 139
click at [675, 578] on div "Description Write a detailed description of the content in a few sentences. Avo…" at bounding box center [778, 524] width 1047 height 191
click at [691, 568] on div "Description Write a detailed description of the content in a few sentences. Avo…" at bounding box center [778, 521] width 1047 height 191
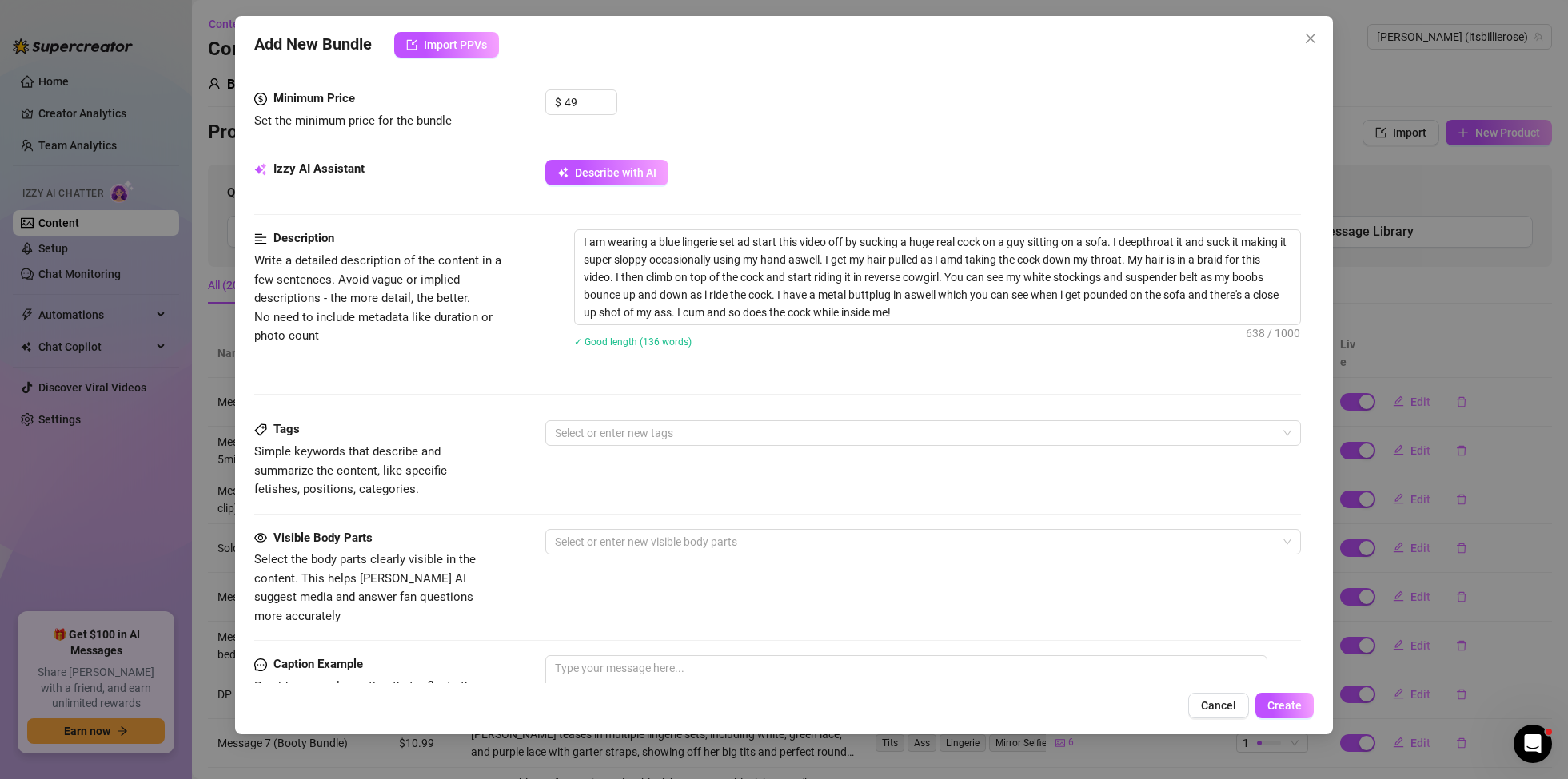
scroll to position [769, 0]
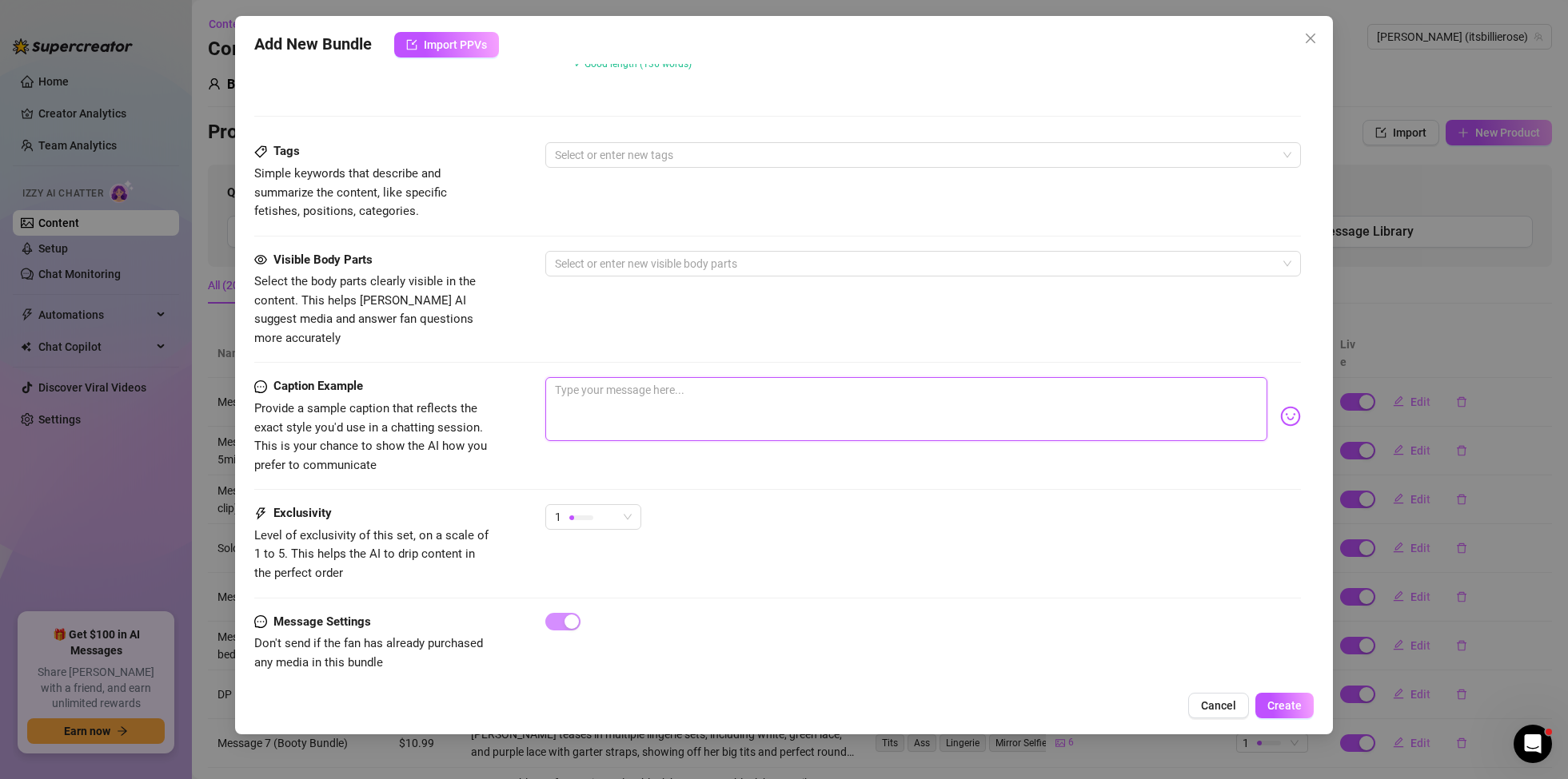
paste textarea "I am wearing a blue lingerie set ad start this video off by sucking a huge real…"
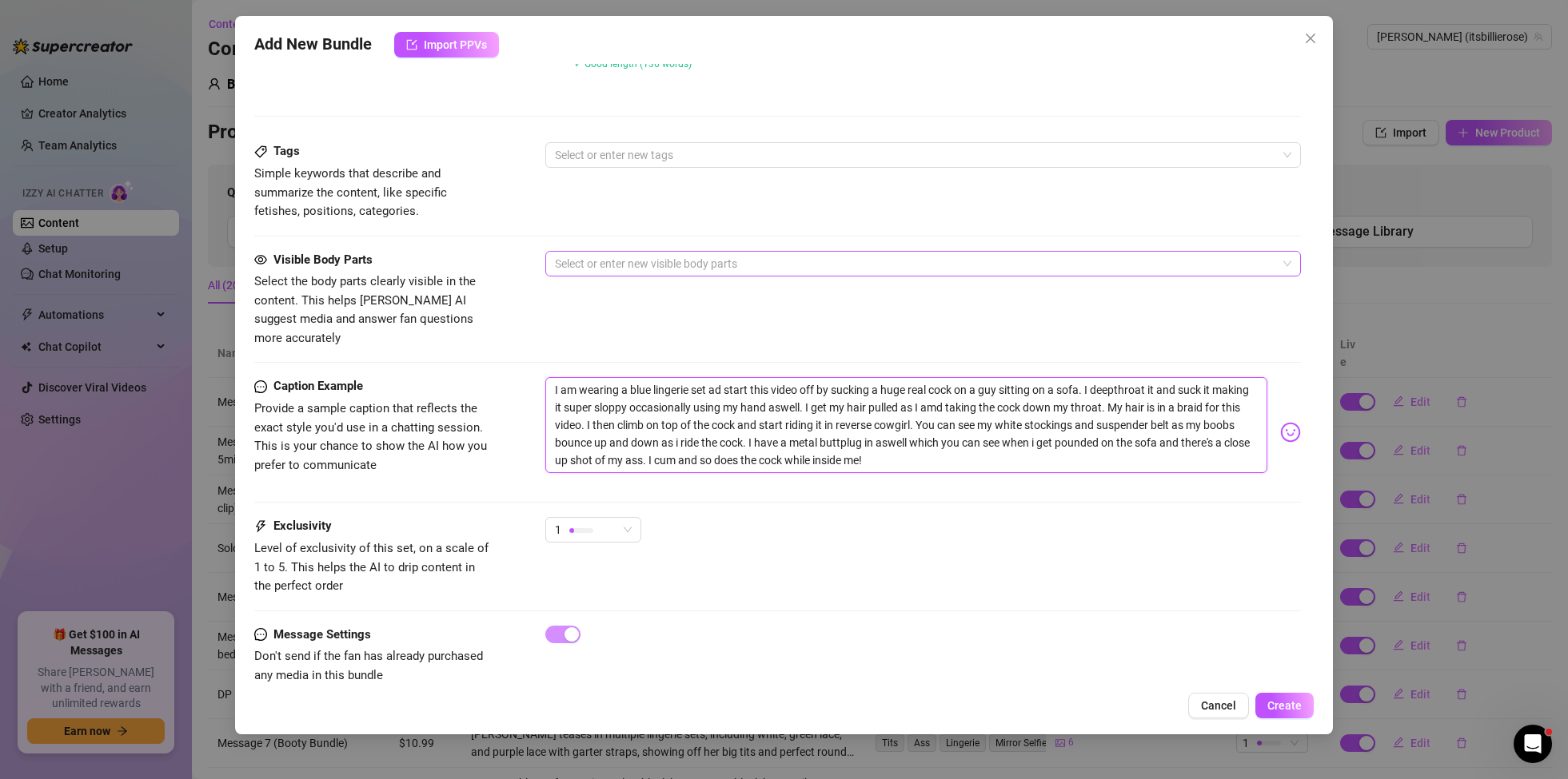
click at [659, 259] on div at bounding box center [914, 264] width 732 height 23
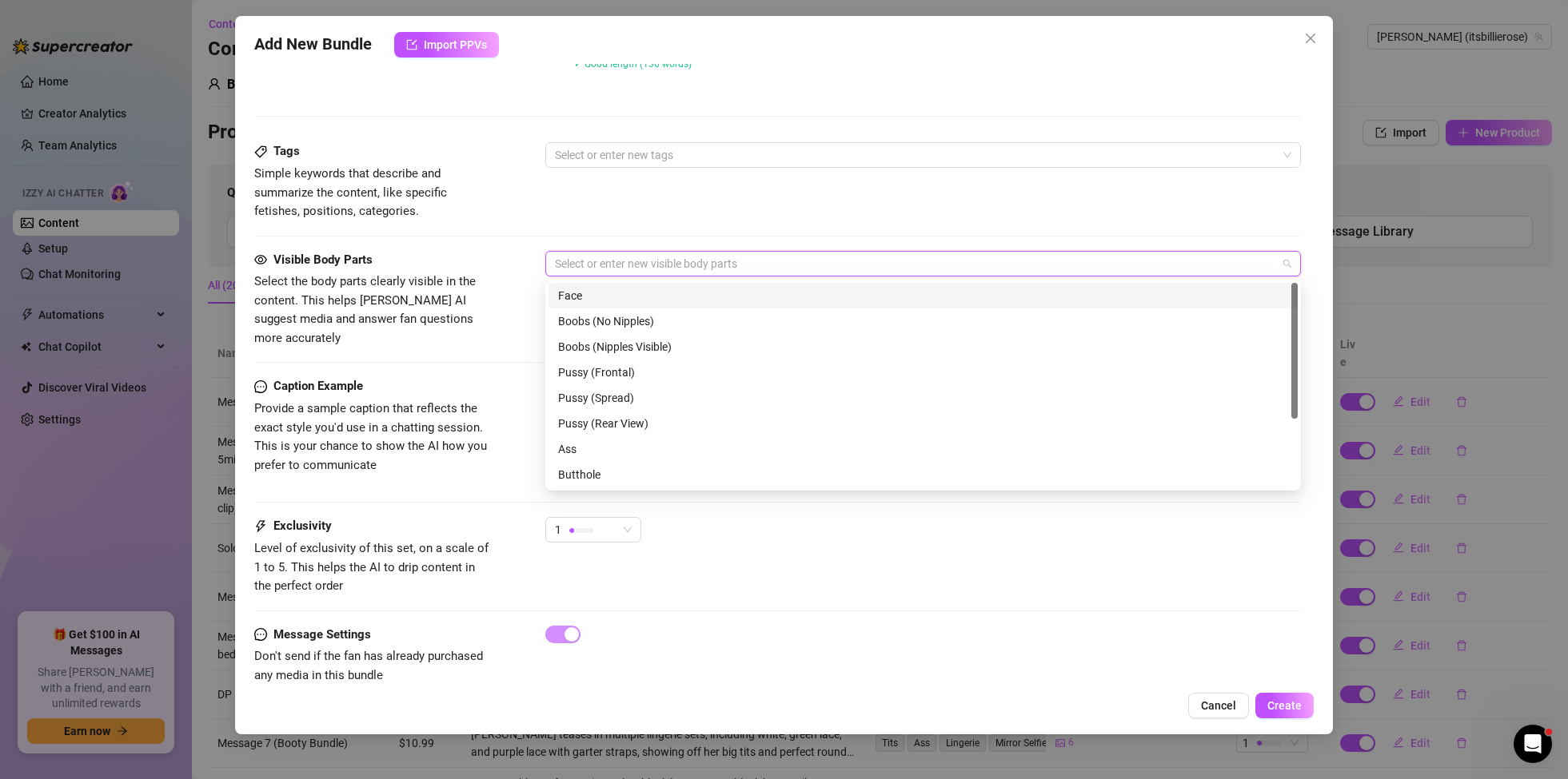
click at [581, 293] on div "Face" at bounding box center [923, 296] width 730 height 18
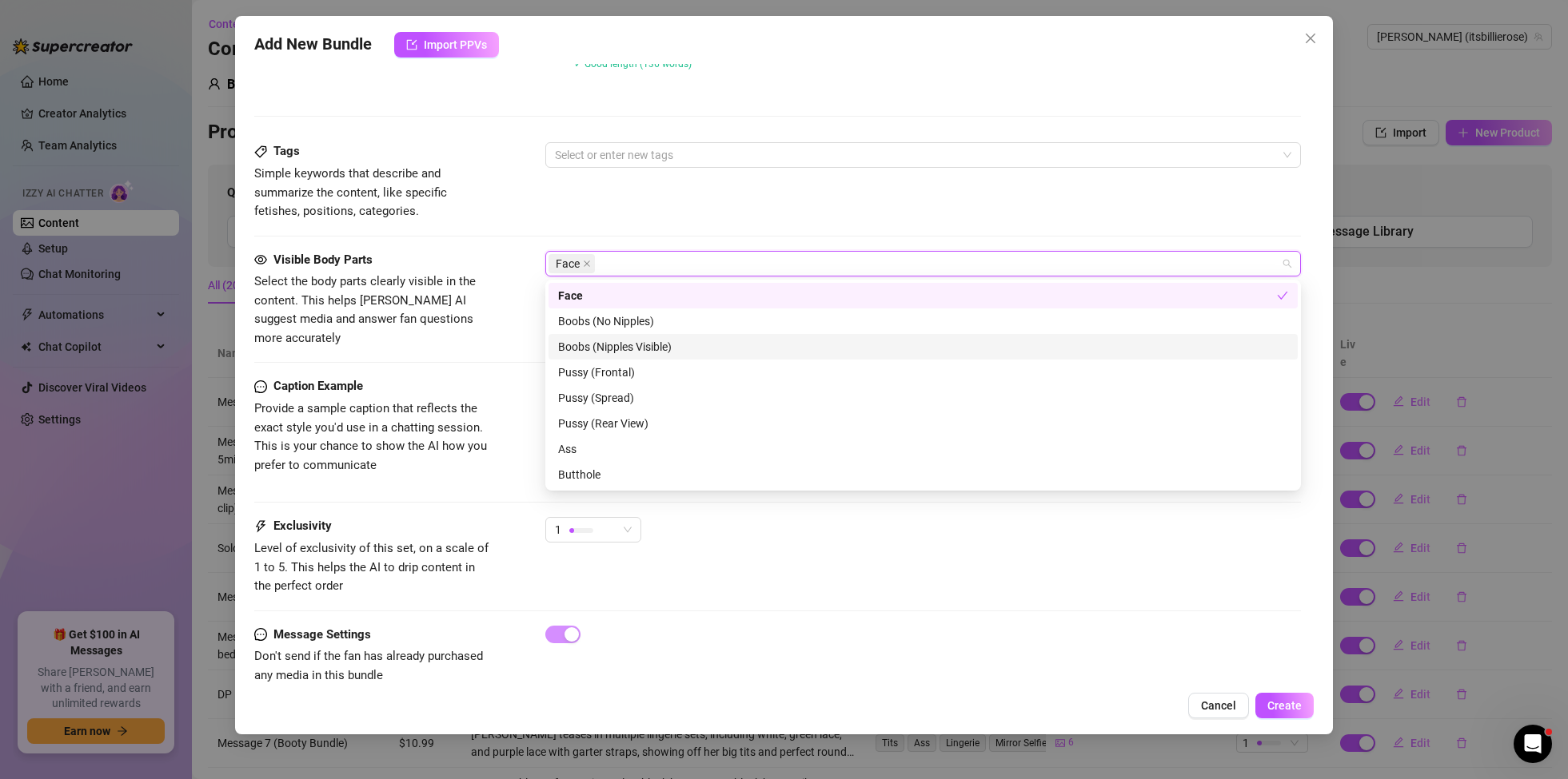
click at [587, 351] on div "Boobs (Nipples Visible)" at bounding box center [923, 347] width 730 height 18
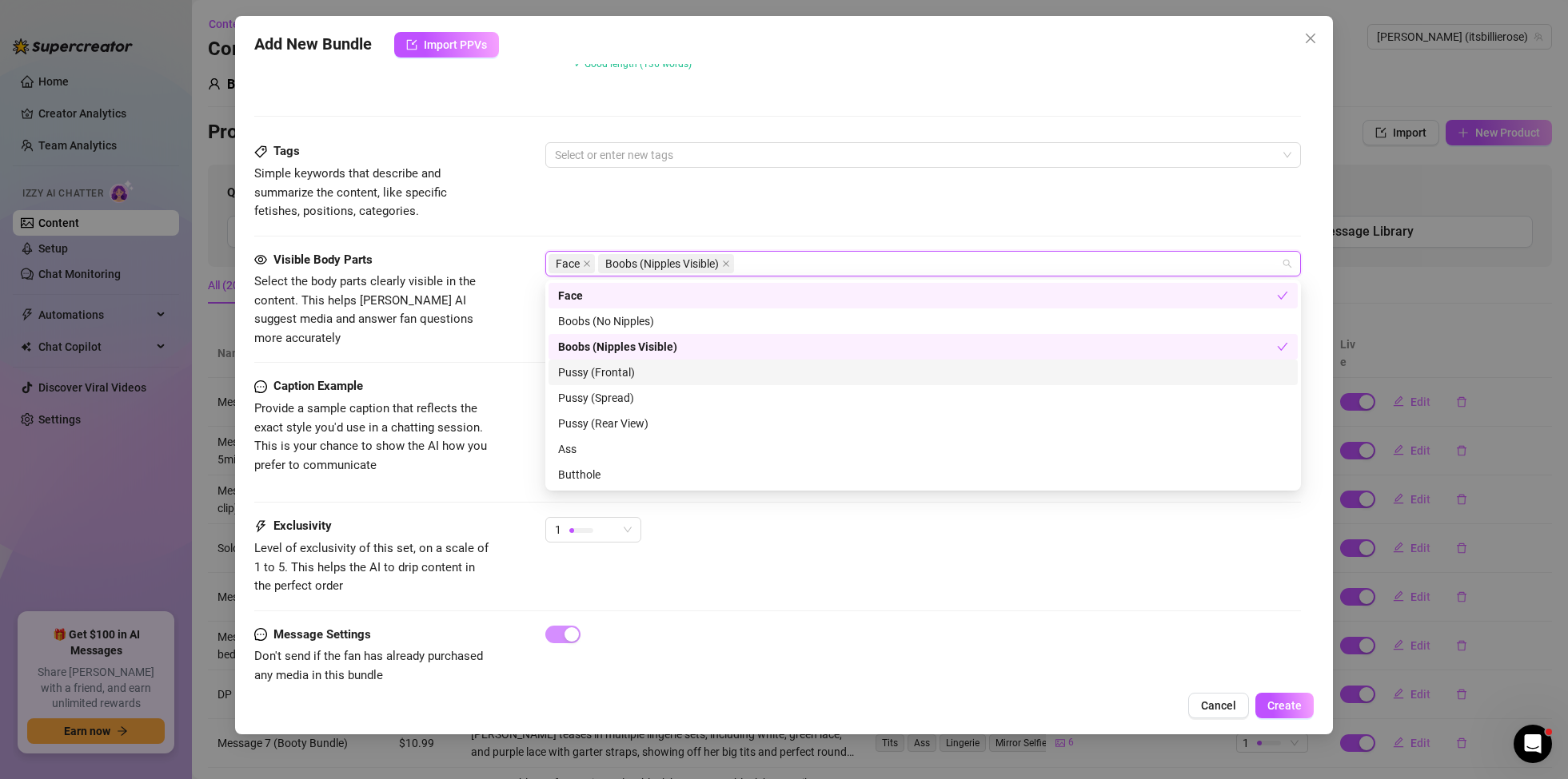
click at [589, 374] on div "Pussy (Frontal)" at bounding box center [923, 373] width 730 height 18
click at [586, 399] on div "Pussy (Spread)" at bounding box center [923, 398] width 730 height 18
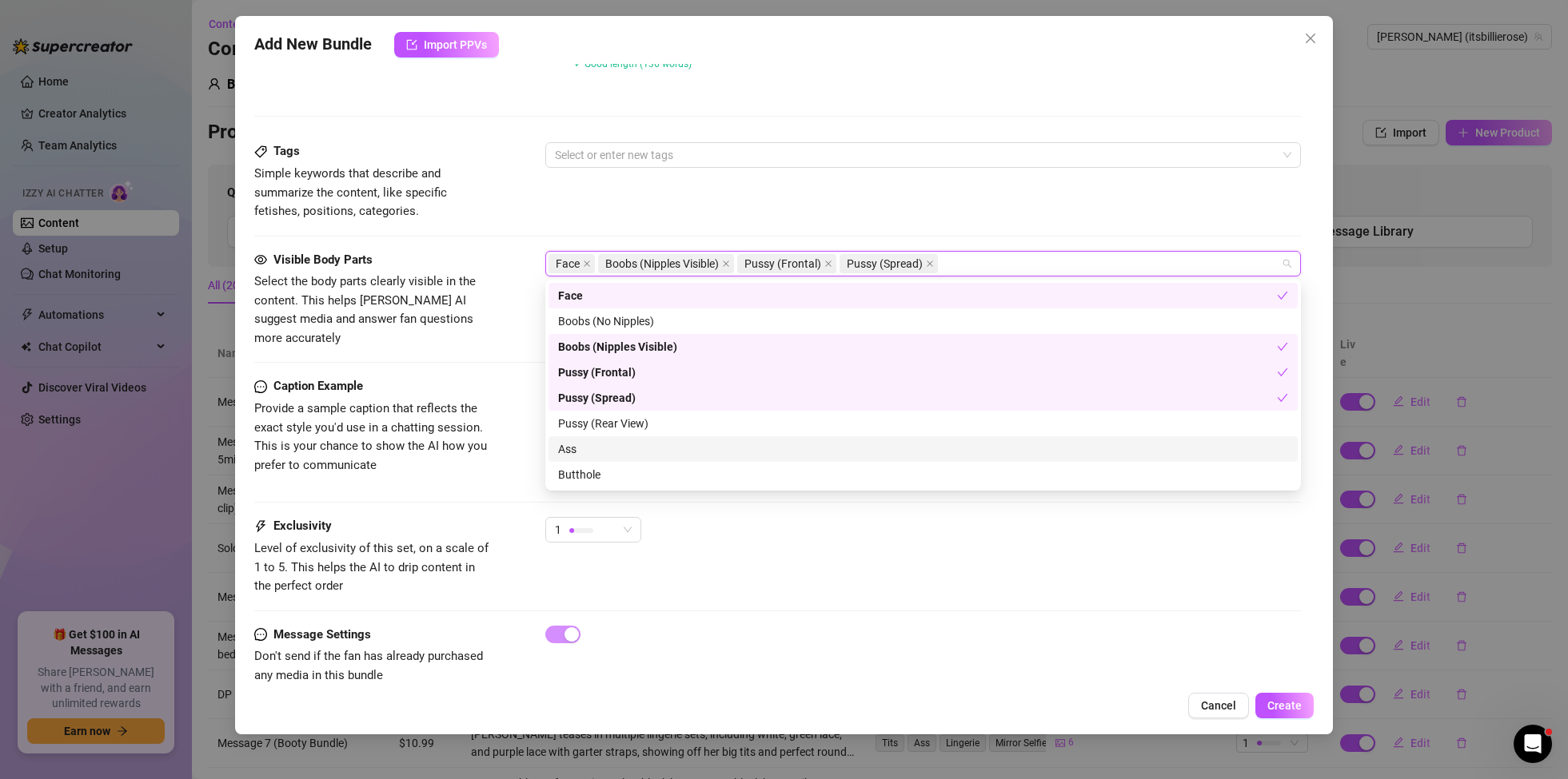
click at [575, 455] on div "Ass" at bounding box center [923, 449] width 730 height 18
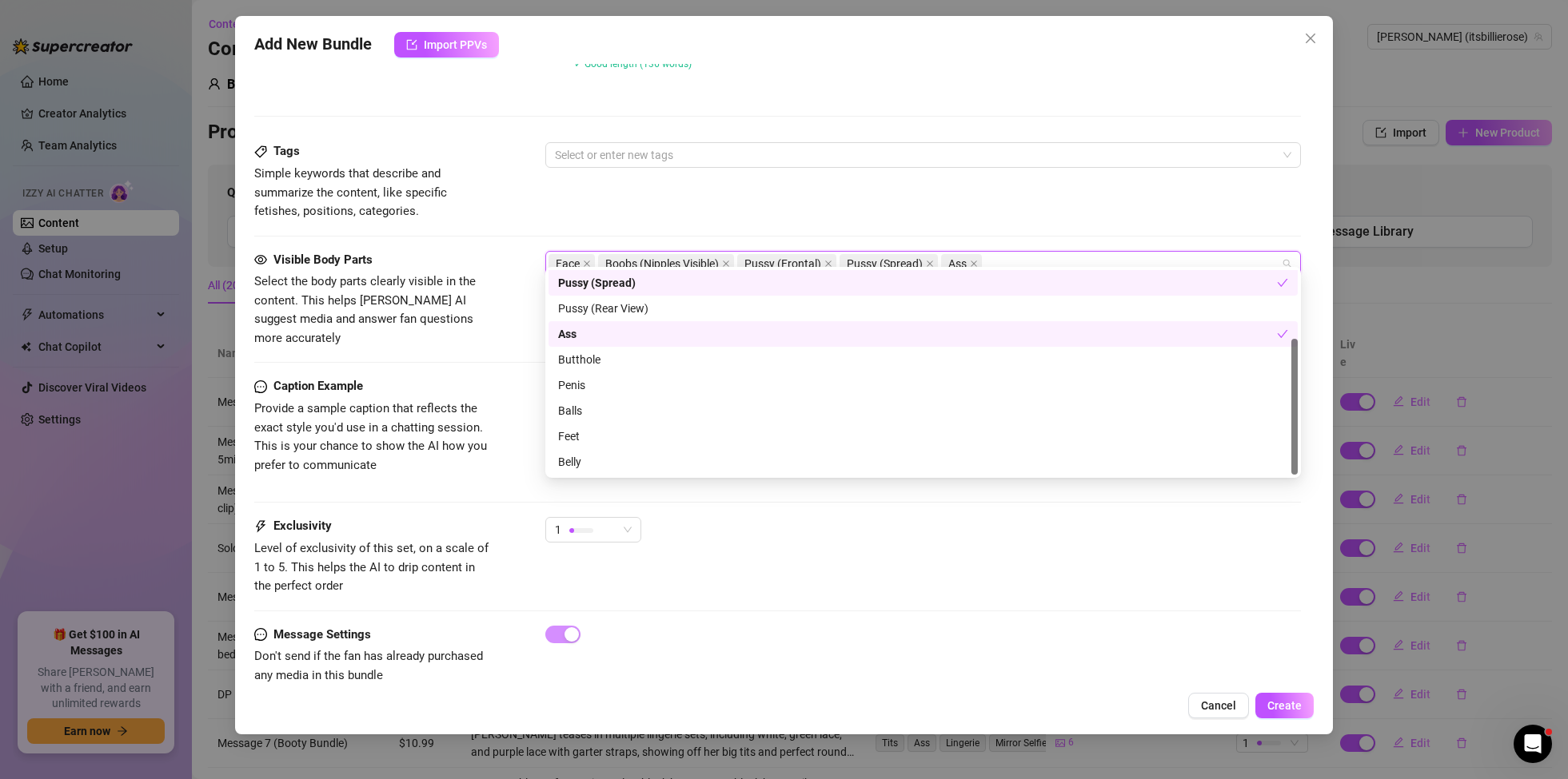
scroll to position [781, 0]
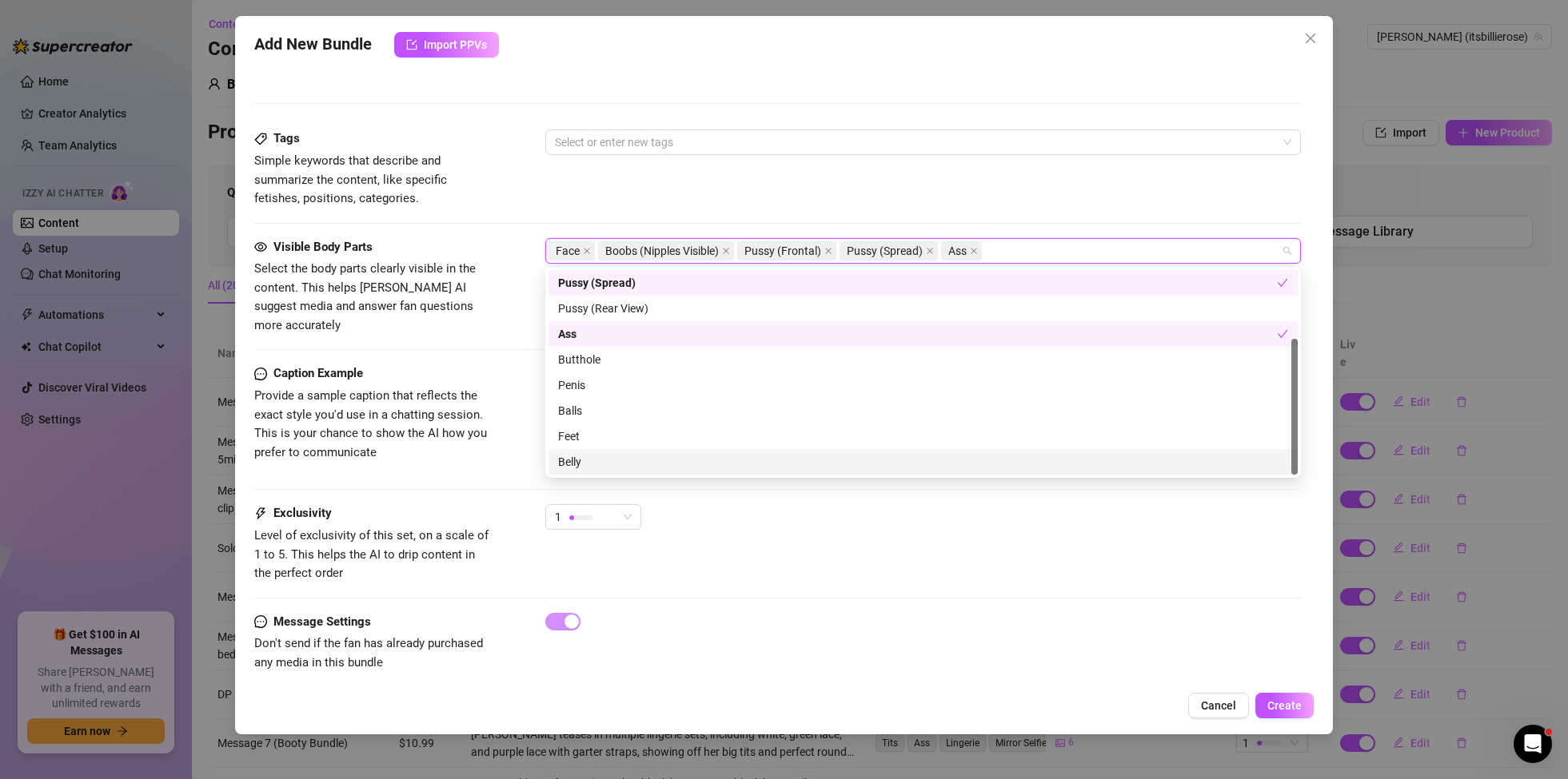
click at [580, 464] on div "Belly" at bounding box center [923, 462] width 730 height 18
click at [610, 148] on div at bounding box center [914, 143] width 732 height 23
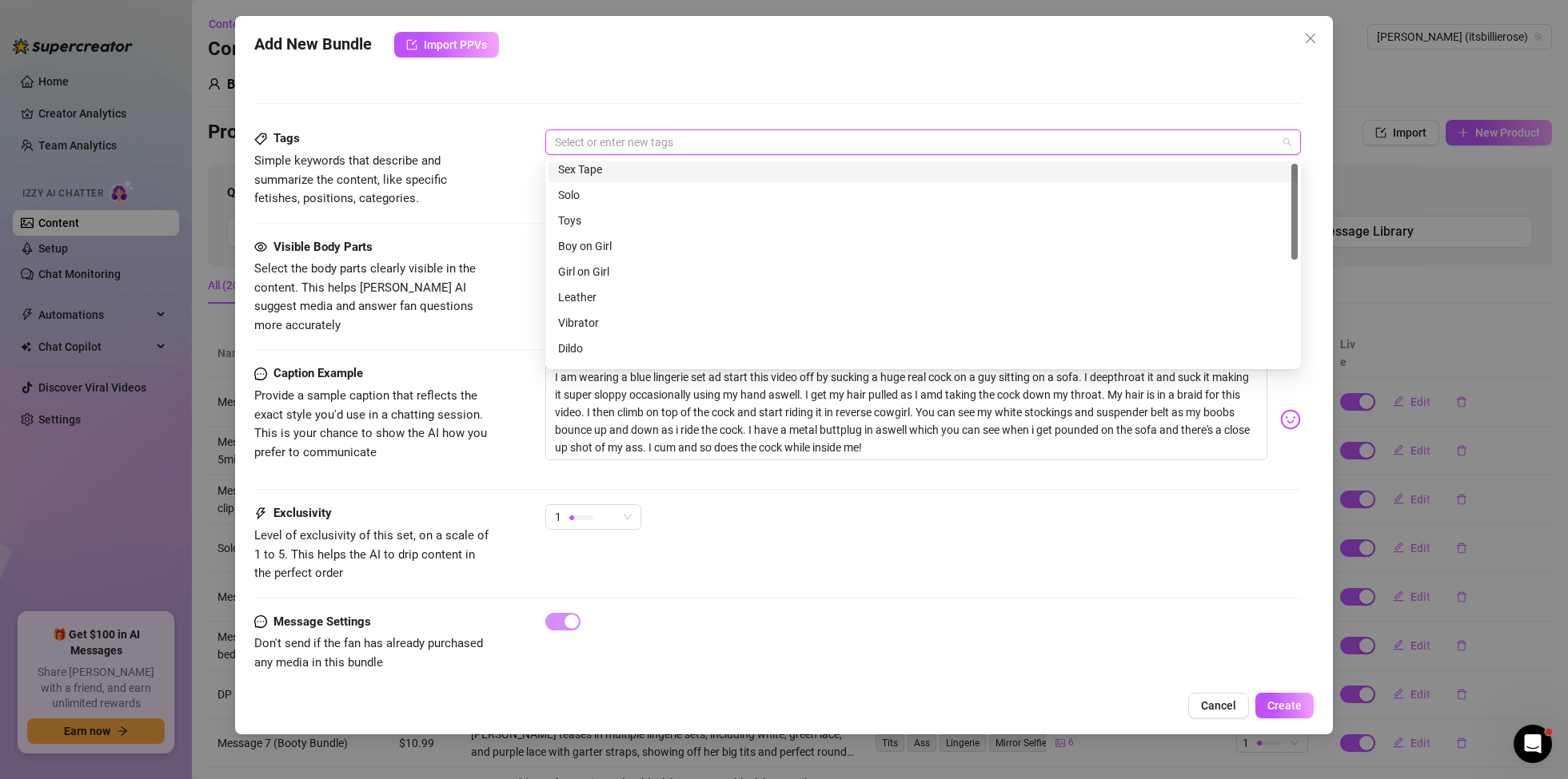
click at [593, 175] on div "Sex Tape" at bounding box center [923, 169] width 730 height 18
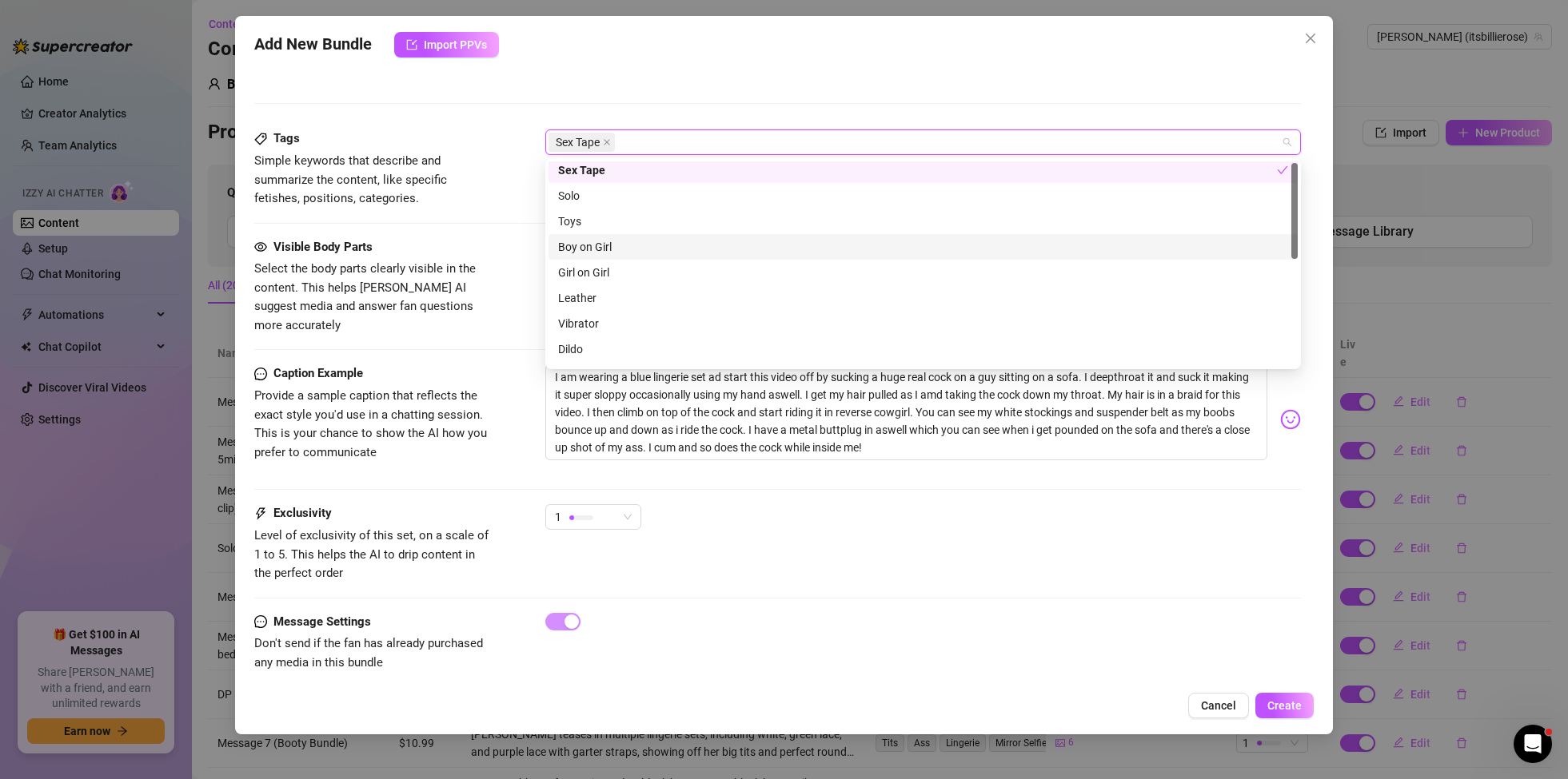
drag, startPoint x: 606, startPoint y: 249, endPoint x: 600, endPoint y: 280, distance: 31.6
click at [606, 249] on div "Boy on Girl" at bounding box center [923, 247] width 730 height 18
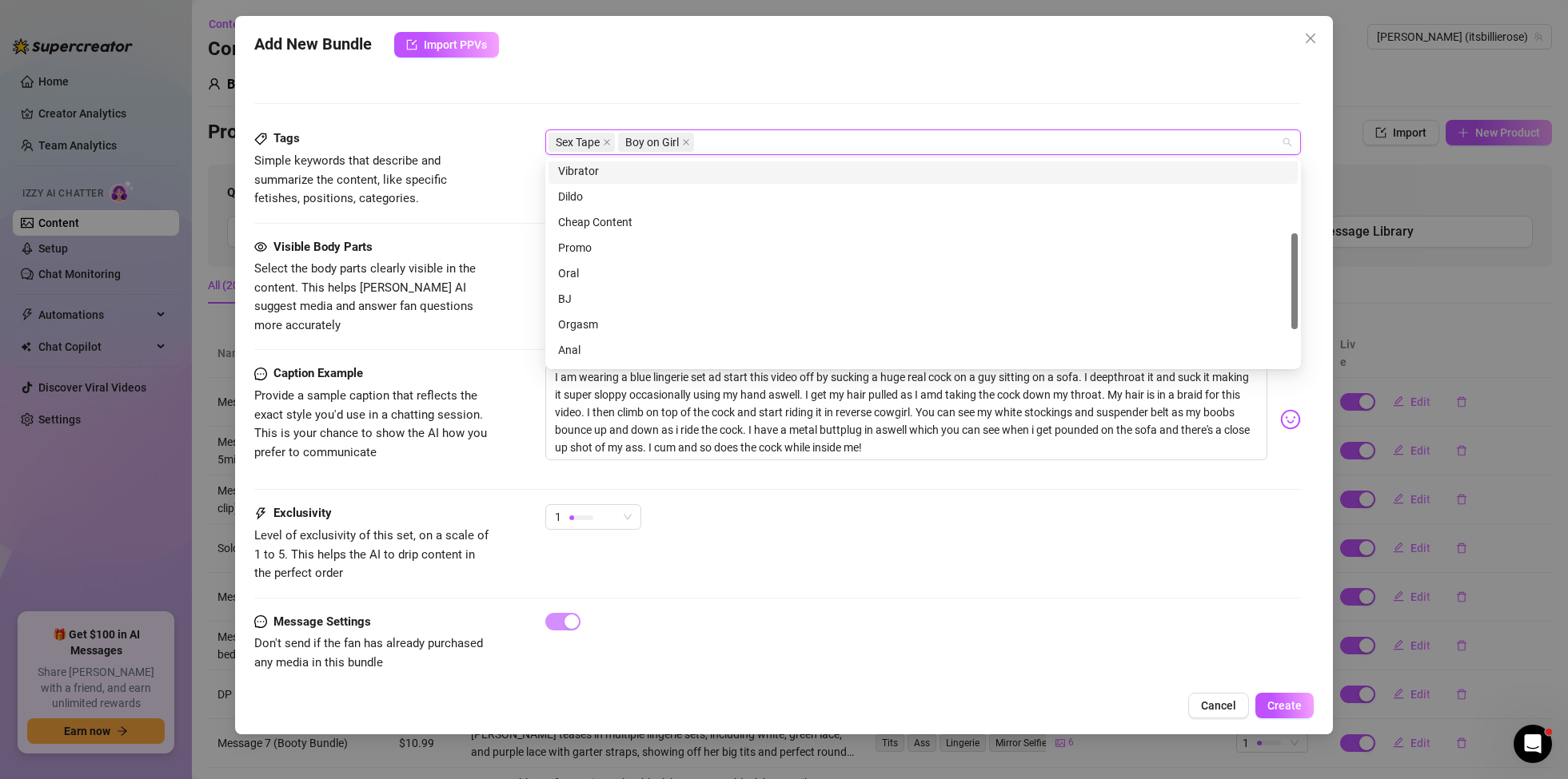
scroll to position [166, 0]
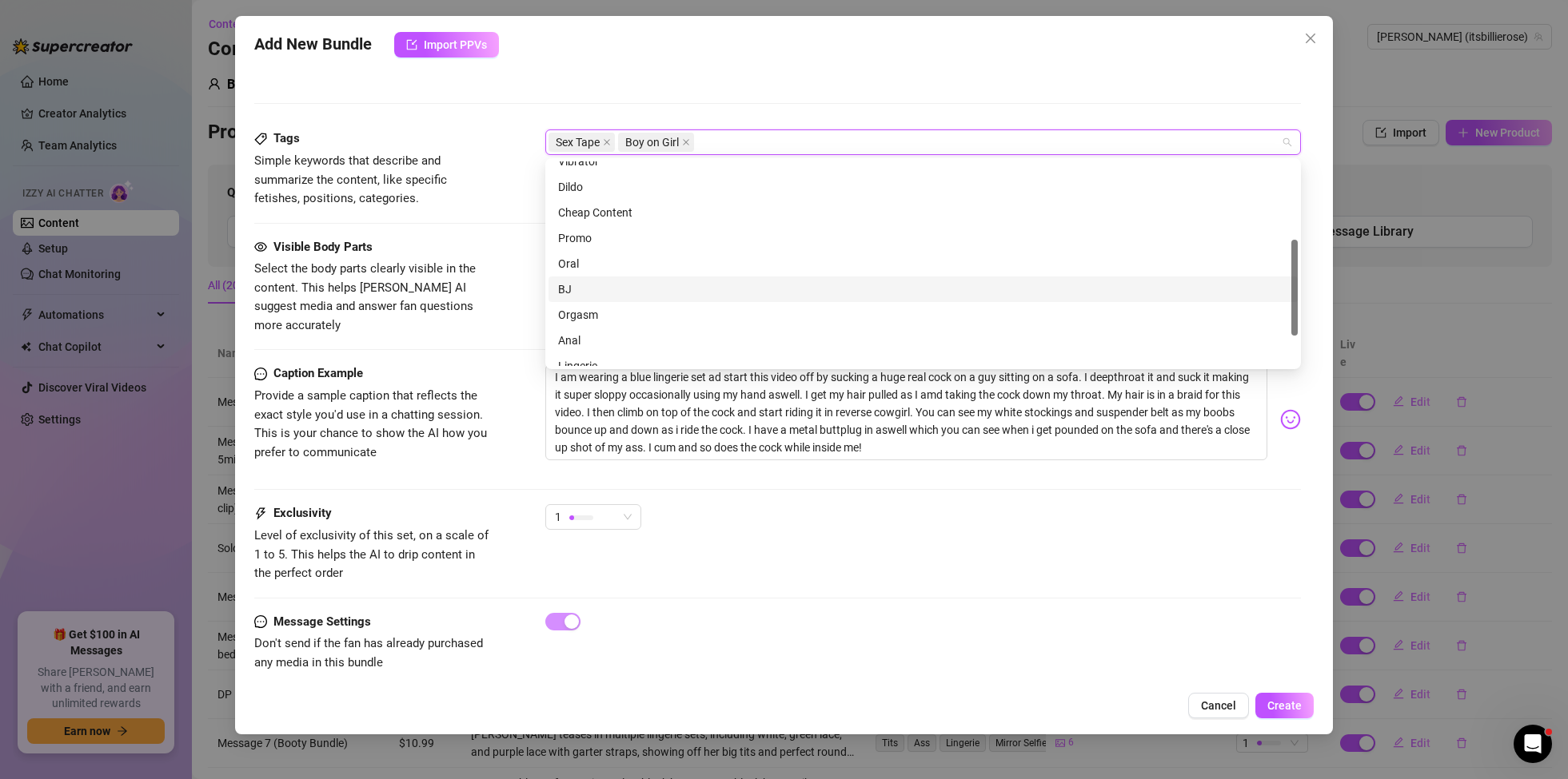
click at [583, 289] on div "BJ" at bounding box center [923, 289] width 730 height 18
click at [582, 263] on div "Oral" at bounding box center [923, 264] width 730 height 18
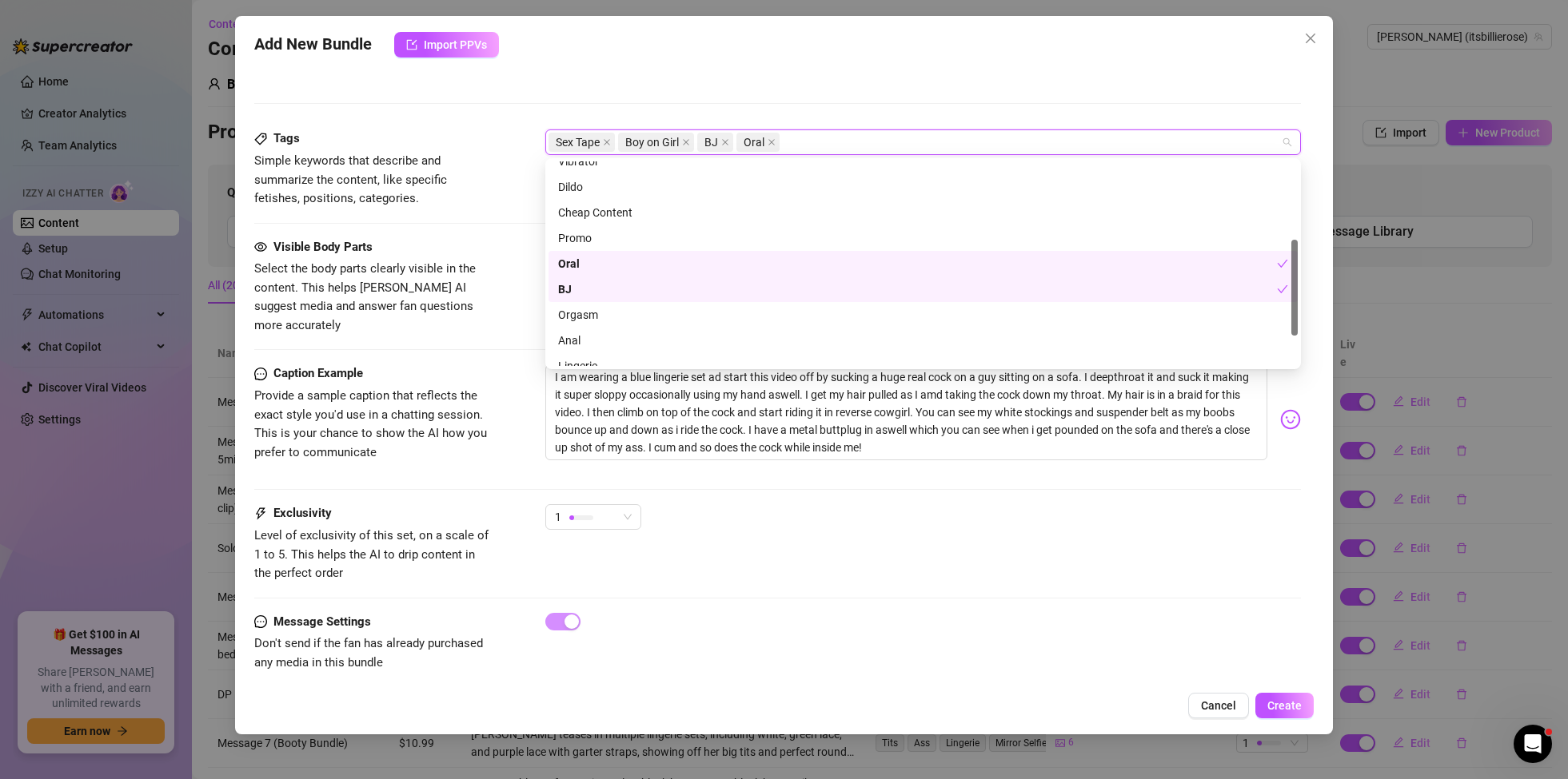
drag, startPoint x: 585, startPoint y: 297, endPoint x: 589, endPoint y: 314, distance: 17.5
click at [585, 298] on div "BJ" at bounding box center [923, 289] width 749 height 26
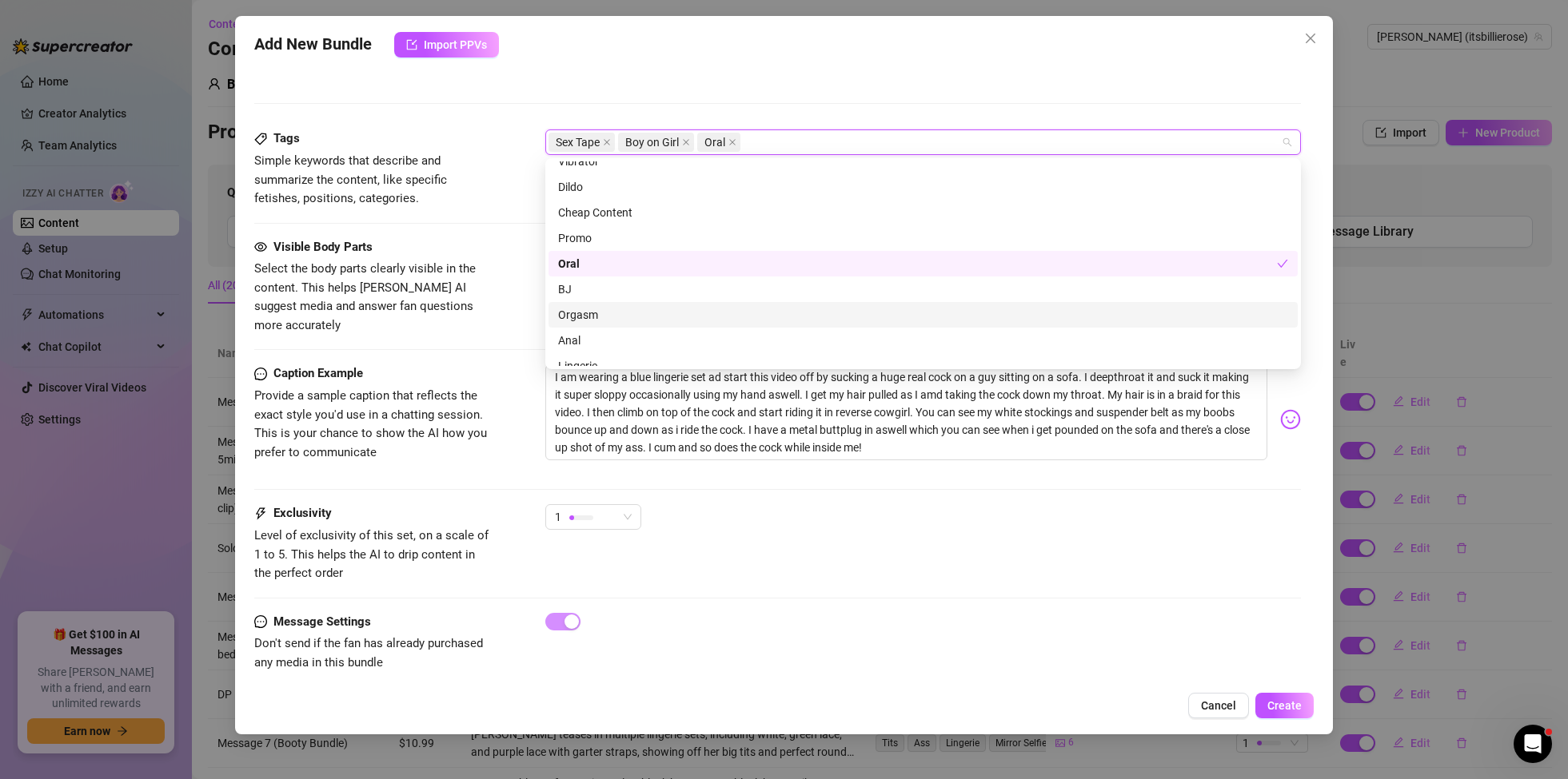
click at [592, 315] on div "Orgasm" at bounding box center [923, 315] width 730 height 18
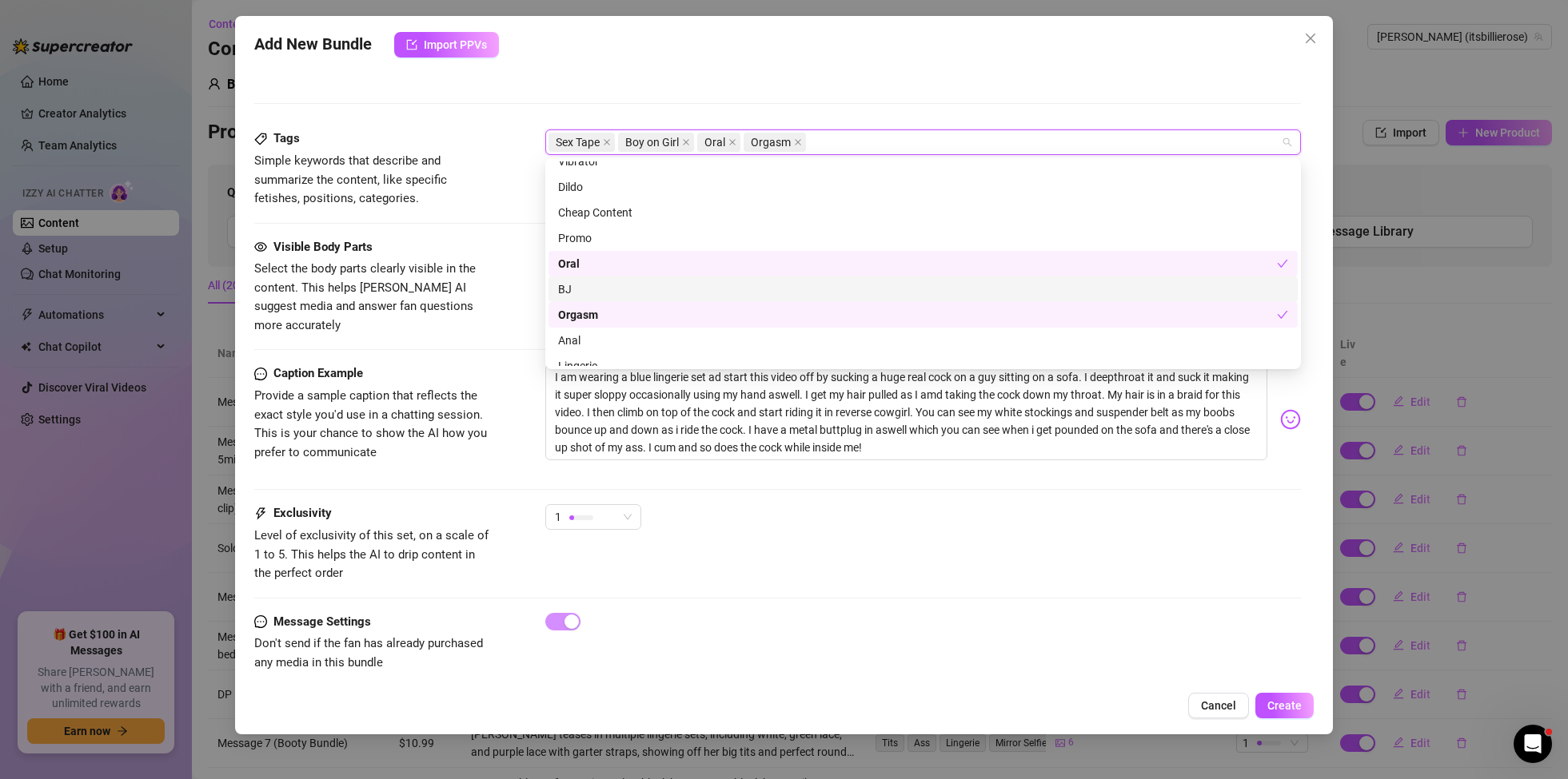
click at [604, 293] on div "BJ" at bounding box center [923, 289] width 730 height 18
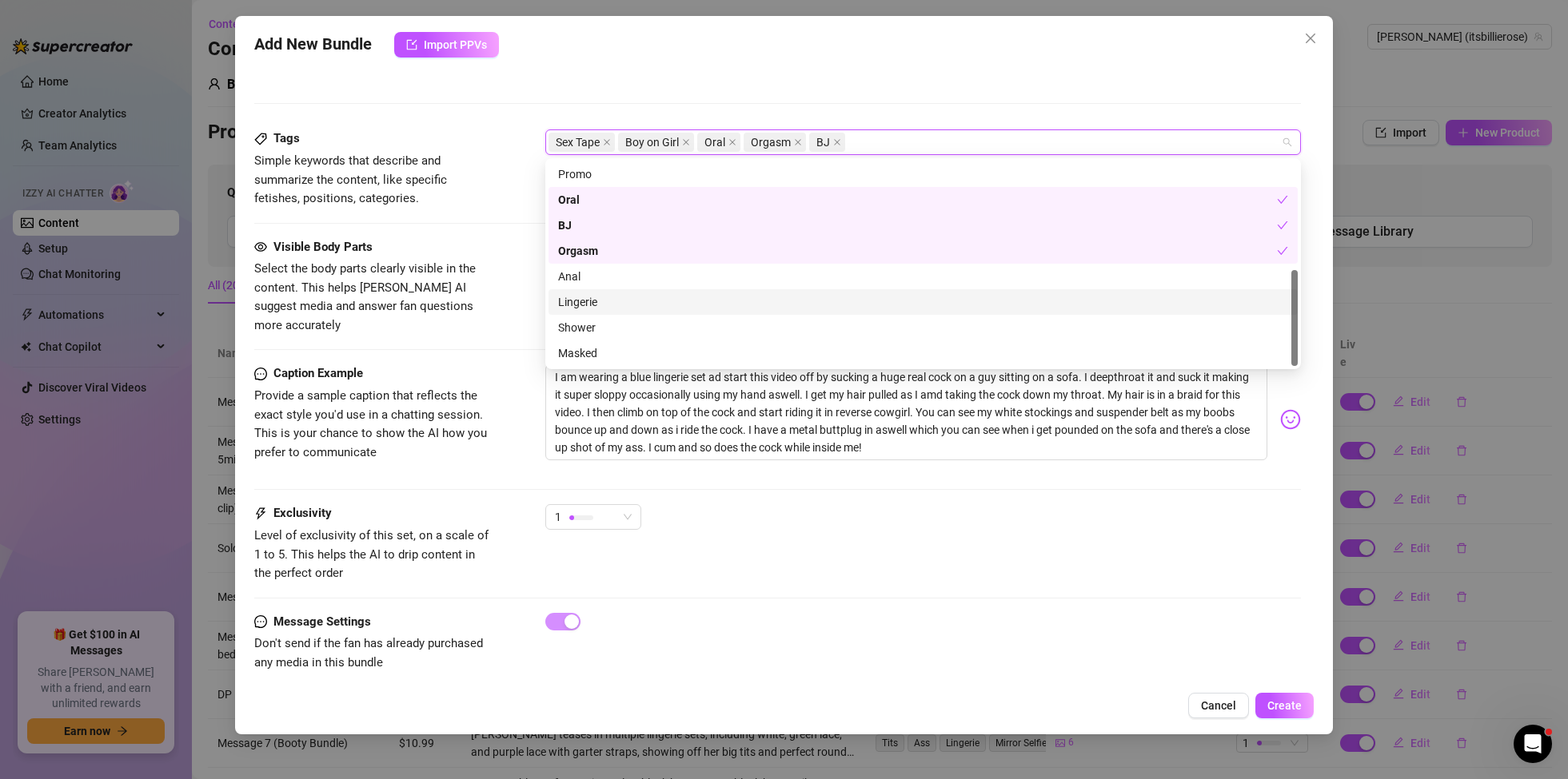
click at [596, 304] on div "Lingerie" at bounding box center [923, 302] width 730 height 18
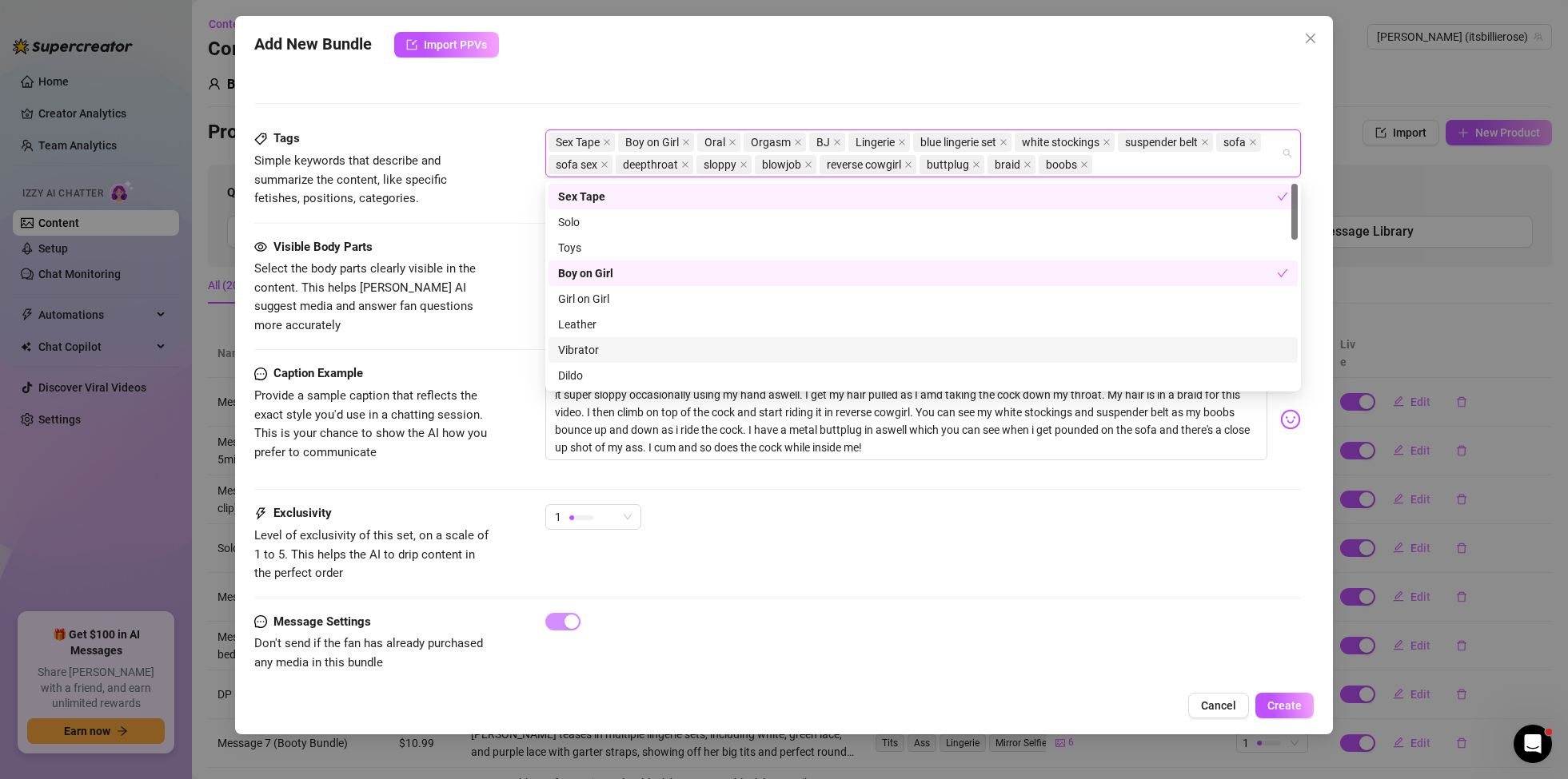
click at [990, 504] on div "1" at bounding box center [923, 524] width 756 height 40
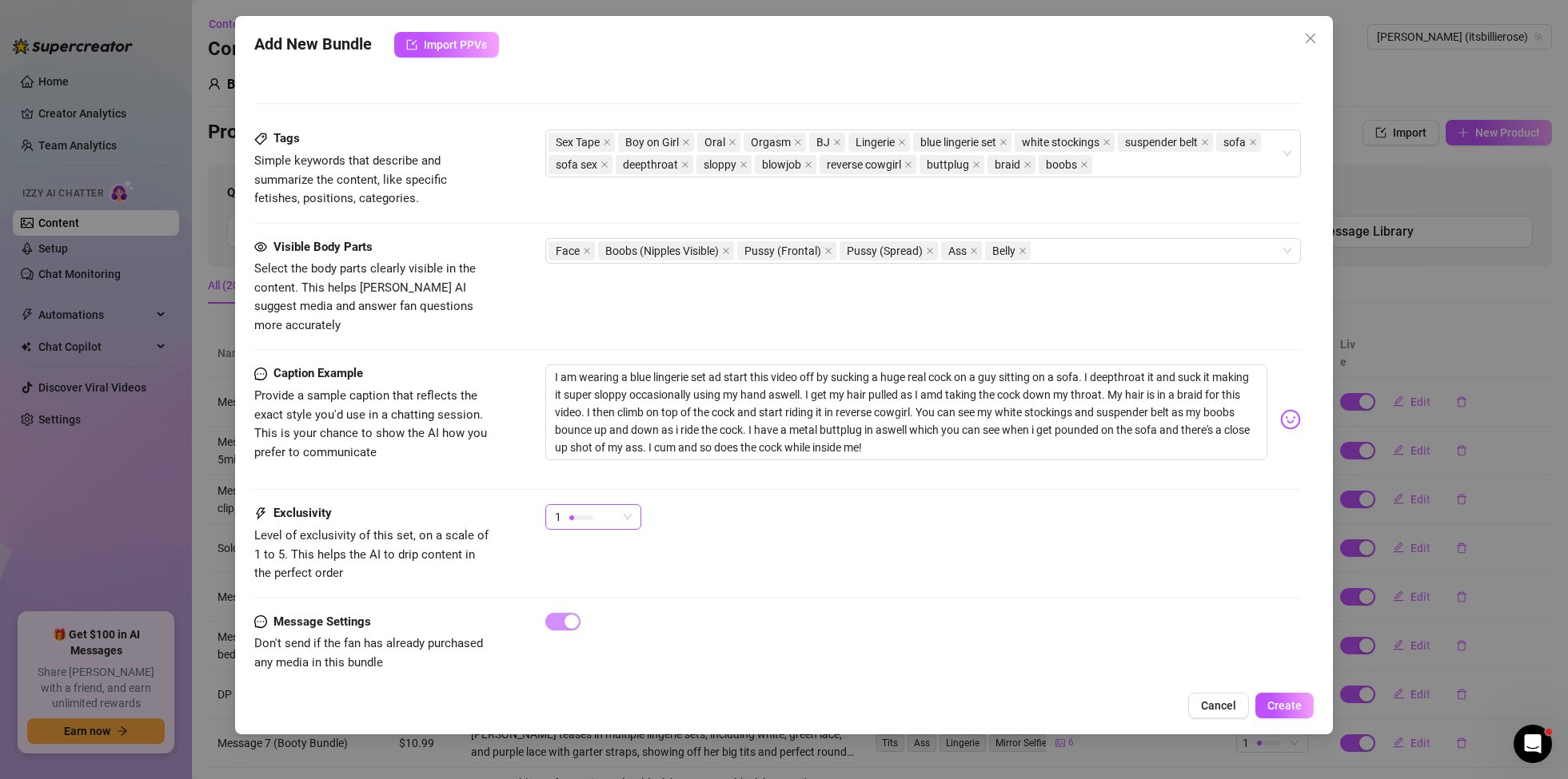
click at [627, 505] on span "1" at bounding box center [593, 517] width 77 height 24
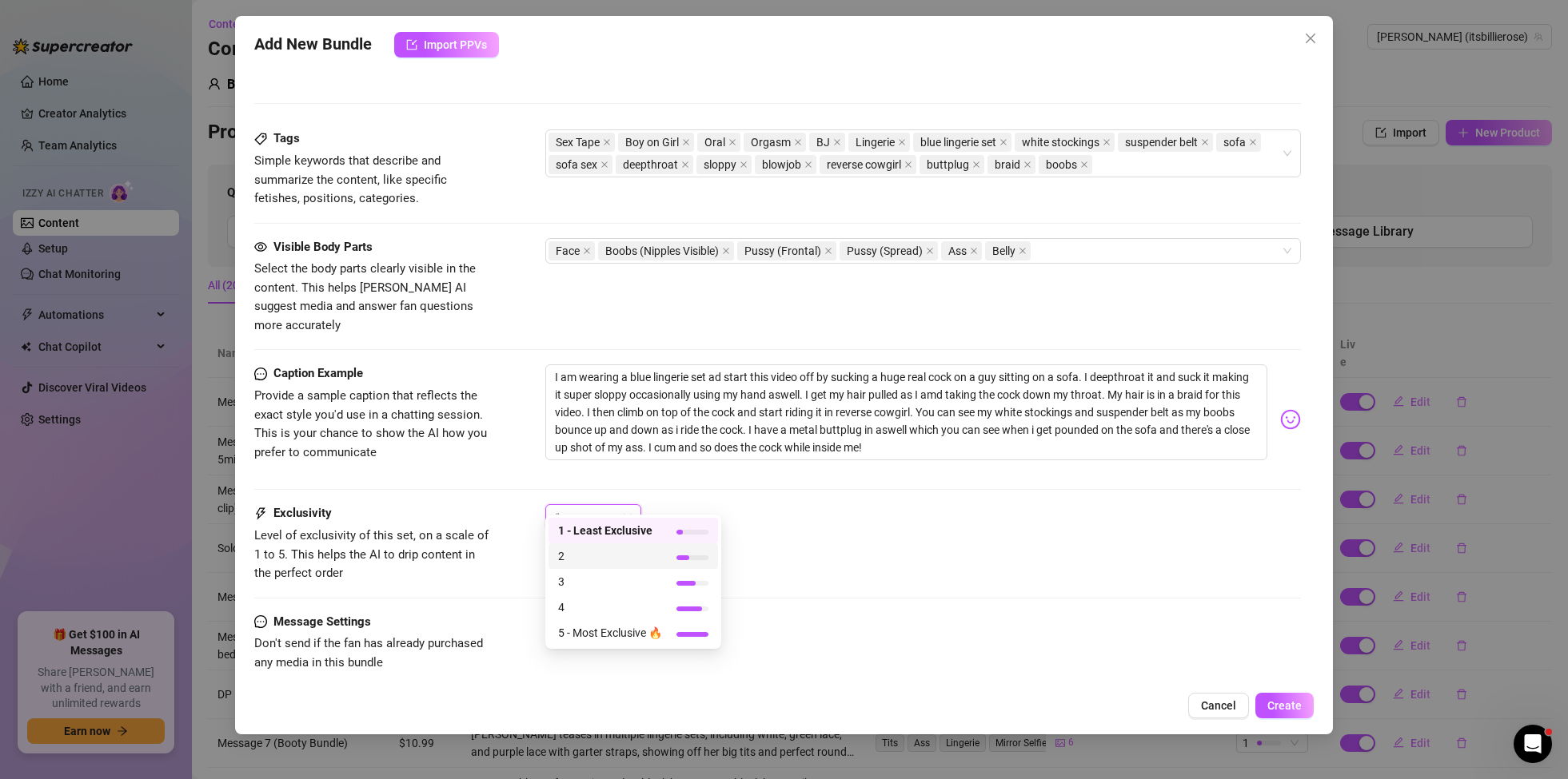
click at [637, 550] on span "2" at bounding box center [610, 556] width 104 height 18
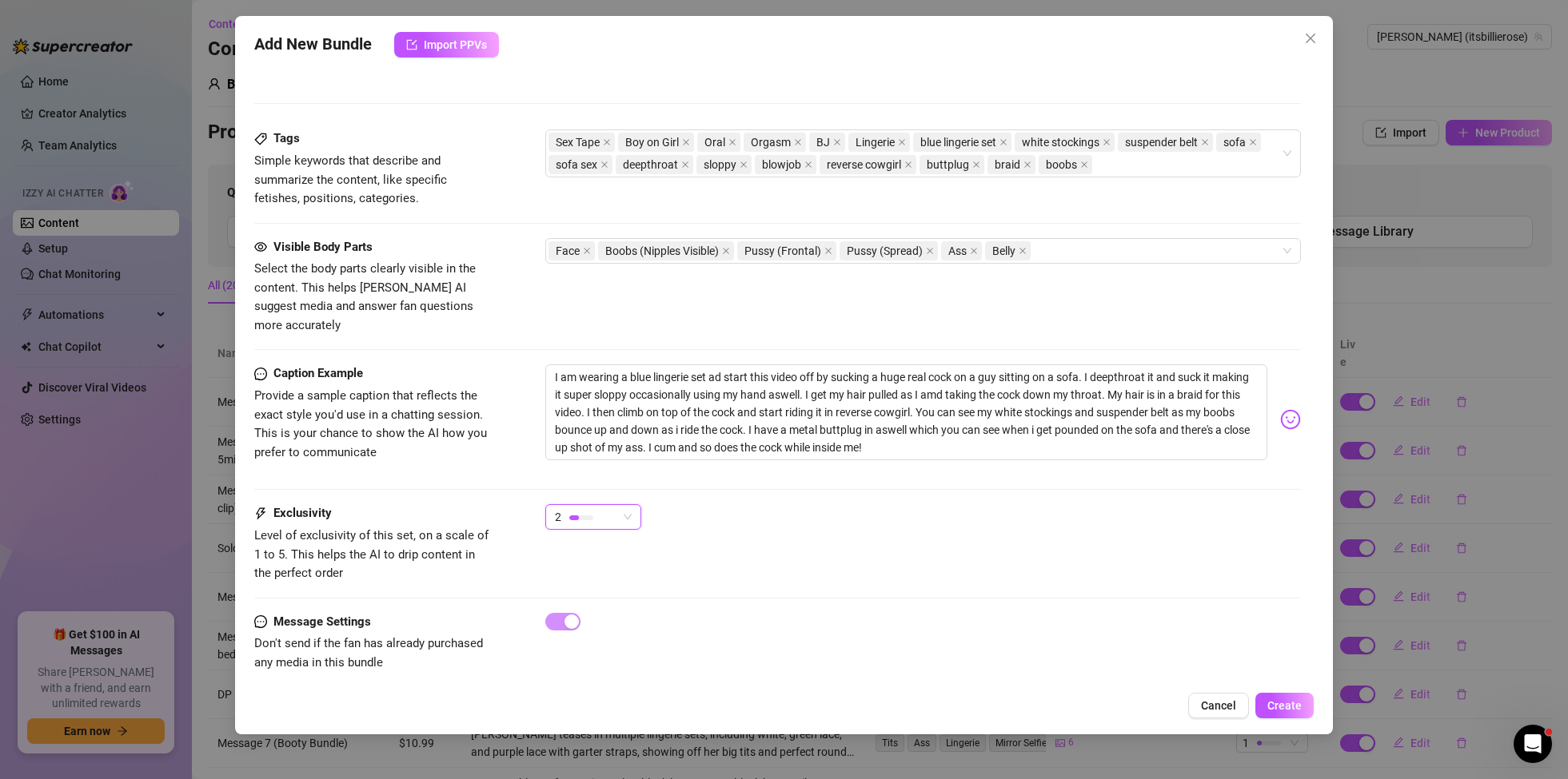
click at [1081, 556] on div "Exclusivity Level of exclusivity of this set, on a scale of 1 to 5. This helps …" at bounding box center [778, 543] width 1047 height 79
click at [1290, 708] on span "Create" at bounding box center [1284, 706] width 34 height 13
